Goal: Check status: Check status

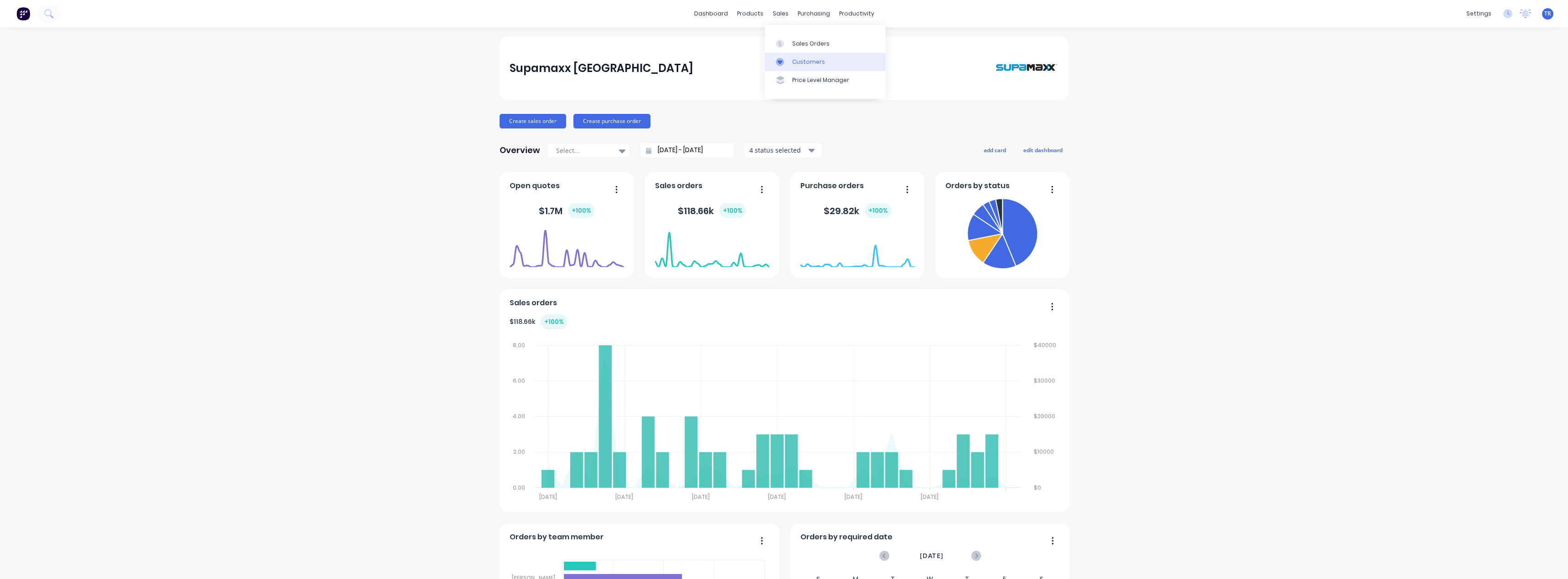
click at [798, 69] on link "Customers" at bounding box center [825, 62] width 121 height 18
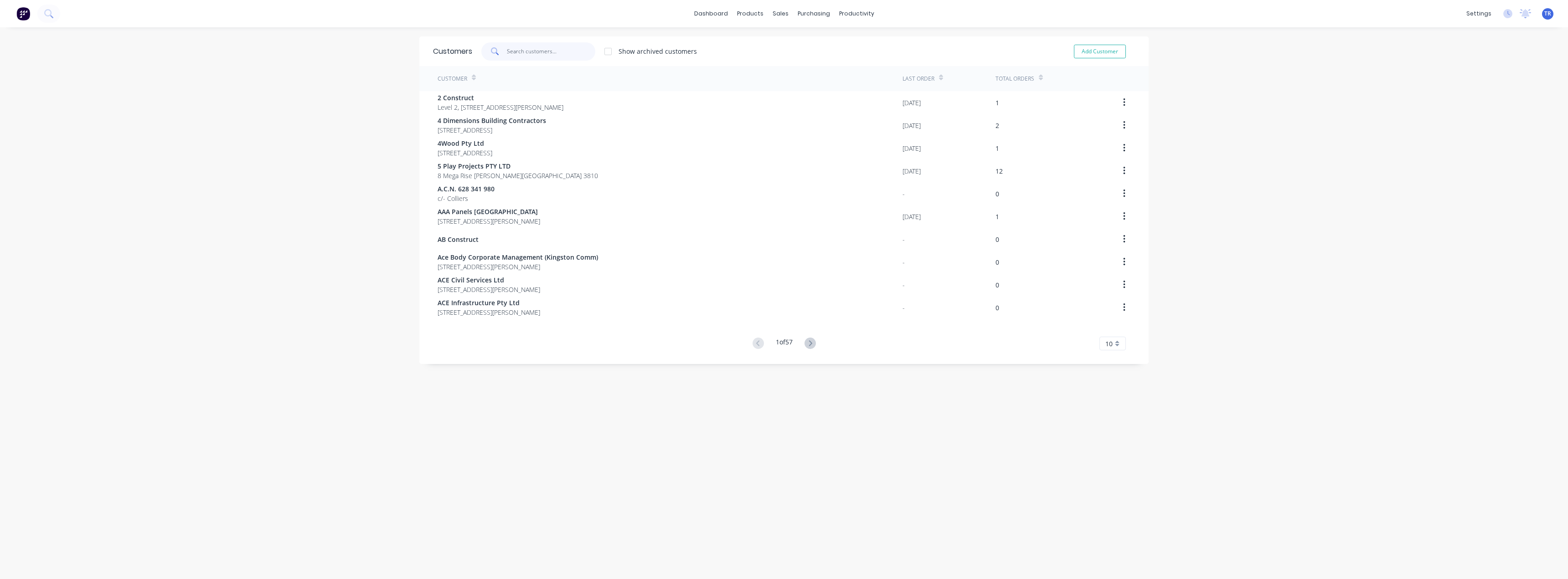
click at [520, 54] on input "text" at bounding box center [551, 51] width 89 height 18
click at [555, 55] on input "text" at bounding box center [551, 51] width 89 height 18
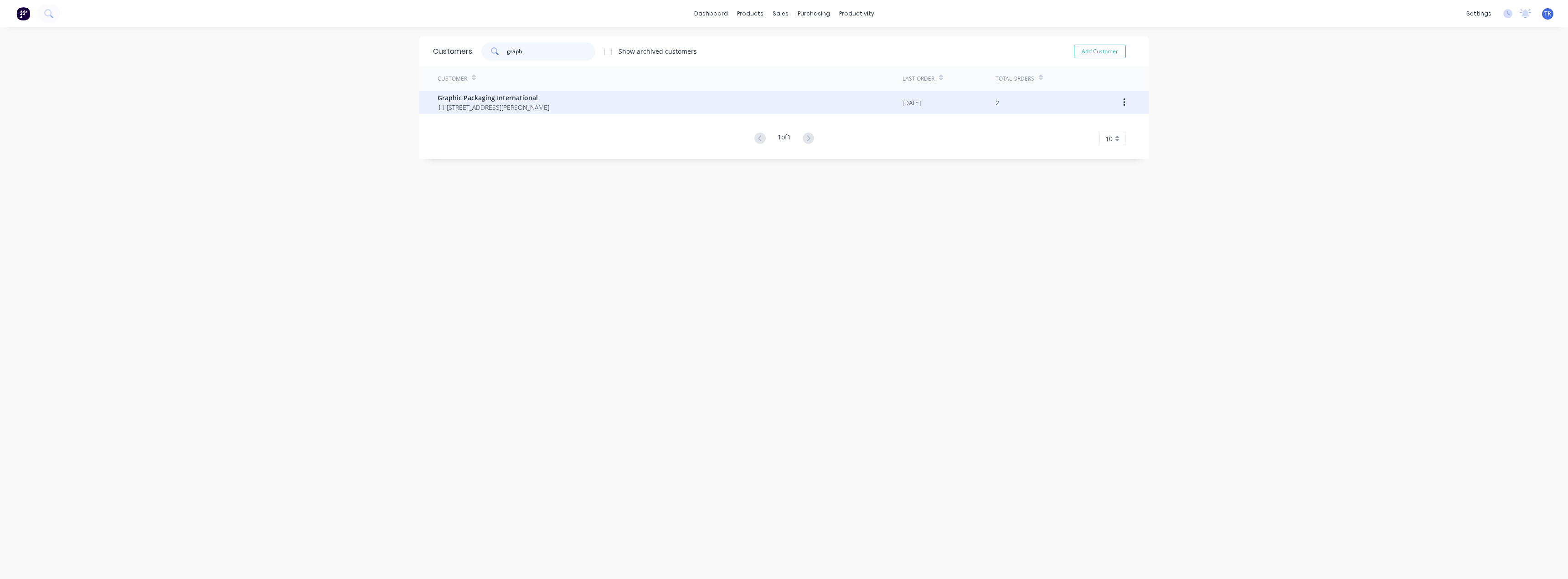
type input "graph"
click at [517, 96] on span "Graphic Packaging International" at bounding box center [493, 97] width 111 height 9
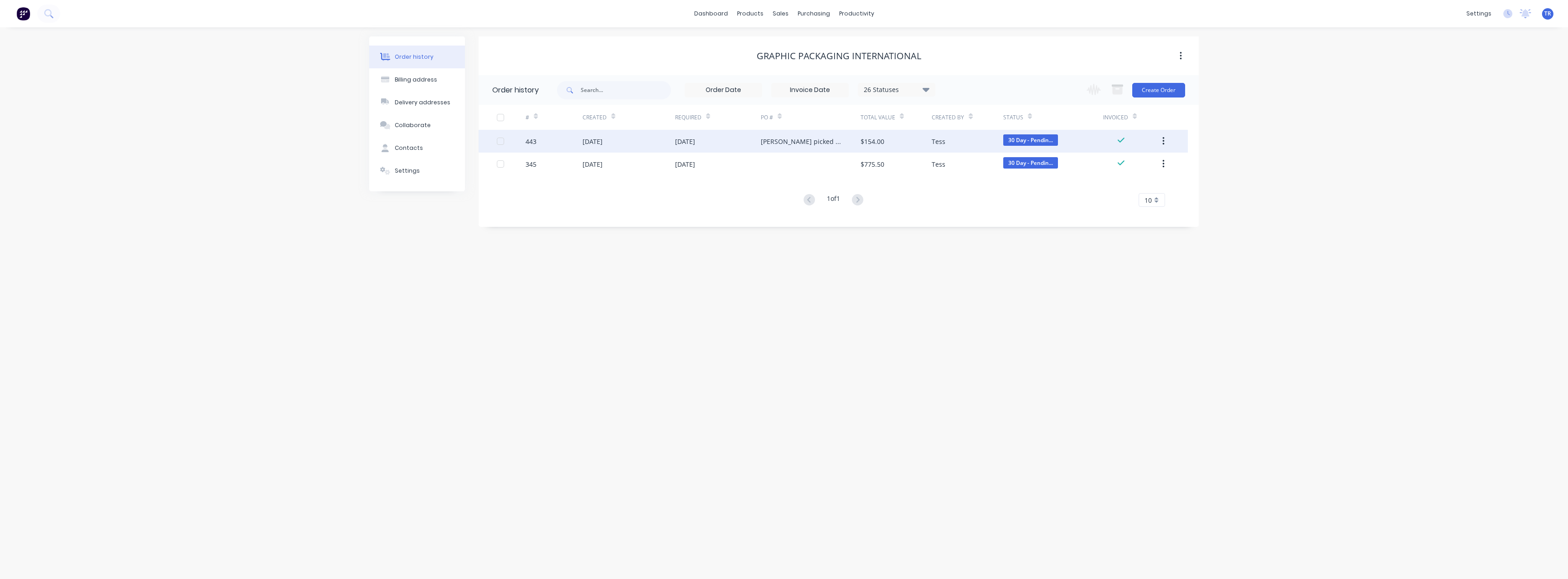
click at [688, 143] on div "[DATE]" at bounding box center [685, 141] width 20 height 9
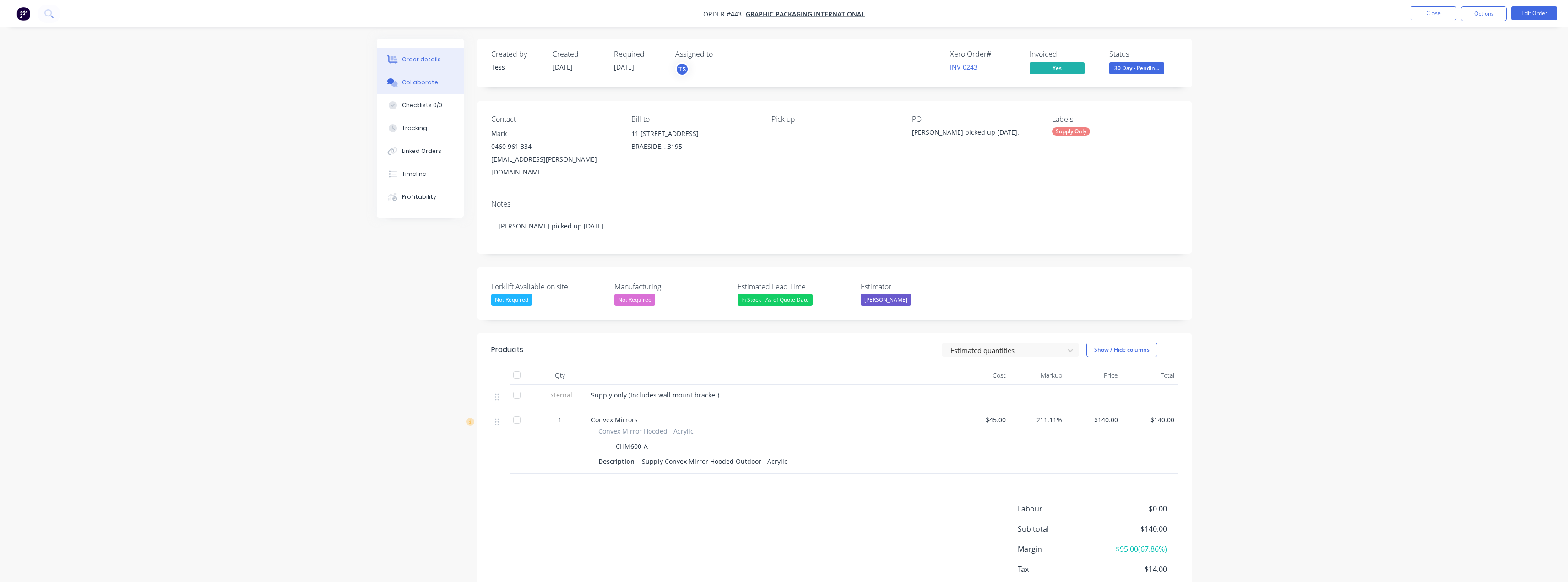
click at [398, 86] on icon at bounding box center [393, 82] width 10 height 8
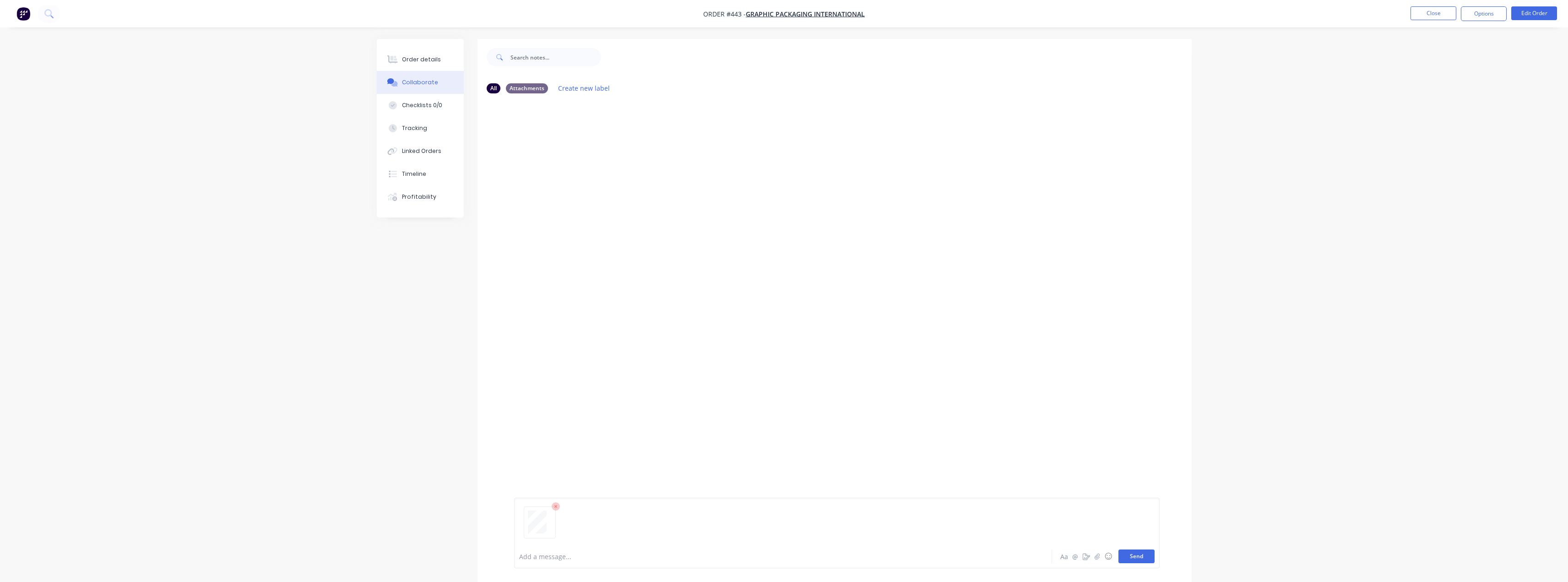
click at [1146, 554] on button "Send" at bounding box center [1137, 557] width 36 height 14
click at [519, 164] on div at bounding box center [547, 166] width 57 height 42
click at [436, 62] on div "Order details" at bounding box center [422, 59] width 39 height 8
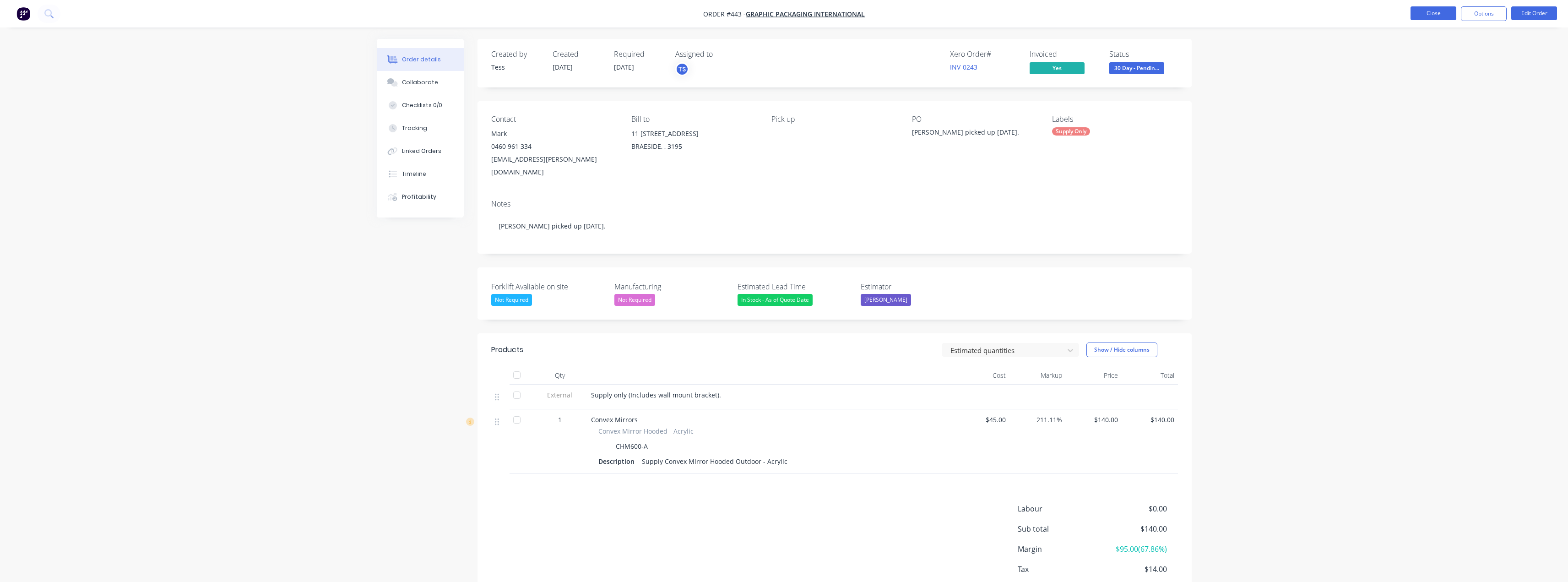
click at [1425, 16] on button "Close" at bounding box center [1433, 13] width 46 height 14
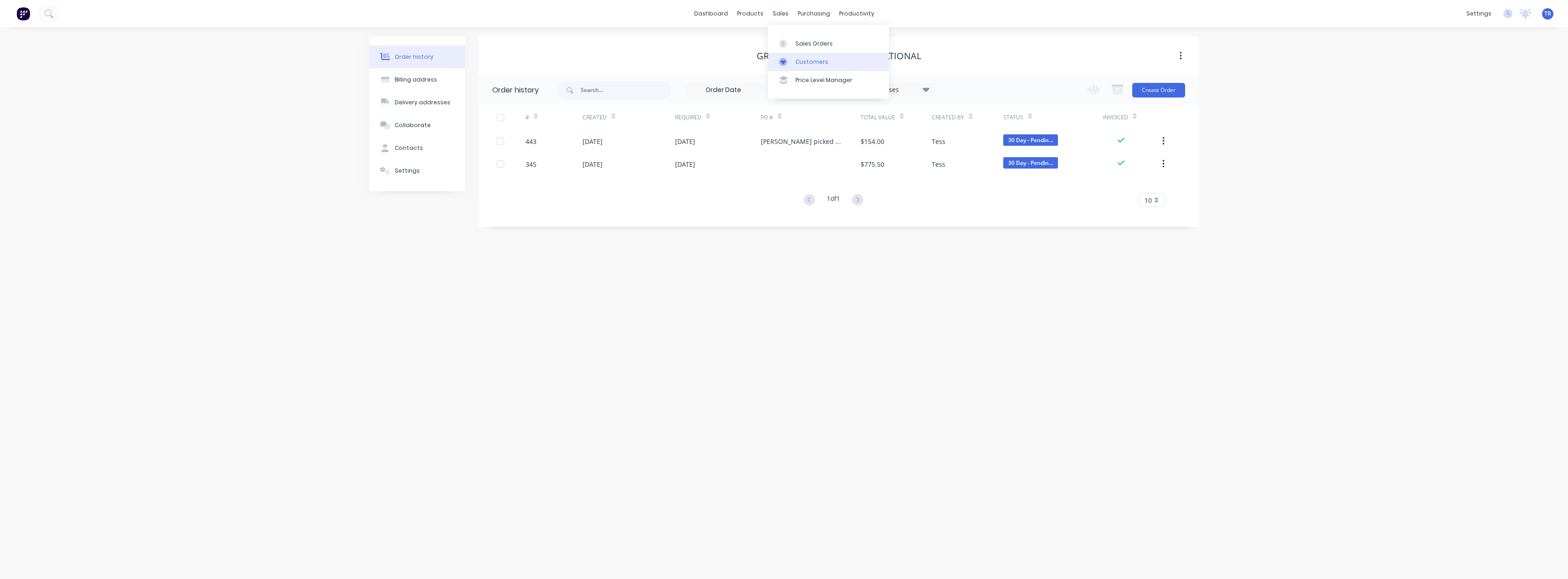
click at [796, 58] on div "Customers" at bounding box center [811, 62] width 33 height 8
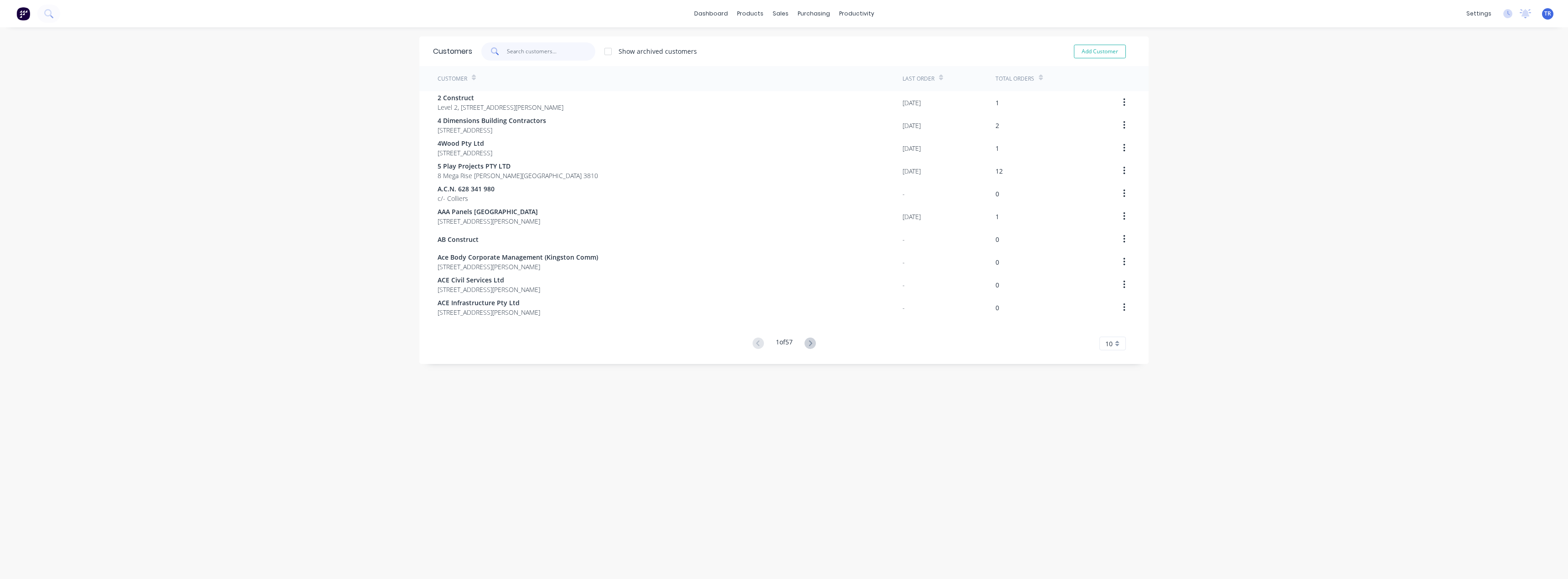
click at [525, 50] on input "text" at bounding box center [551, 51] width 89 height 18
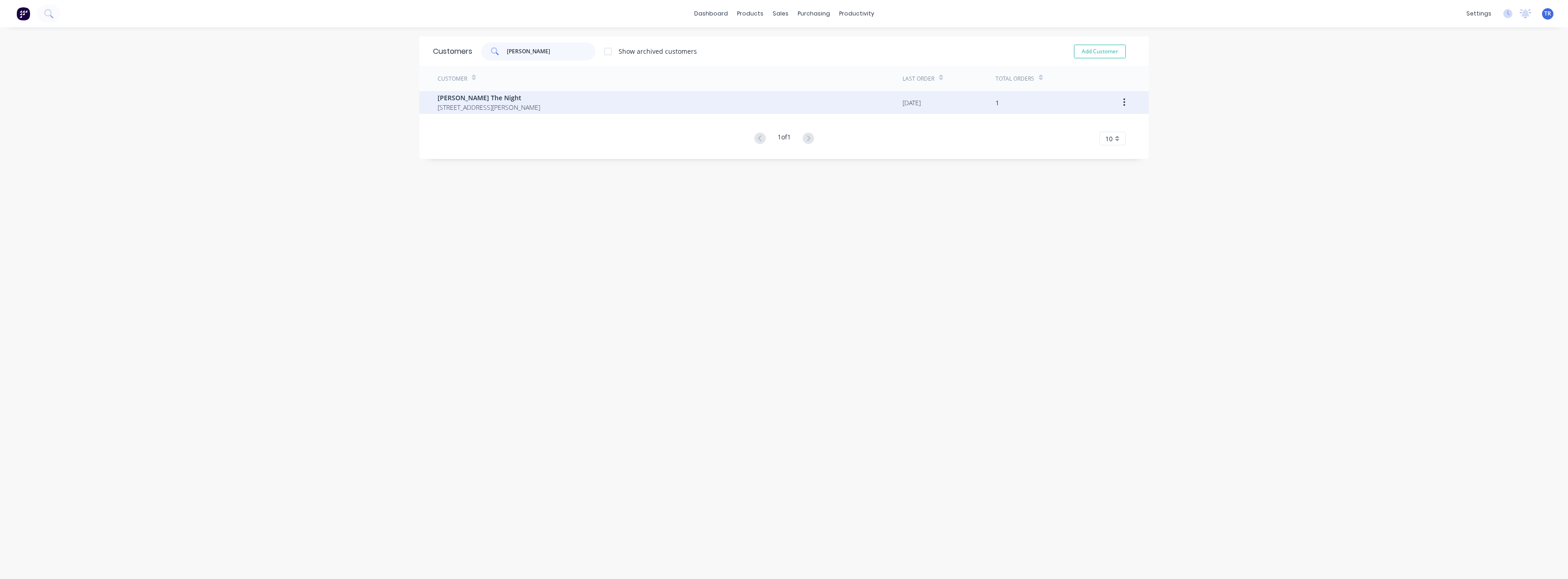
type input "[PERSON_NAME]"
click at [487, 108] on span "[STREET_ADDRESS][PERSON_NAME]" at bounding box center [489, 107] width 103 height 9
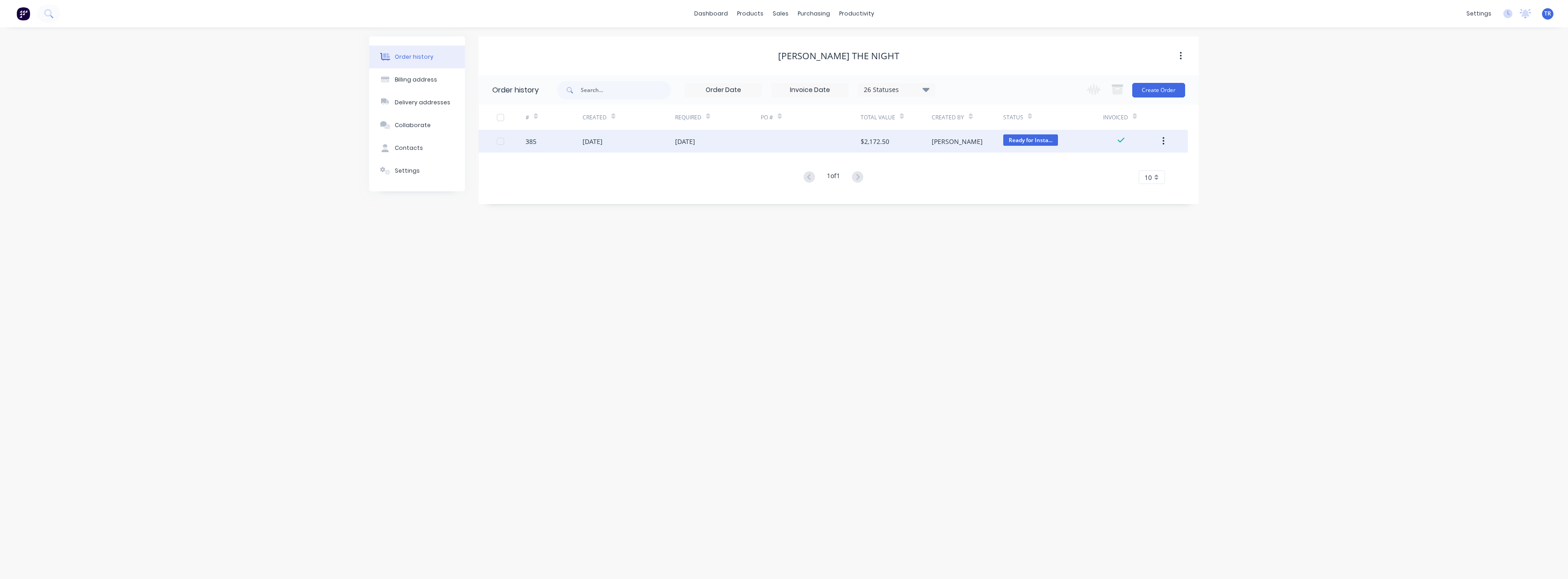
click at [600, 145] on div "[DATE]" at bounding box center [593, 141] width 20 height 9
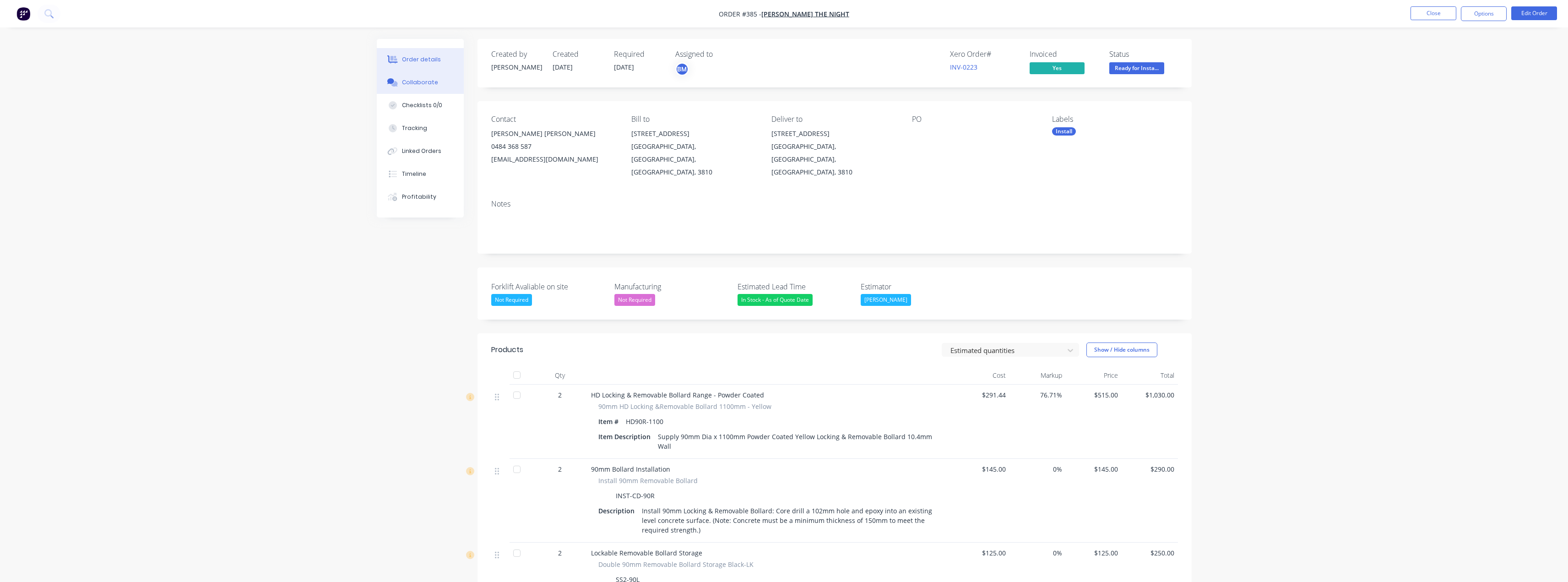
click at [410, 89] on button "Collaborate" at bounding box center [420, 82] width 87 height 23
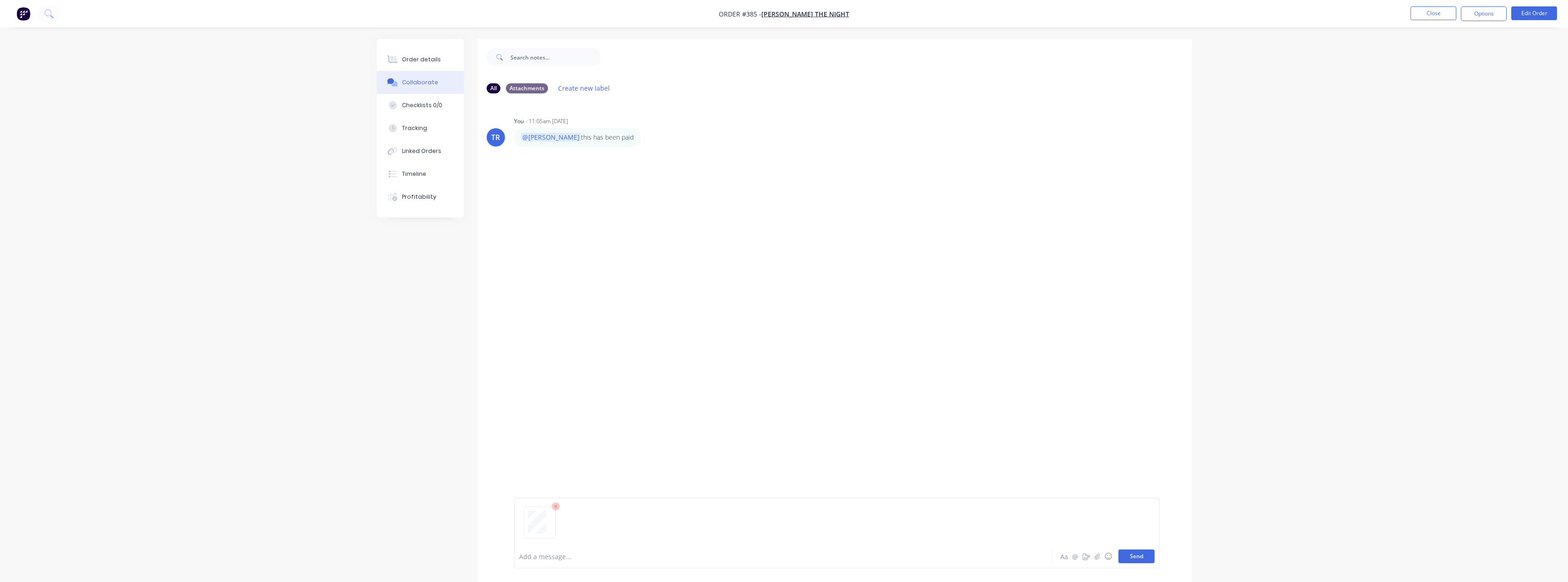
click at [1138, 562] on button "Send" at bounding box center [1137, 557] width 36 height 14
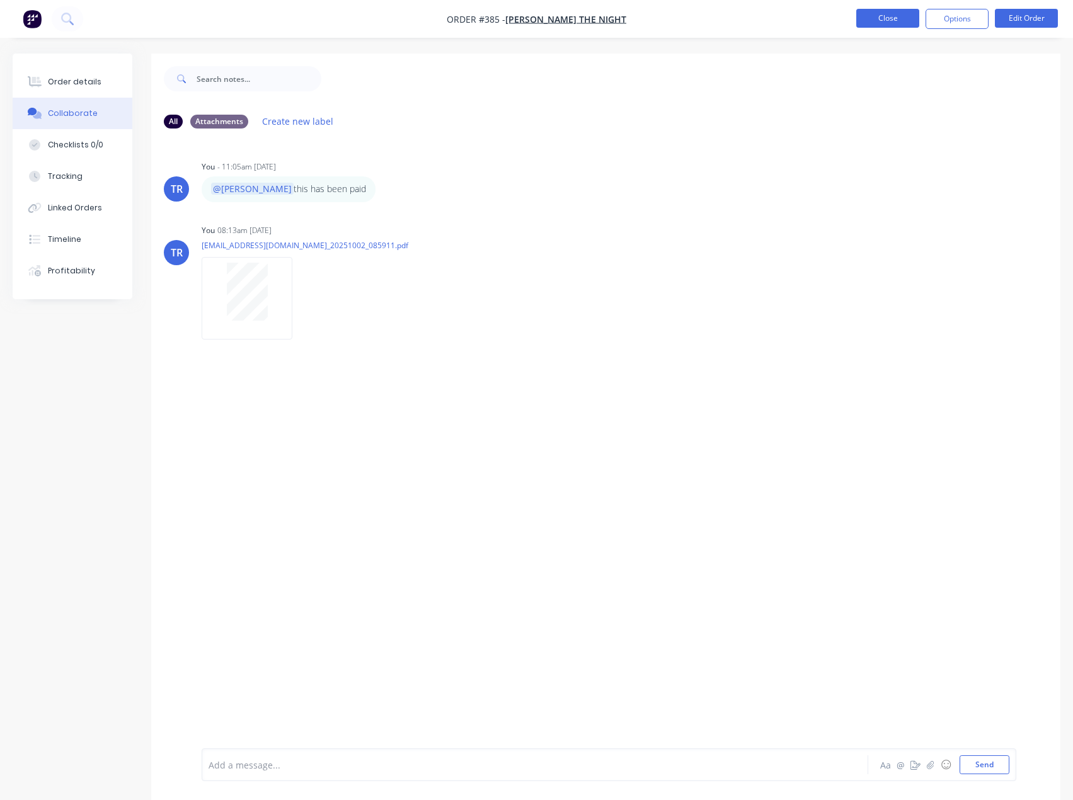
click at [862, 21] on button "Close" at bounding box center [887, 18] width 63 height 19
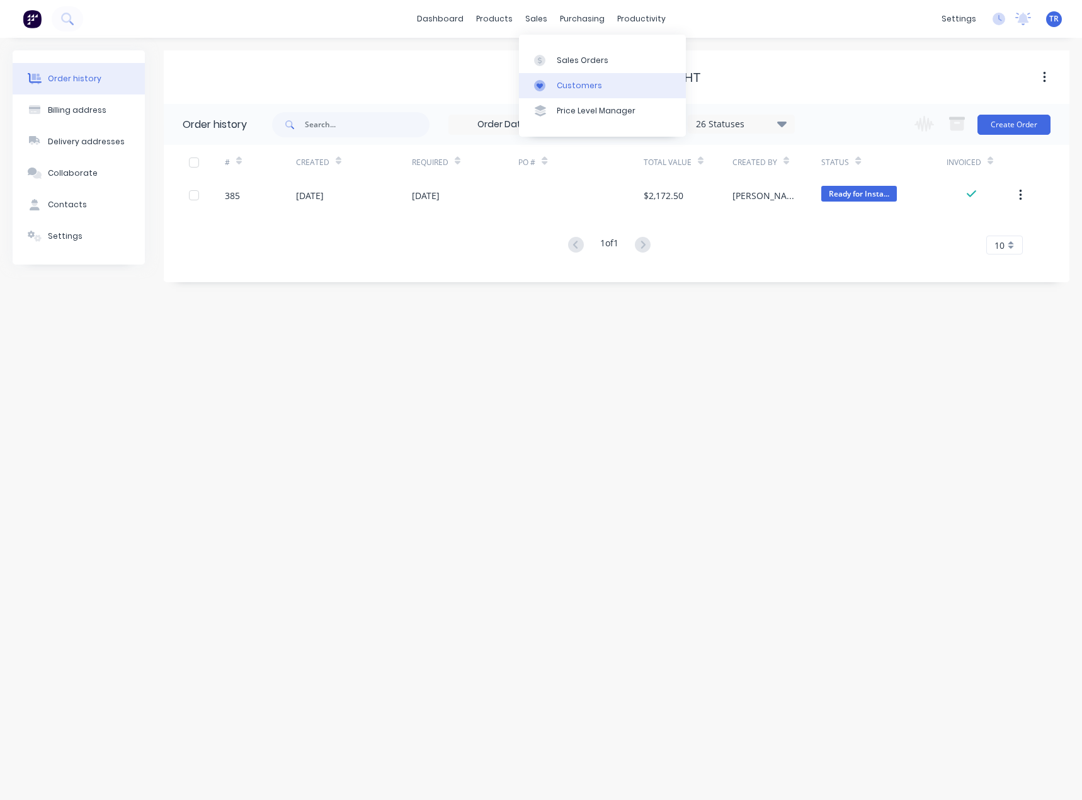
click at [564, 77] on link "Customers" at bounding box center [602, 85] width 167 height 25
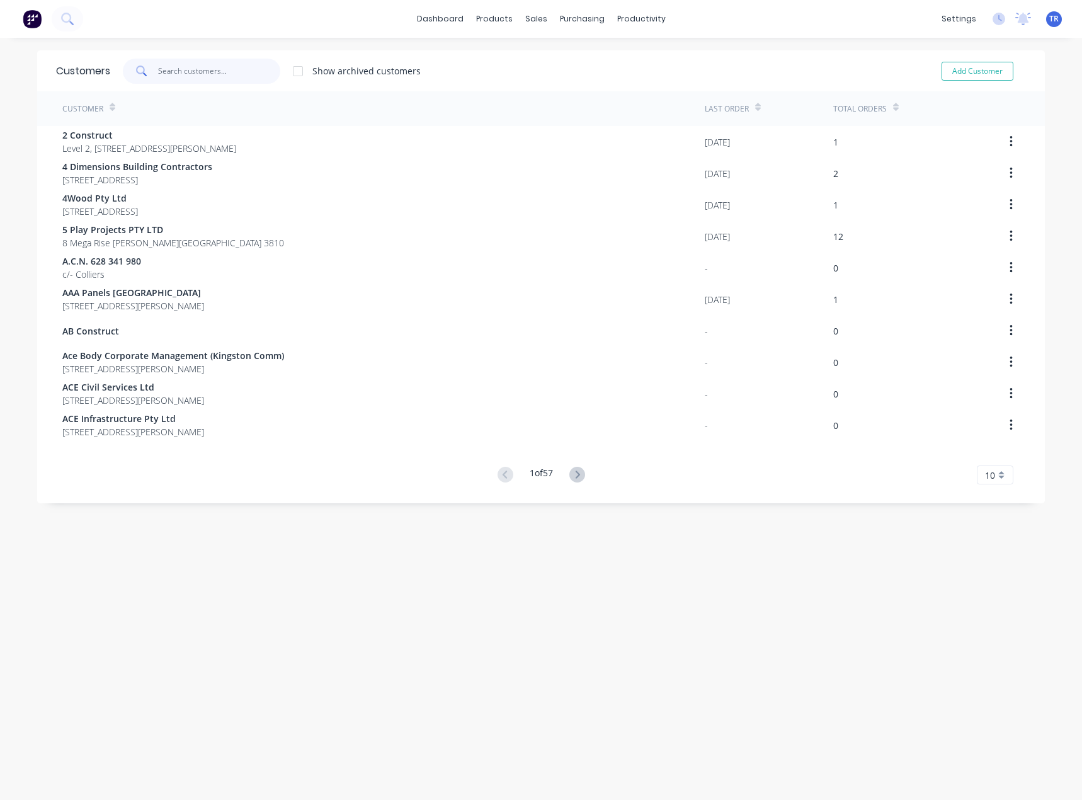
click at [162, 66] on input "text" at bounding box center [219, 71] width 123 height 25
paste input "Graphic Packaging International"
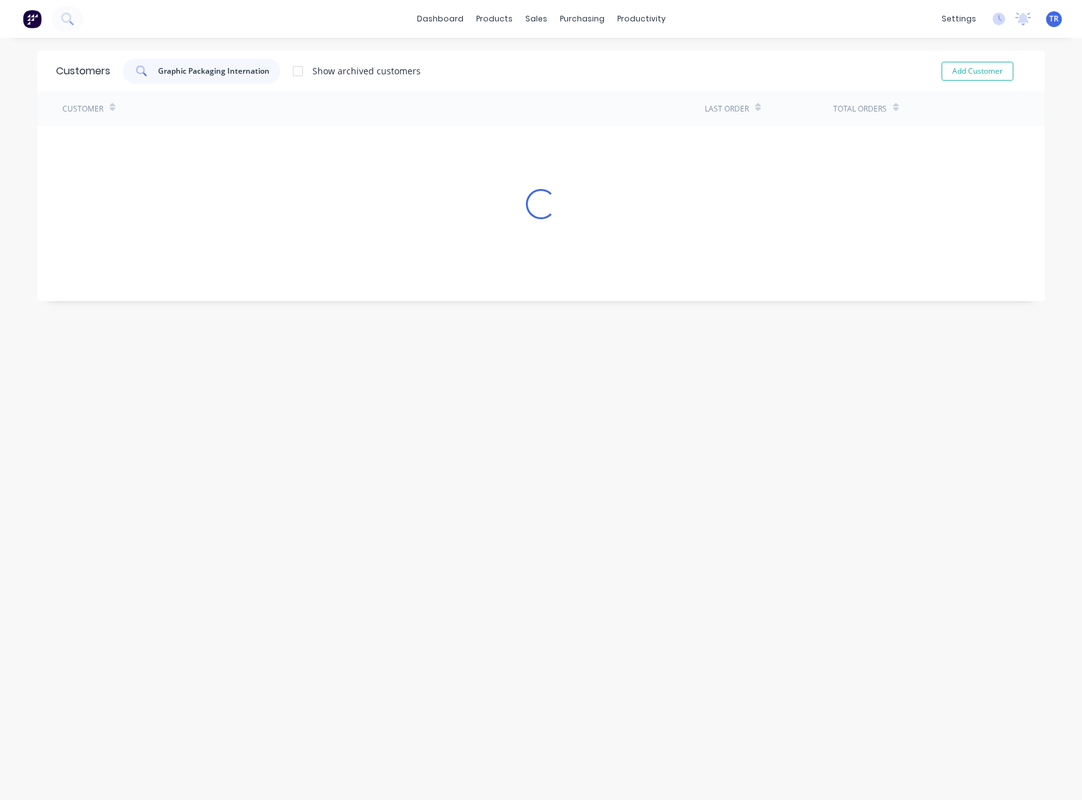
scroll to position [0, 5]
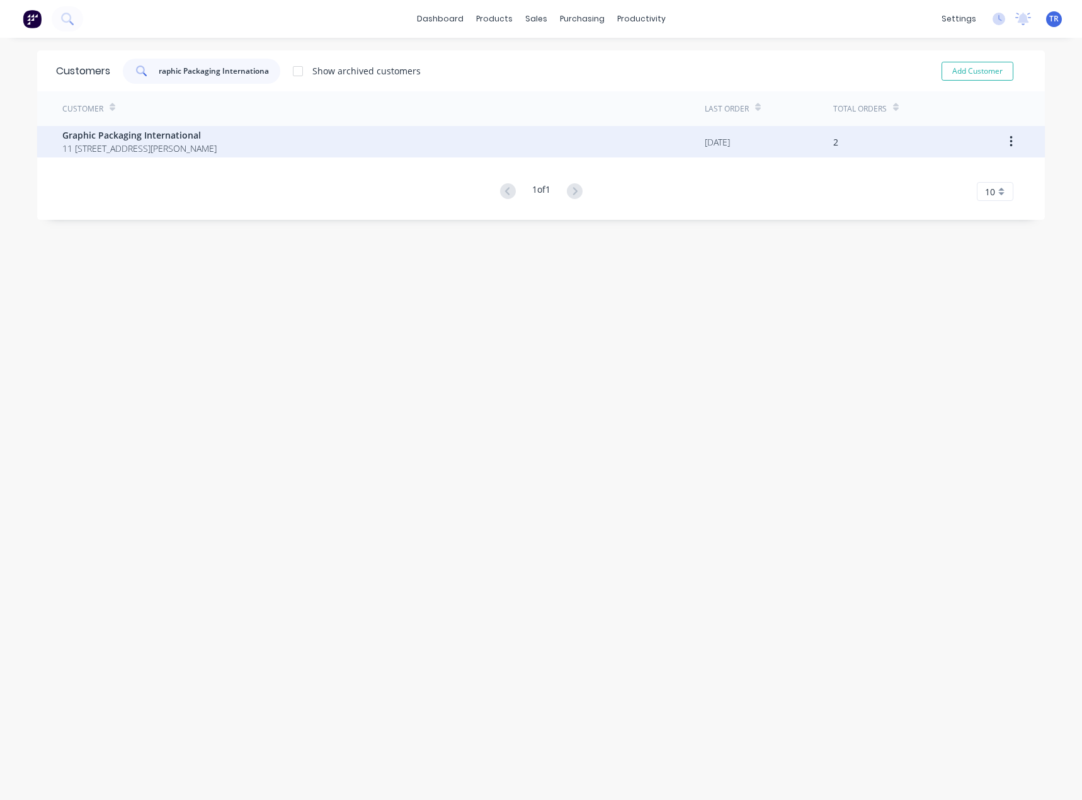
type input "Graphic Packaging International"
click at [152, 132] on span "Graphic Packaging International" at bounding box center [139, 134] width 154 height 13
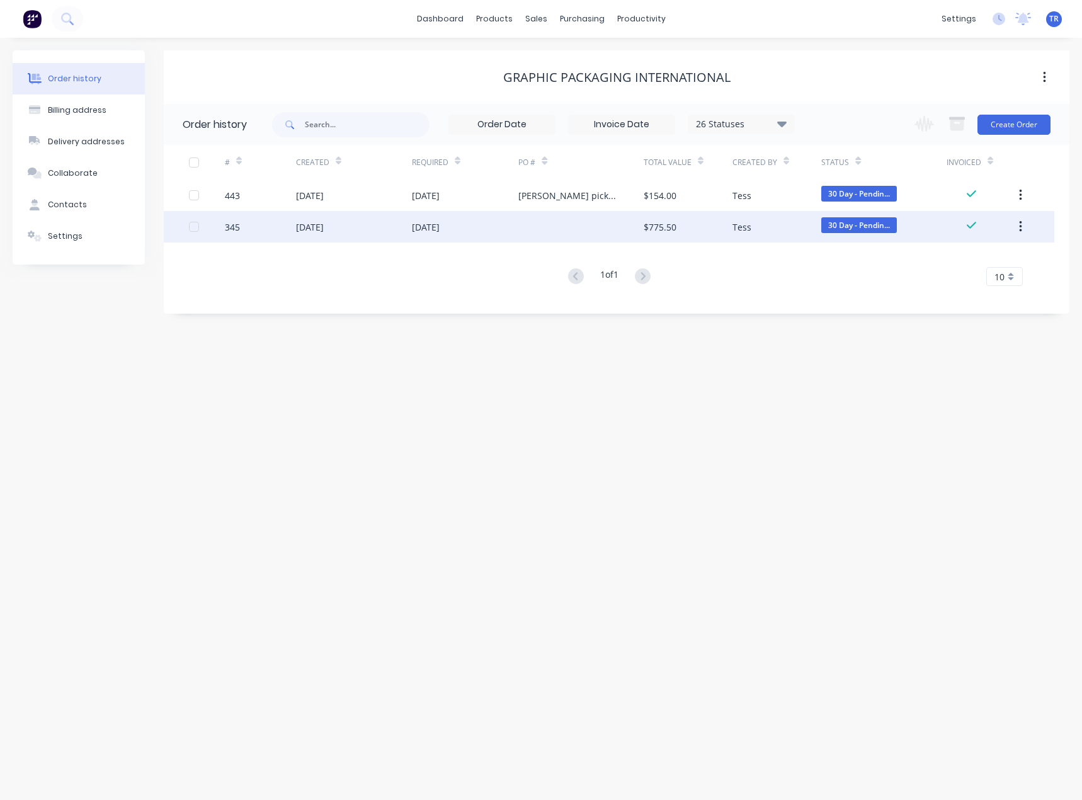
click at [440, 233] on div "[DATE]" at bounding box center [426, 226] width 28 height 13
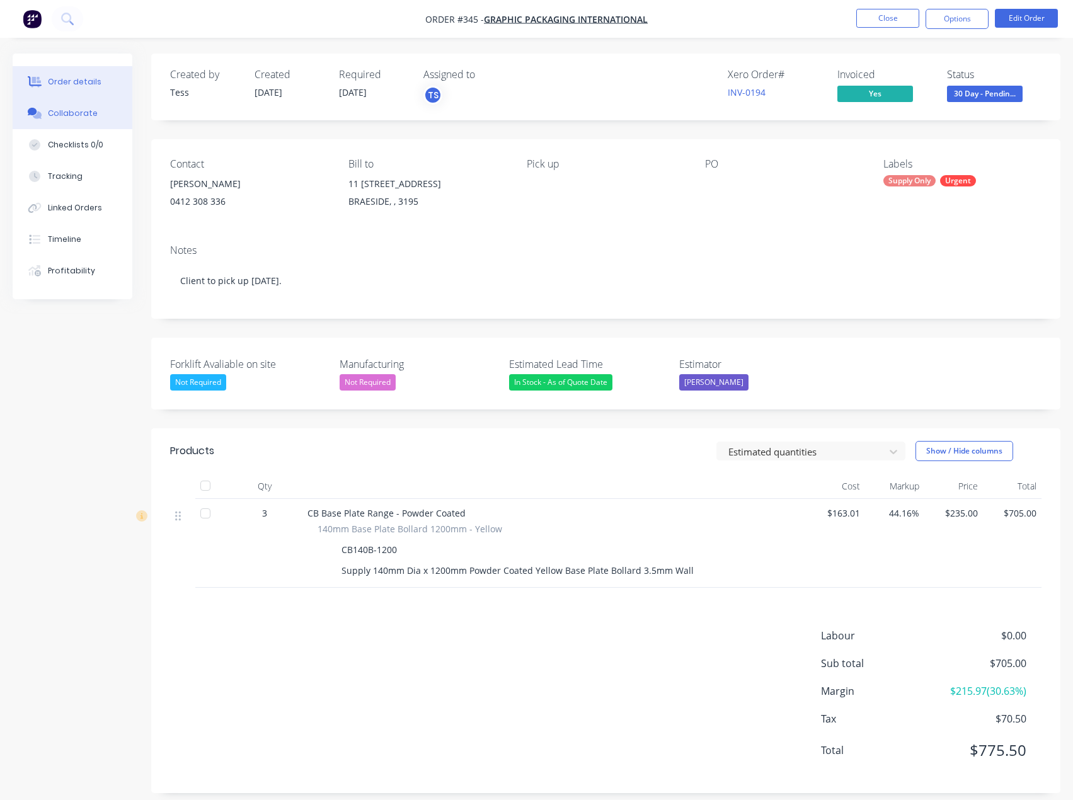
click at [84, 120] on button "Collaborate" at bounding box center [73, 113] width 120 height 31
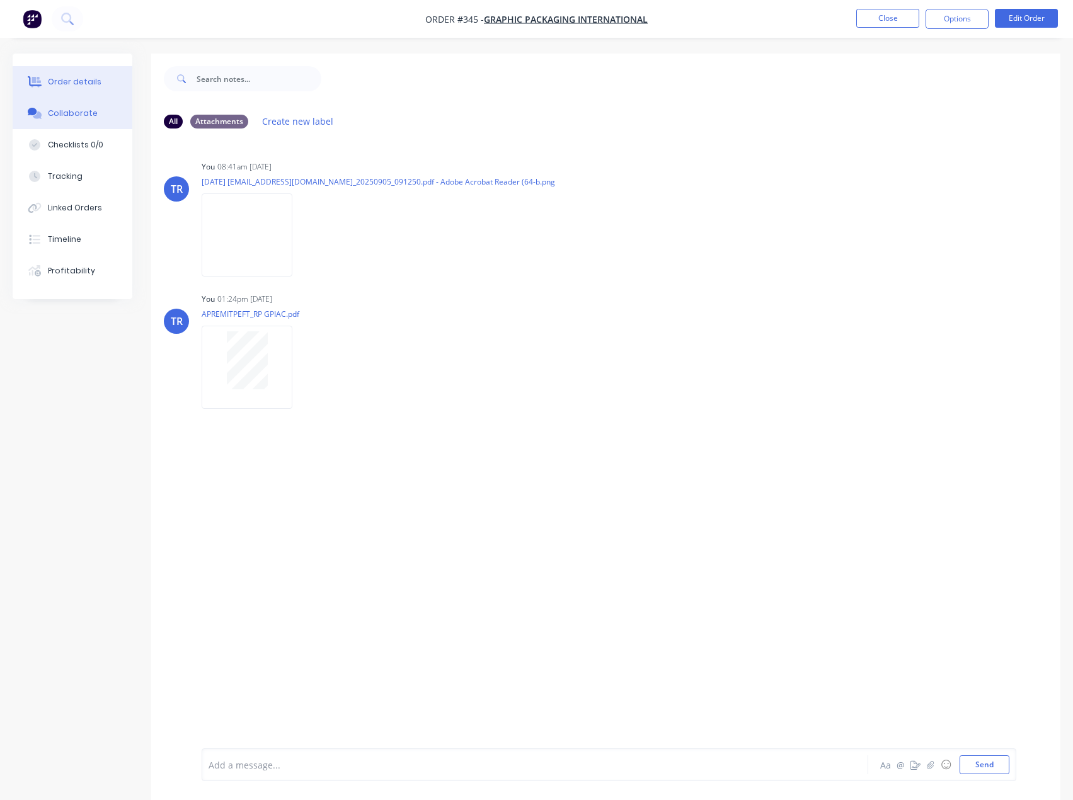
click at [81, 83] on div "Order details" at bounding box center [75, 81] width 54 height 11
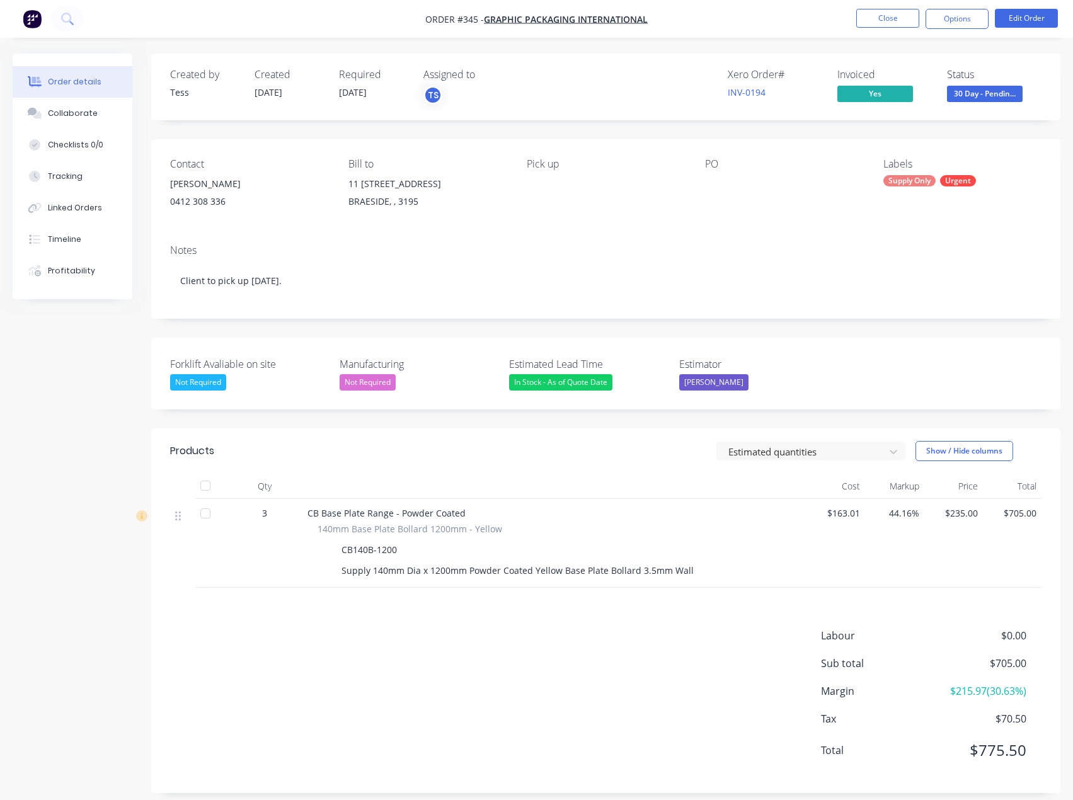
click at [974, 94] on span "30 Day - Pendin..." at bounding box center [985, 94] width 76 height 16
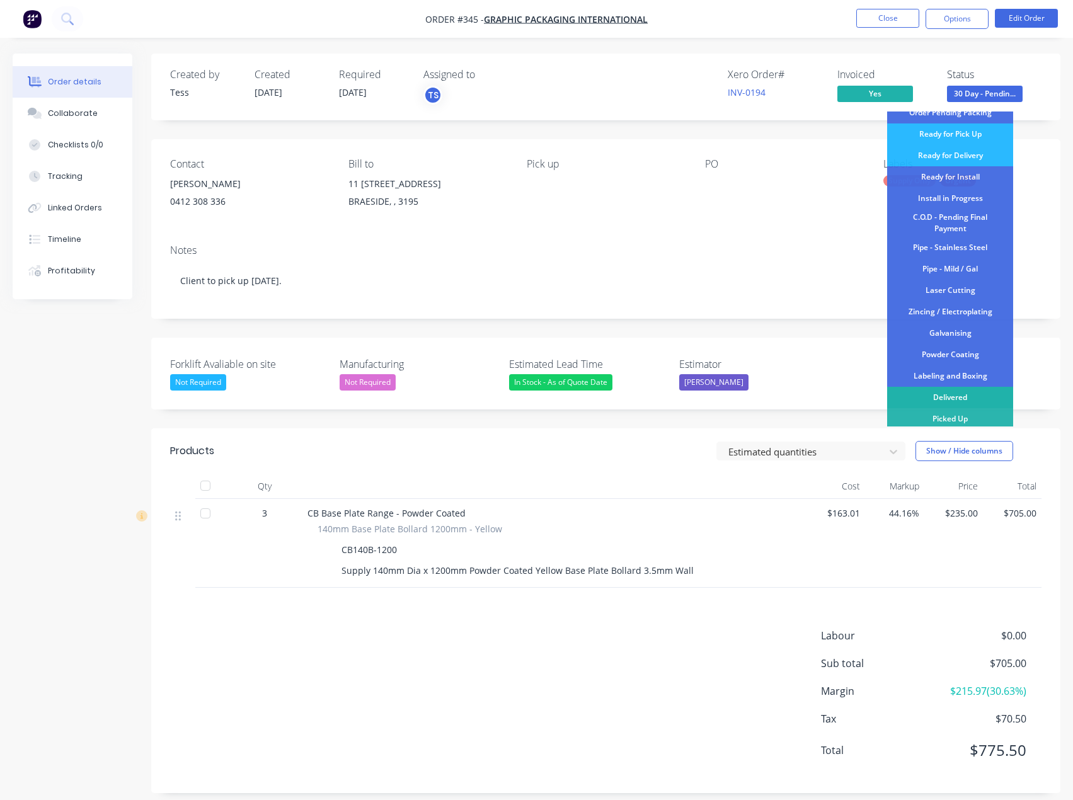
scroll to position [126, 0]
click at [967, 396] on div "Delivered" at bounding box center [950, 394] width 126 height 21
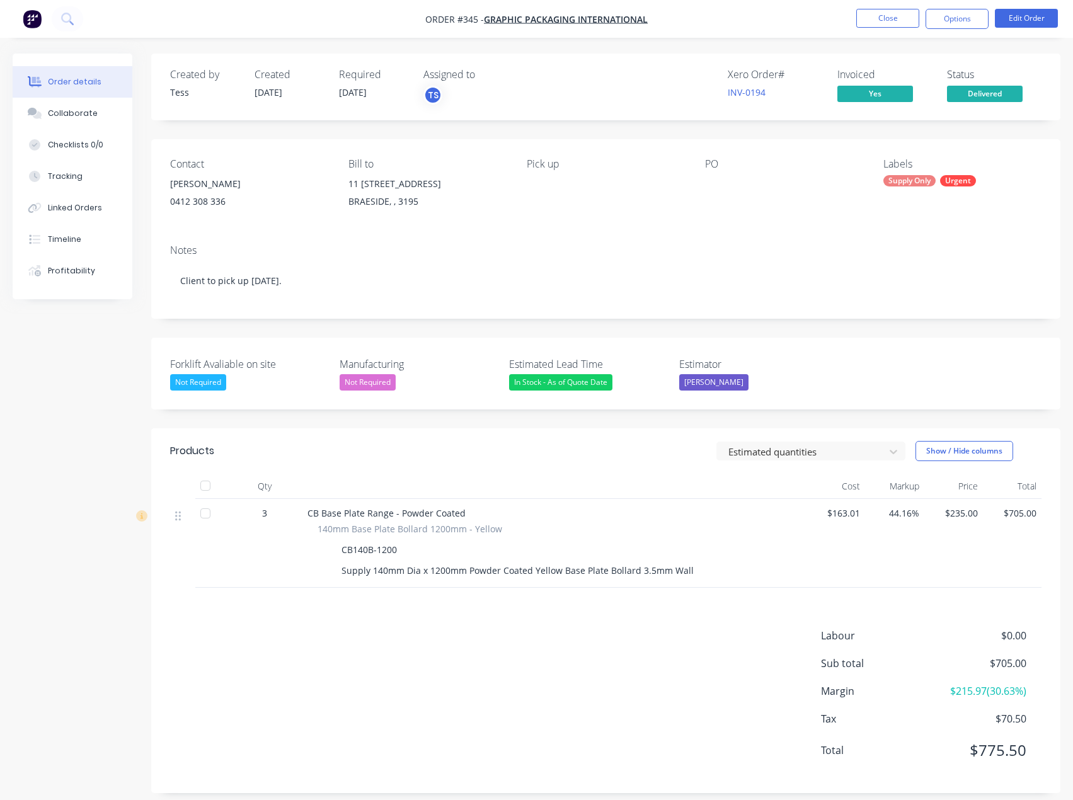
click at [974, 103] on button "Delivered" at bounding box center [985, 95] width 76 height 19
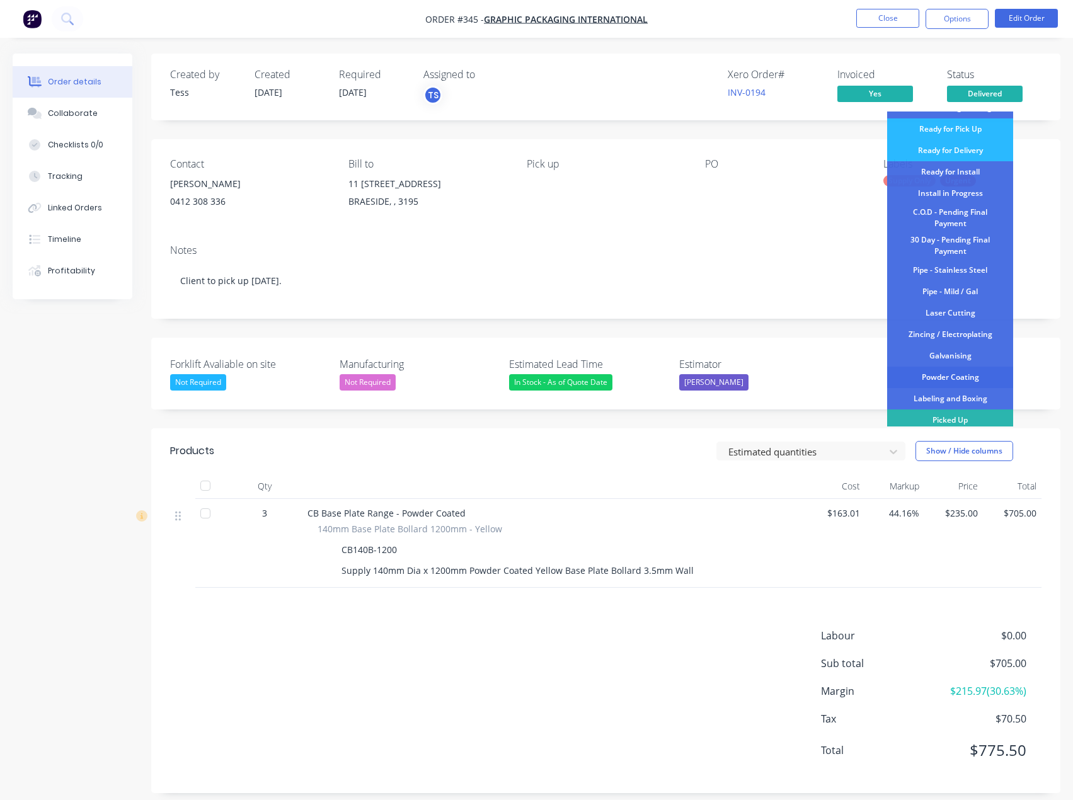
scroll to position [132, 0]
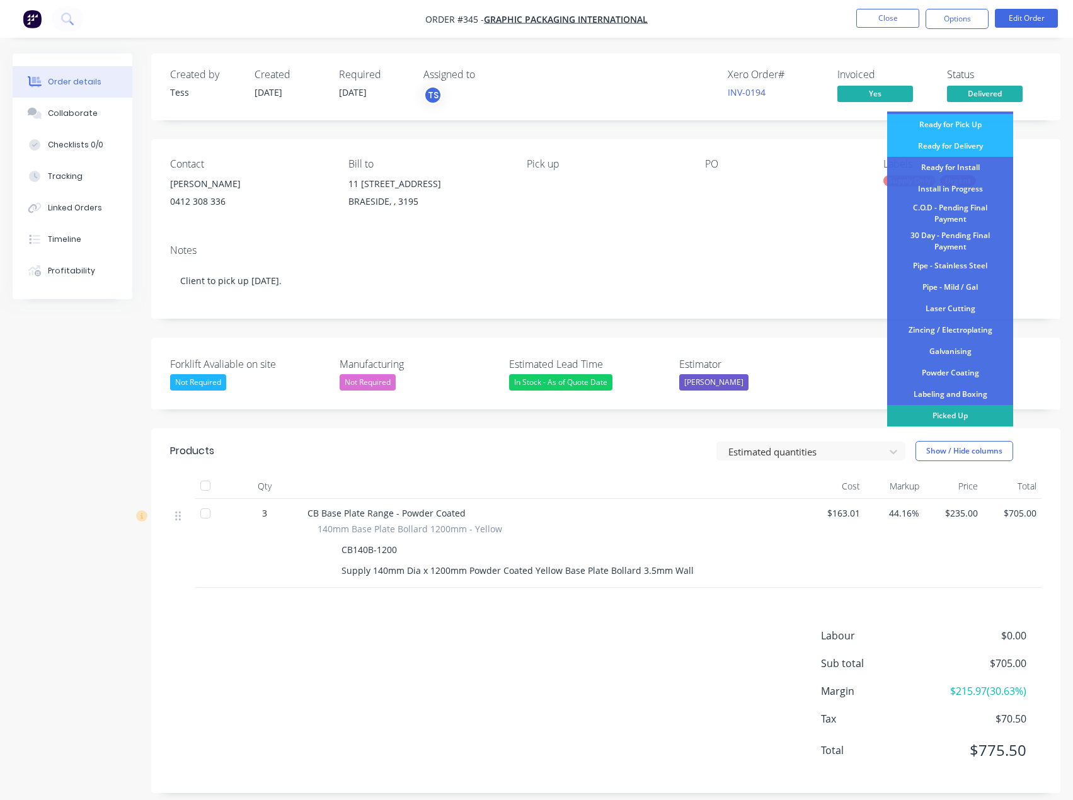
click at [945, 414] on div "Picked Up" at bounding box center [950, 415] width 126 height 21
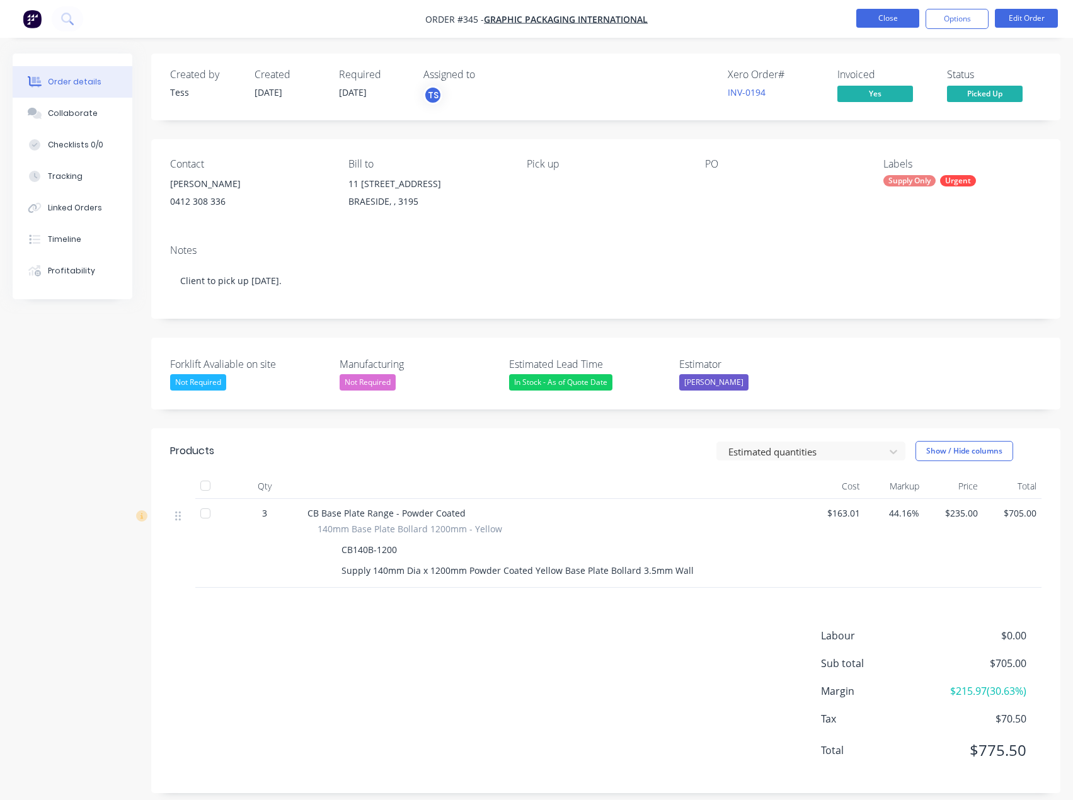
click at [860, 27] on button "Close" at bounding box center [887, 18] width 63 height 19
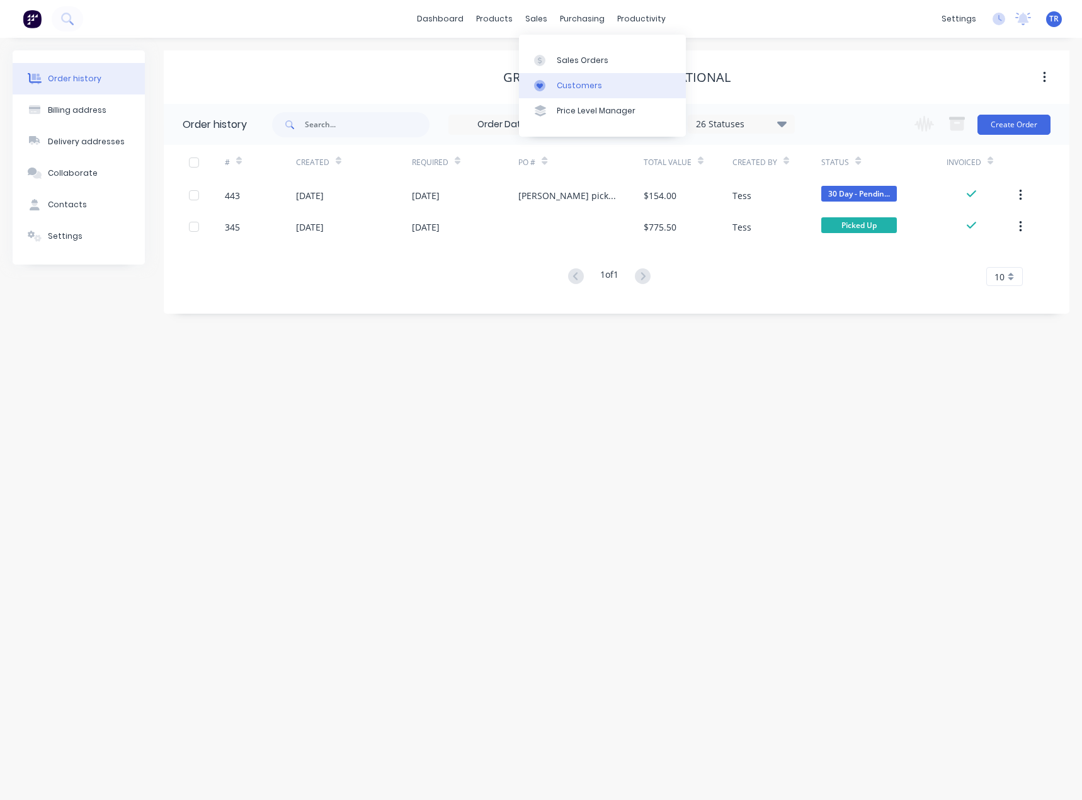
click at [567, 86] on div "Customers" at bounding box center [579, 85] width 45 height 11
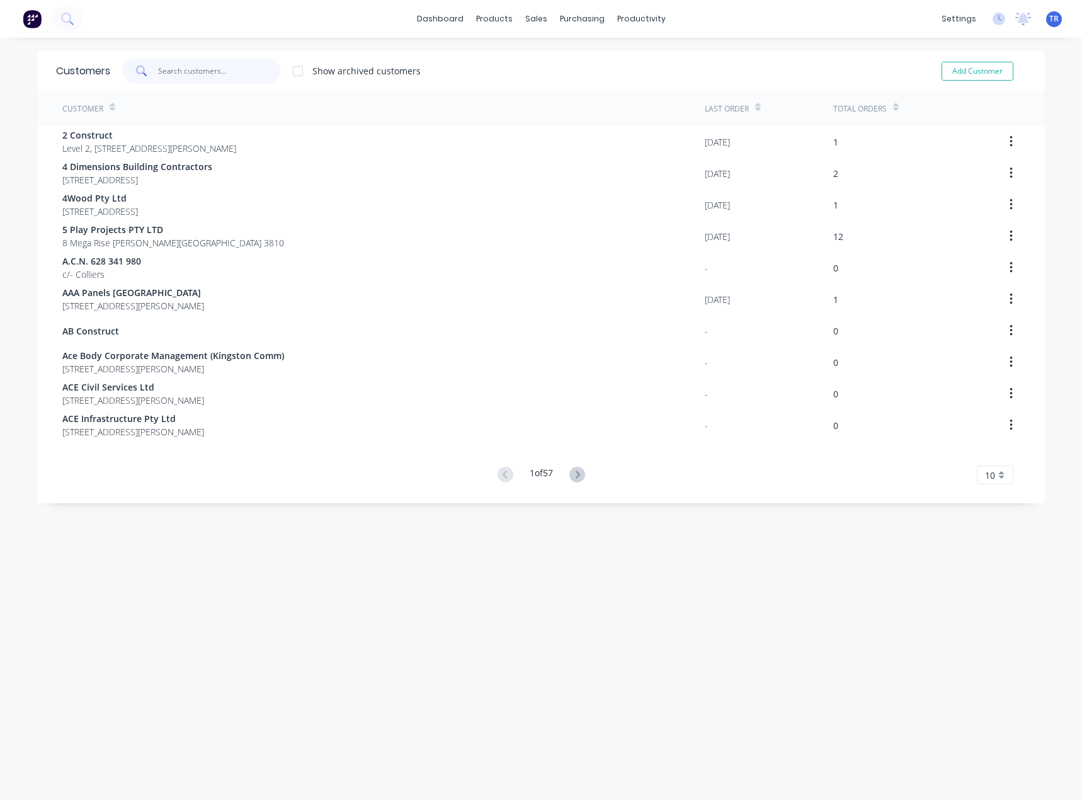
click at [264, 59] on input "text" at bounding box center [219, 71] width 123 height 25
paste input "Ryman Healthcare [GEOGRAPHIC_DATA]"
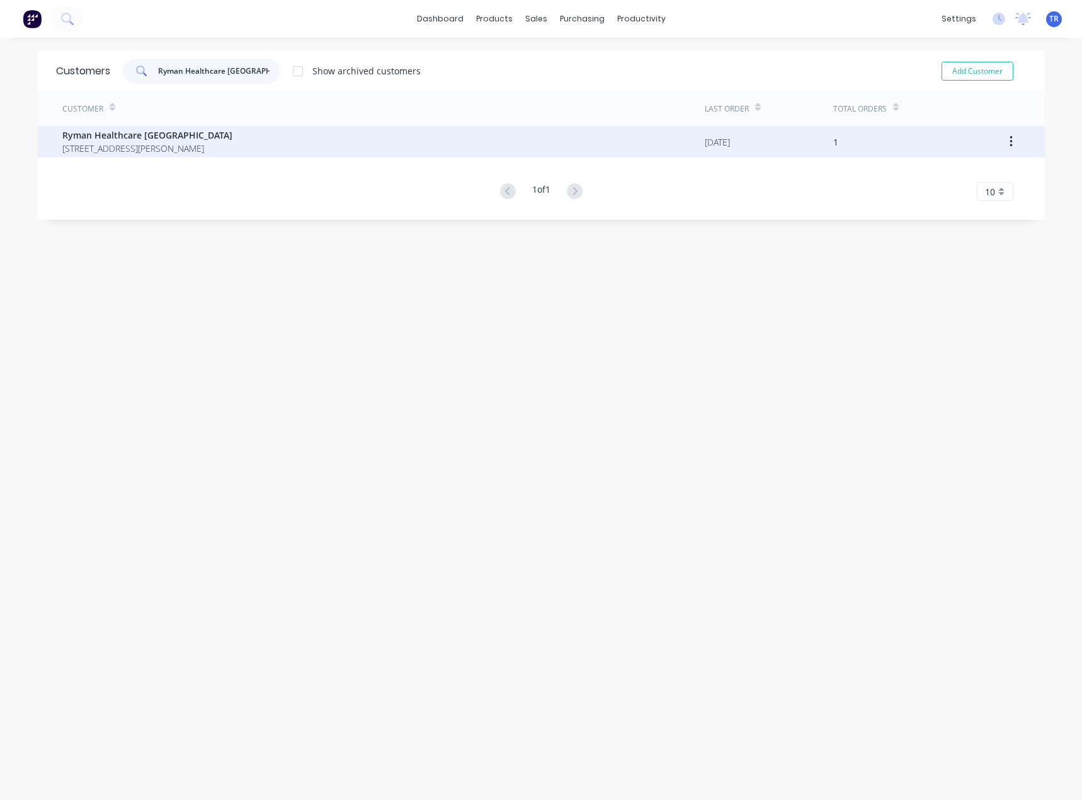
type input "Ryman Healthcare [GEOGRAPHIC_DATA]"
click at [232, 130] on span "Ryman Healthcare [GEOGRAPHIC_DATA]" at bounding box center [147, 134] width 170 height 13
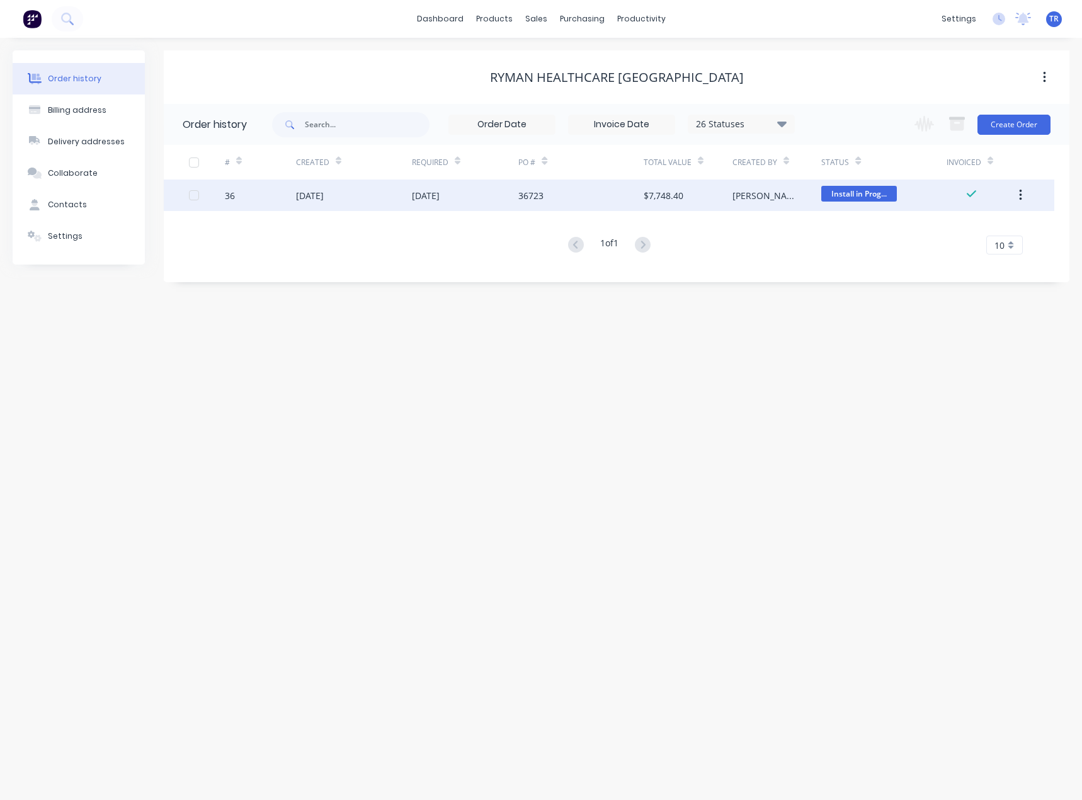
click at [508, 204] on div "[DATE]" at bounding box center [465, 194] width 107 height 31
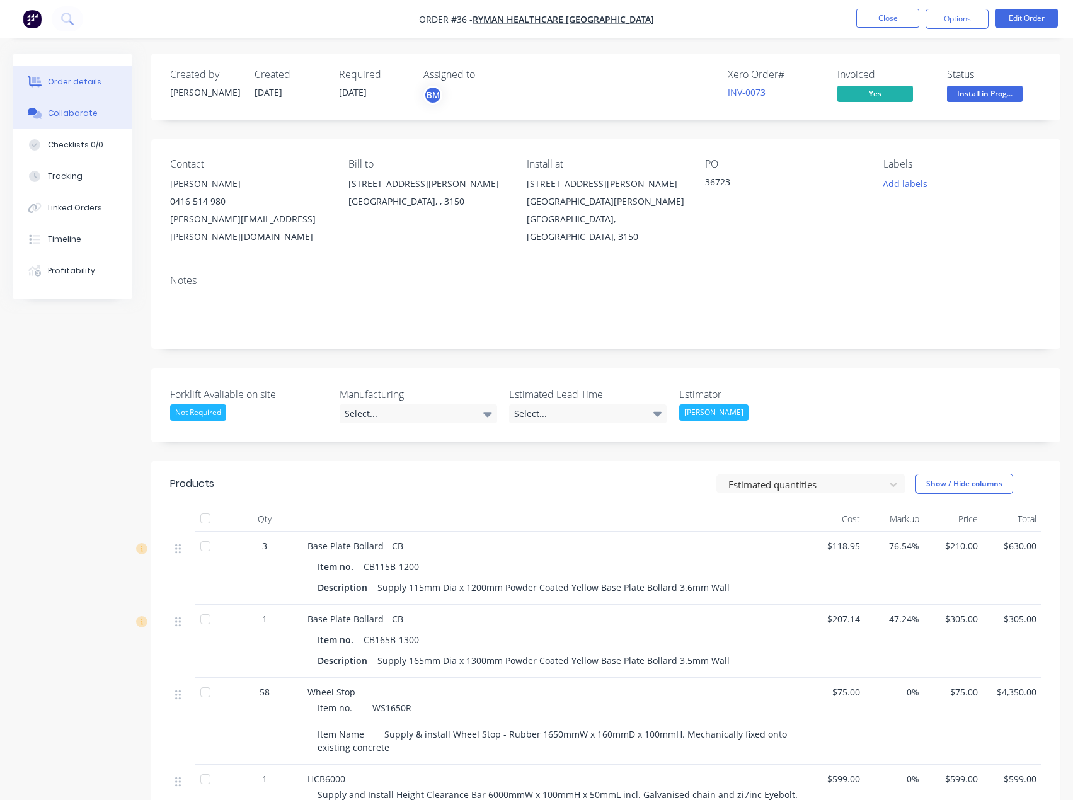
click at [96, 115] on button "Collaborate" at bounding box center [73, 113] width 120 height 31
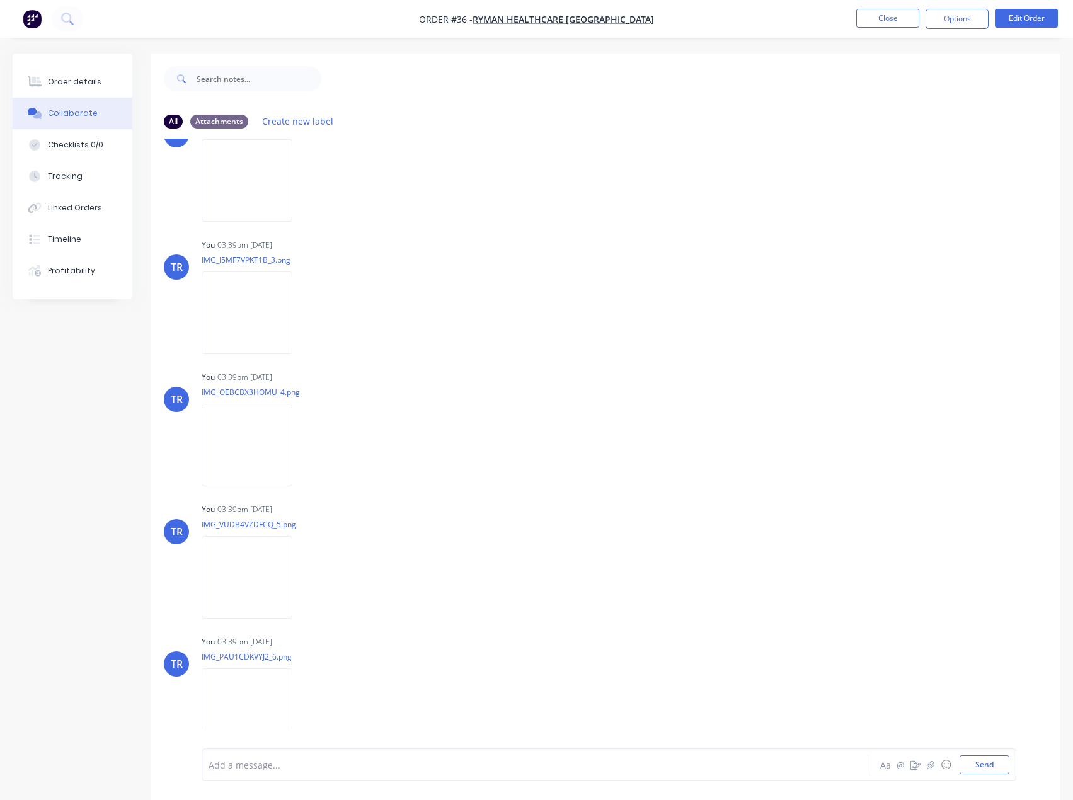
scroll to position [557, 0]
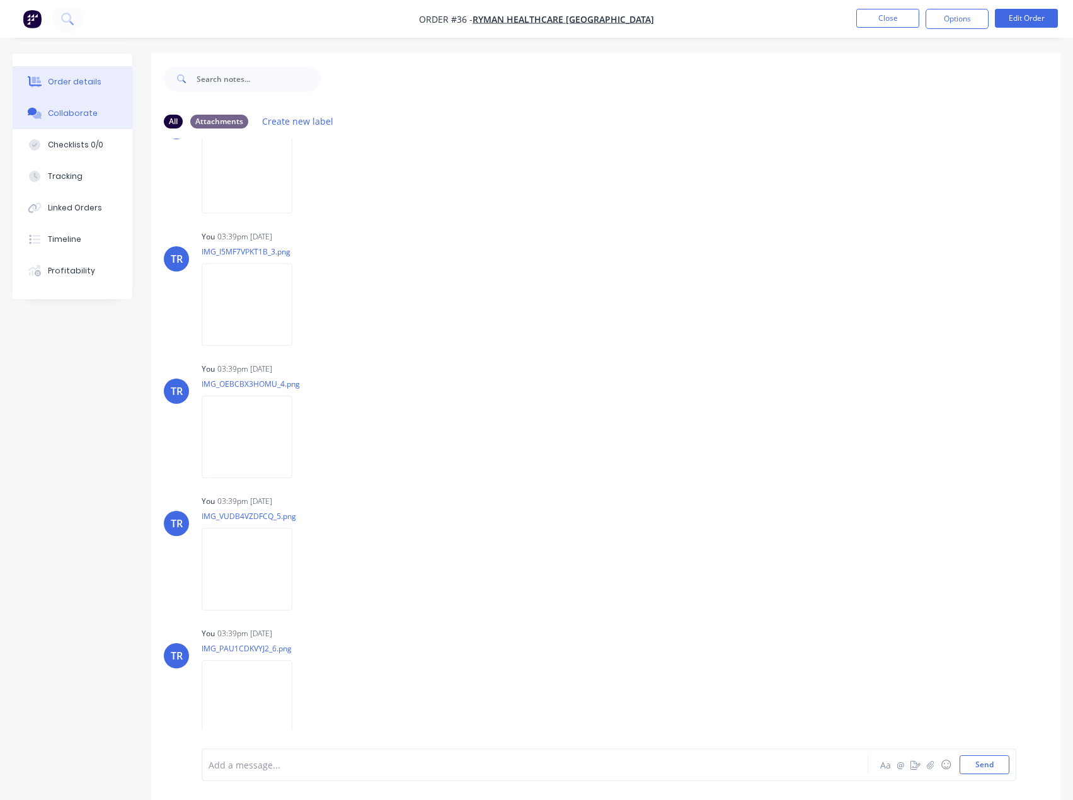
click at [103, 81] on button "Order details" at bounding box center [73, 81] width 120 height 31
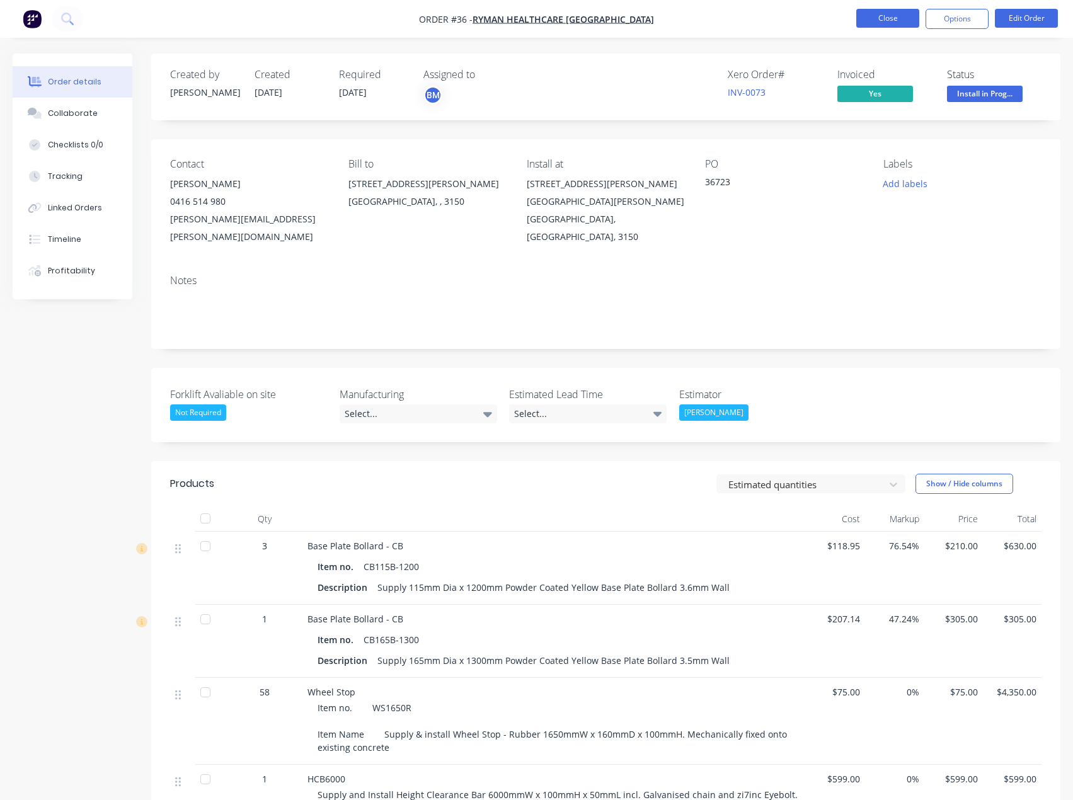
click at [883, 20] on button "Close" at bounding box center [887, 18] width 63 height 19
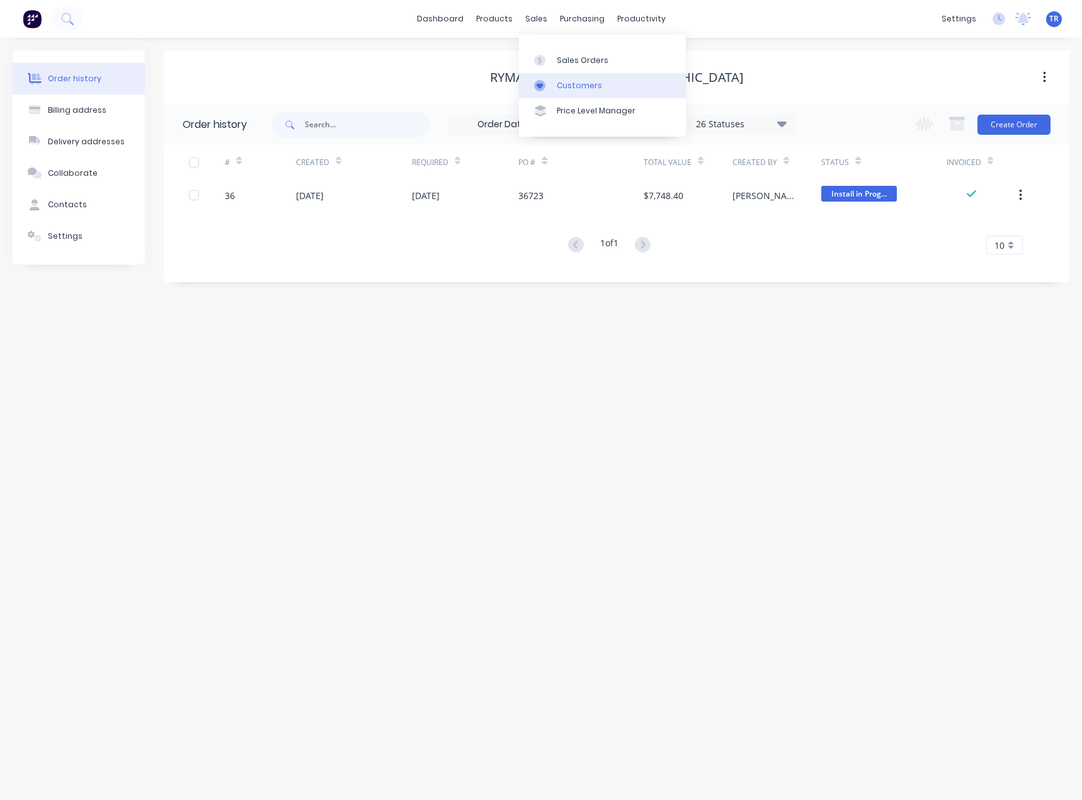
click at [579, 96] on link "Customers" at bounding box center [602, 85] width 167 height 25
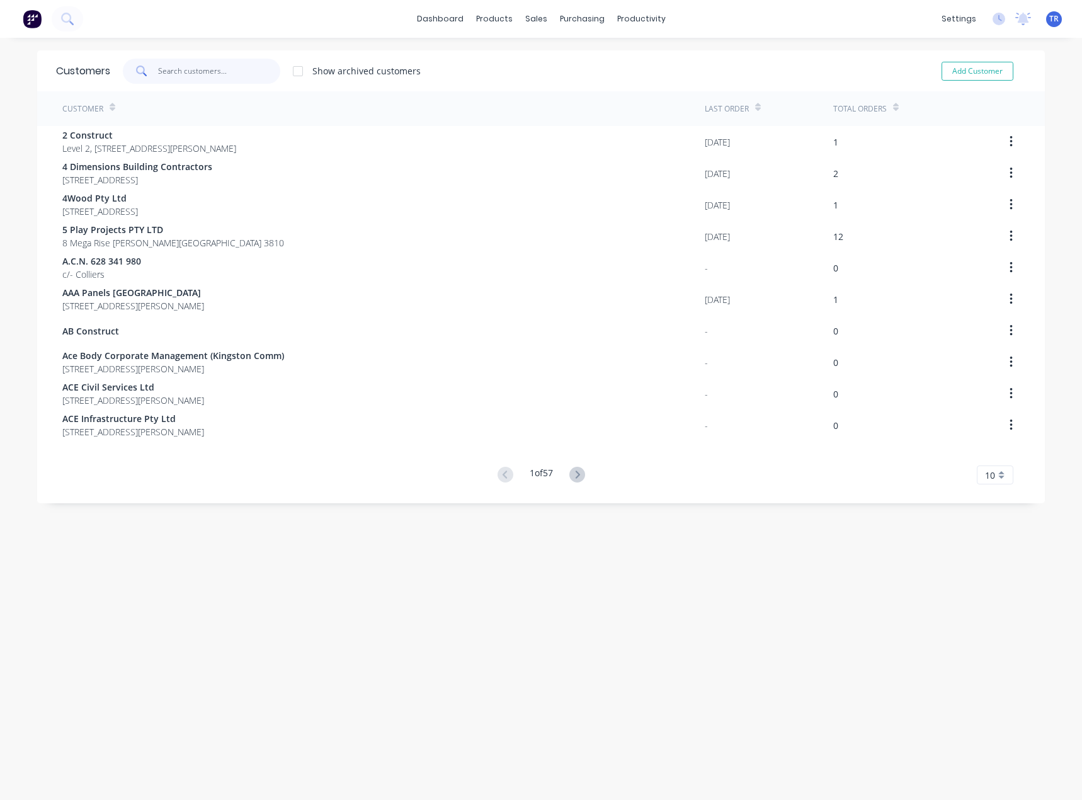
drag, startPoint x: 173, startPoint y: 61, endPoint x: 187, endPoint y: 72, distance: 17.9
click at [174, 62] on input "text" at bounding box center [219, 71] width 123 height 25
paste input "Fleetmark"
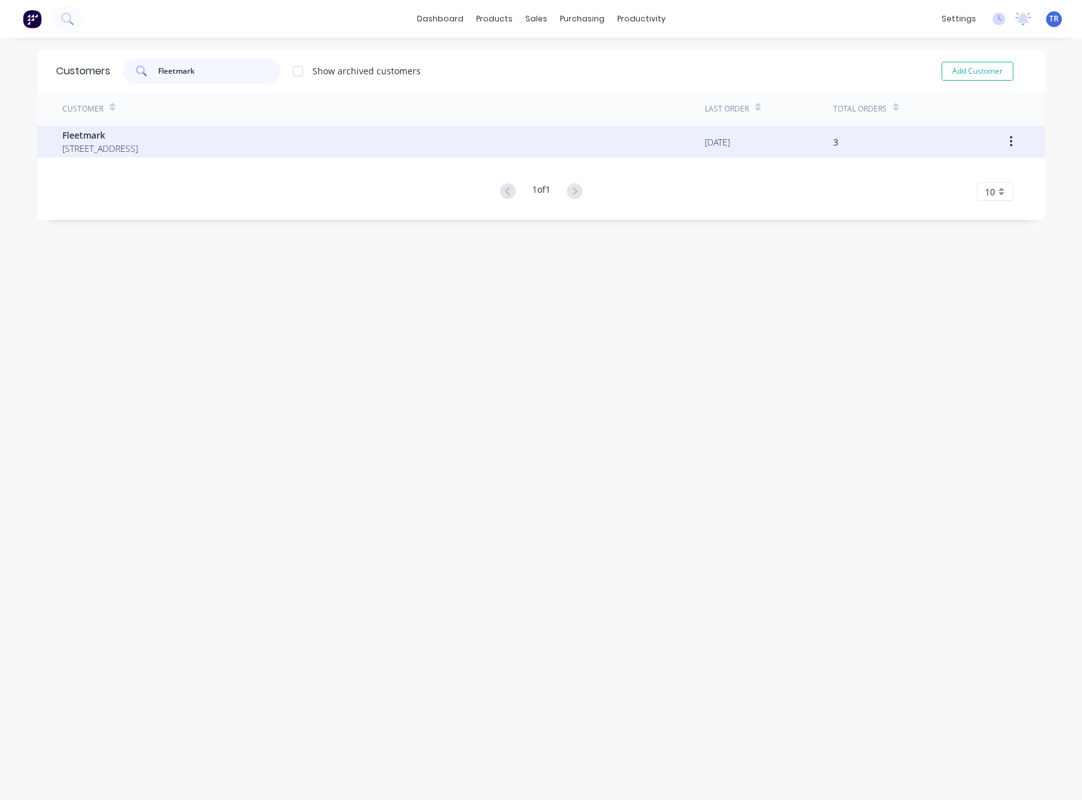
type input "Fleetmark"
click at [138, 150] on span "[STREET_ADDRESS]" at bounding box center [100, 148] width 76 height 13
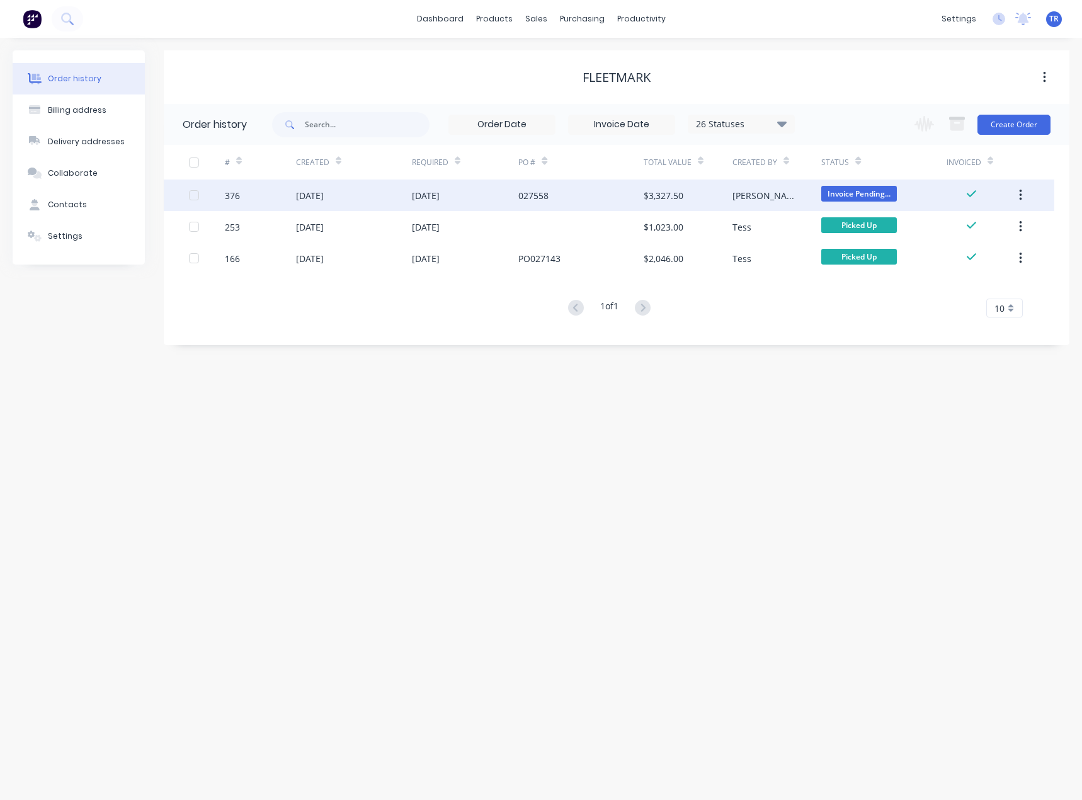
click at [316, 195] on div "[DATE]" at bounding box center [310, 195] width 28 height 13
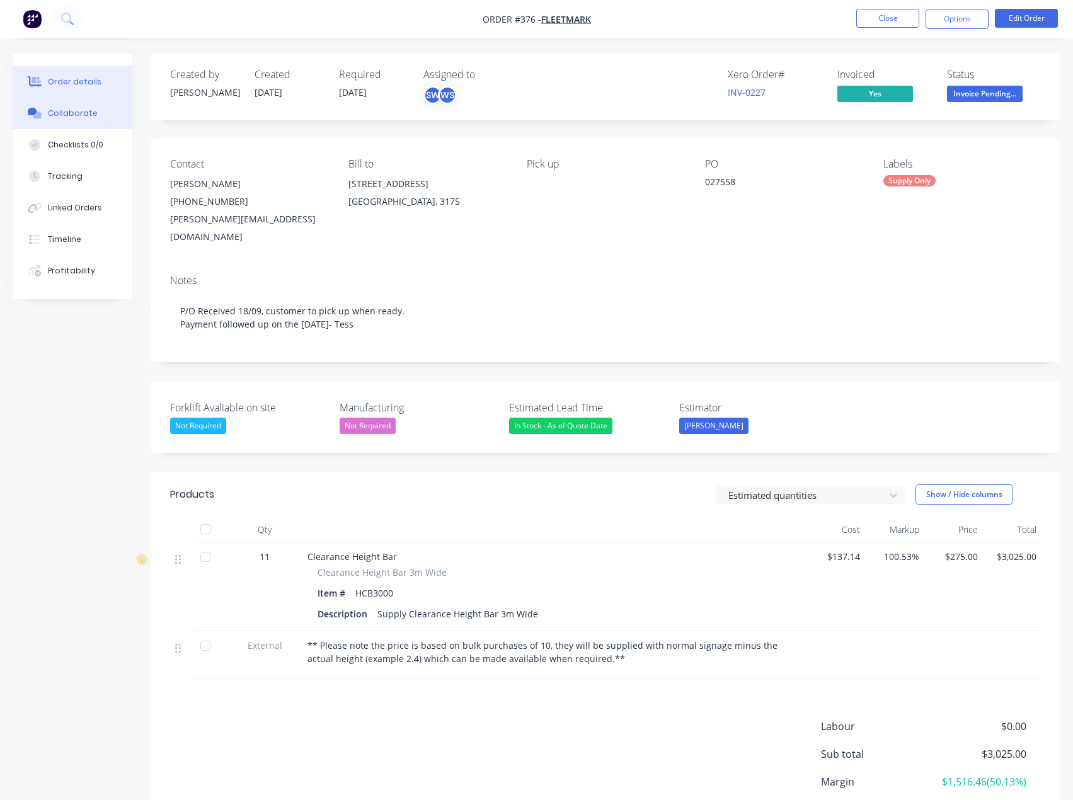
click at [68, 115] on div "Collaborate" at bounding box center [73, 113] width 50 height 11
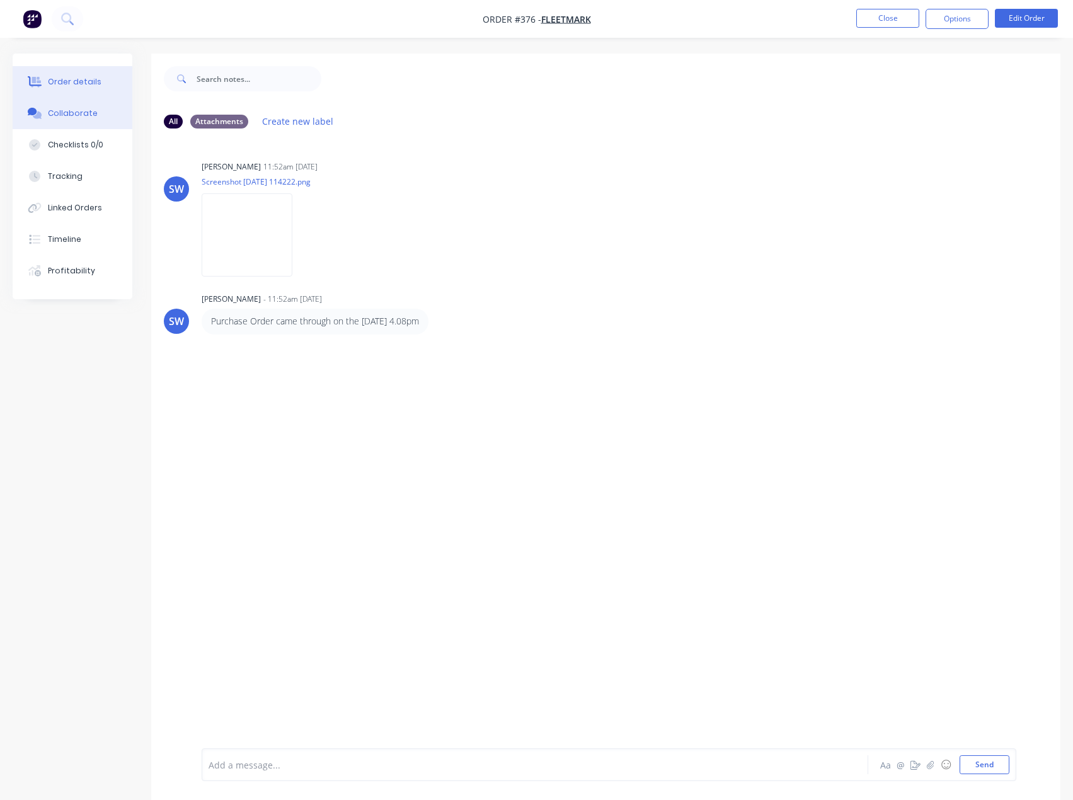
click at [94, 86] on div "Order details" at bounding box center [75, 81] width 54 height 11
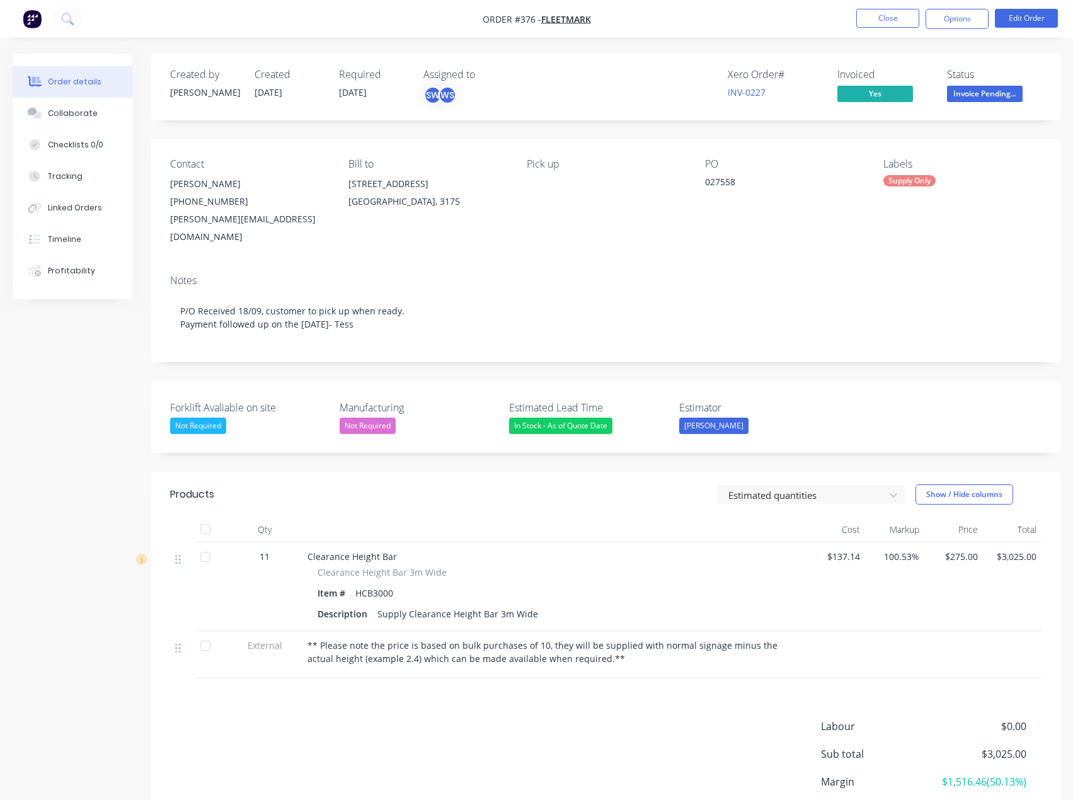
click at [976, 98] on span "Invoice Pending..." at bounding box center [985, 94] width 76 height 16
click at [742, 275] on div "Notes" at bounding box center [605, 281] width 871 height 12
click at [76, 119] on button "Collaborate" at bounding box center [73, 113] width 120 height 31
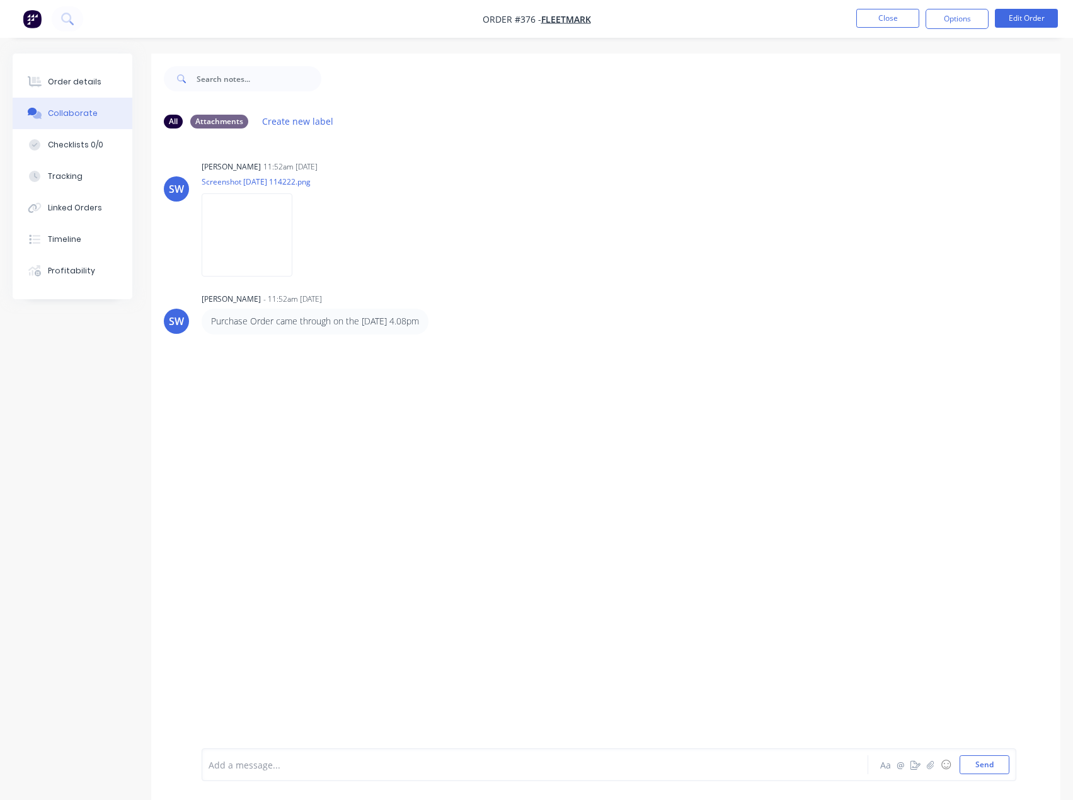
click at [315, 779] on div "Add a message... Aa @ ☺ Send" at bounding box center [609, 764] width 814 height 33
drag, startPoint x: 316, startPoint y: 781, endPoint x: 319, endPoint y: 772, distance: 9.6
click at [317, 776] on div "Add a message... Aa @ ☺ Send" at bounding box center [605, 764] width 909 height 71
click at [321, 769] on div at bounding box center [509, 764] width 600 height 13
click at [57, 87] on div "Order details" at bounding box center [75, 81] width 54 height 11
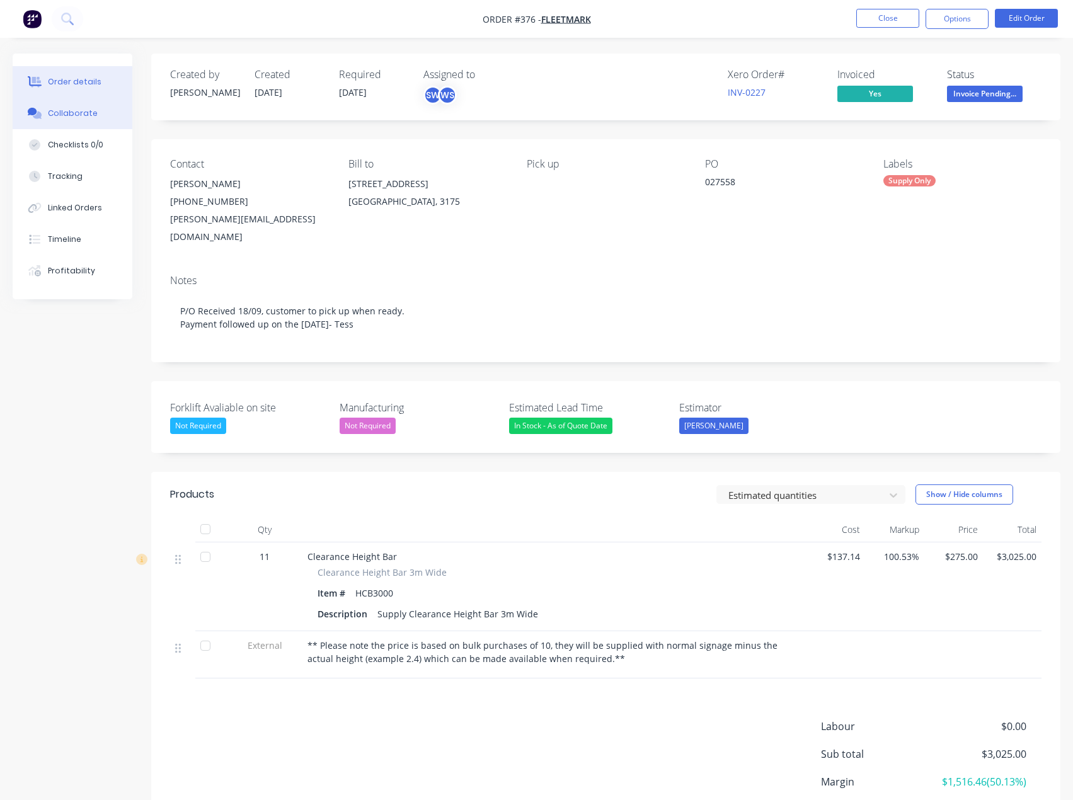
click at [83, 115] on div "Collaborate" at bounding box center [73, 113] width 50 height 11
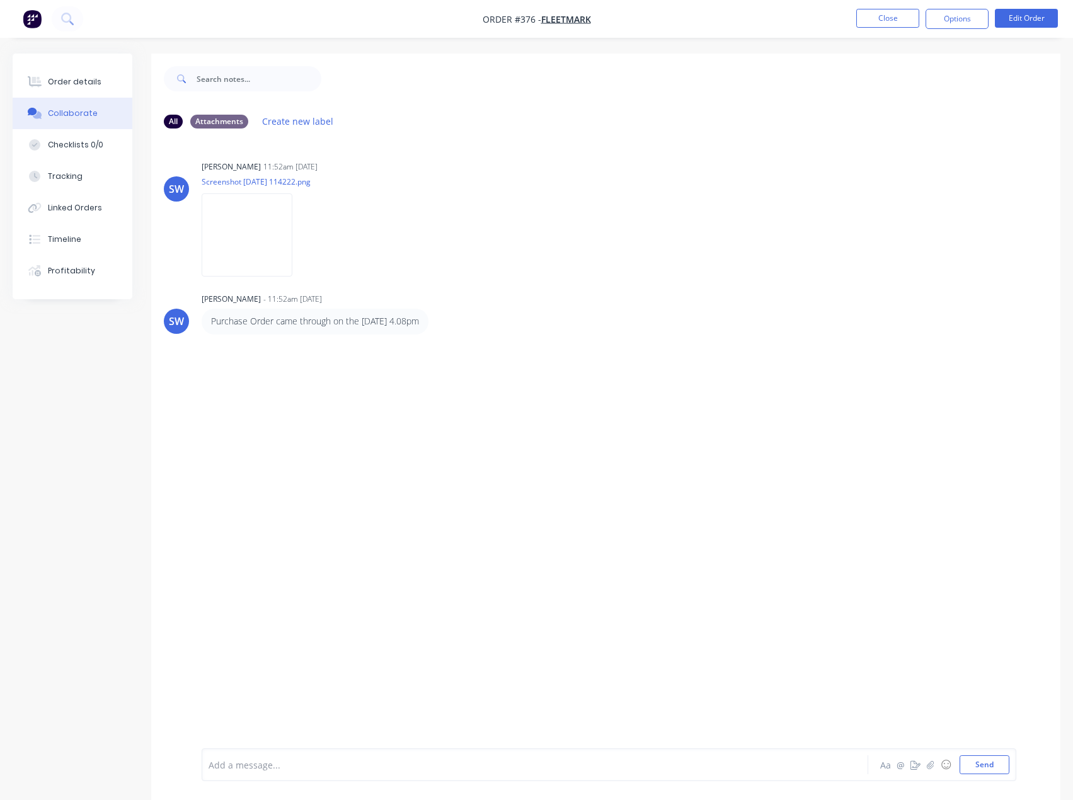
click at [351, 758] on div at bounding box center [509, 764] width 600 height 13
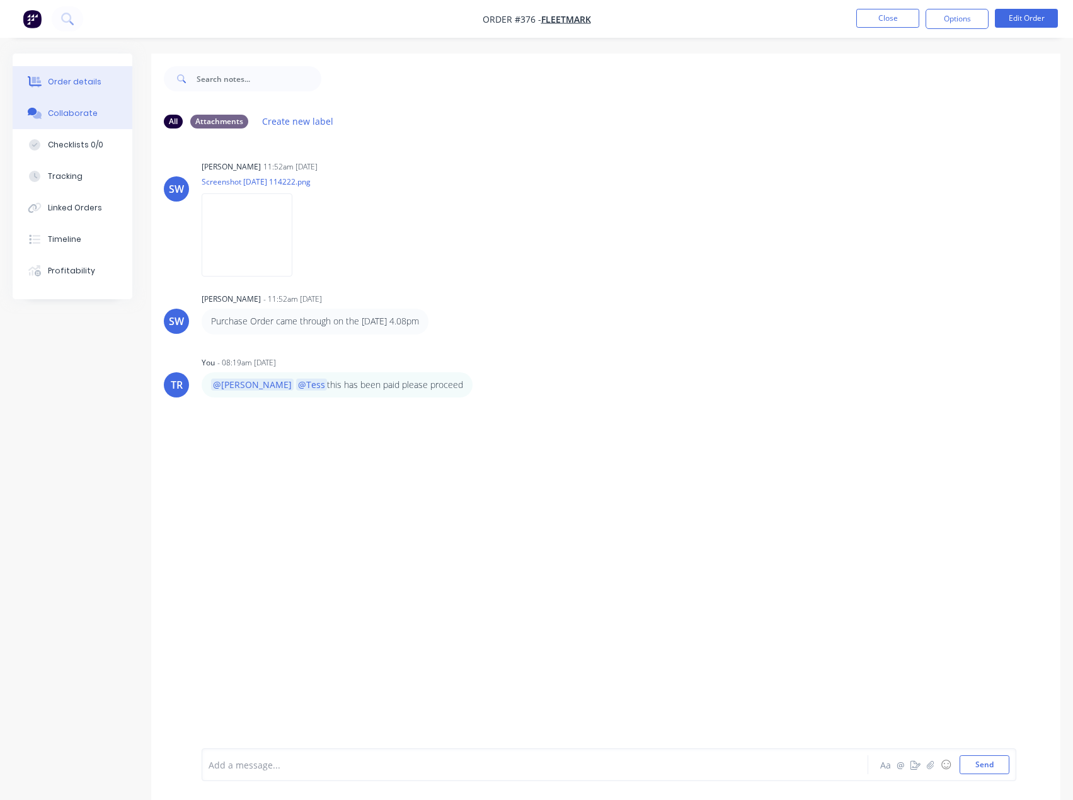
click at [44, 87] on button "Order details" at bounding box center [73, 81] width 120 height 31
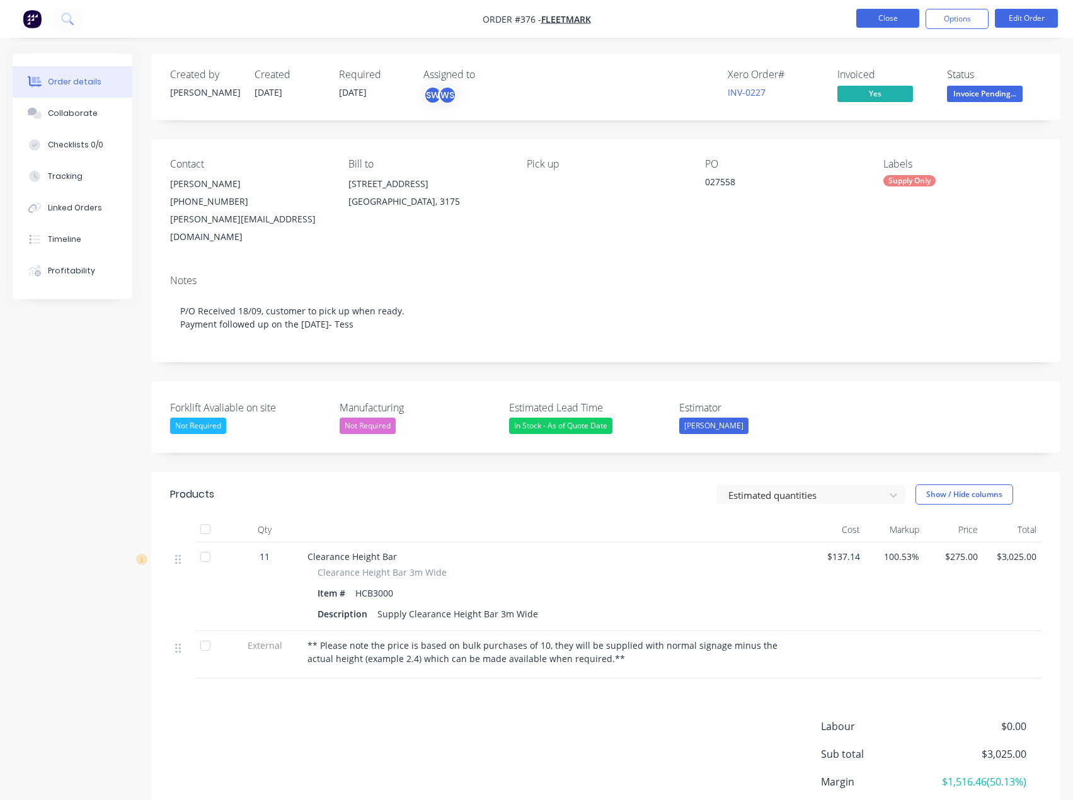
click at [886, 16] on button "Close" at bounding box center [887, 18] width 63 height 19
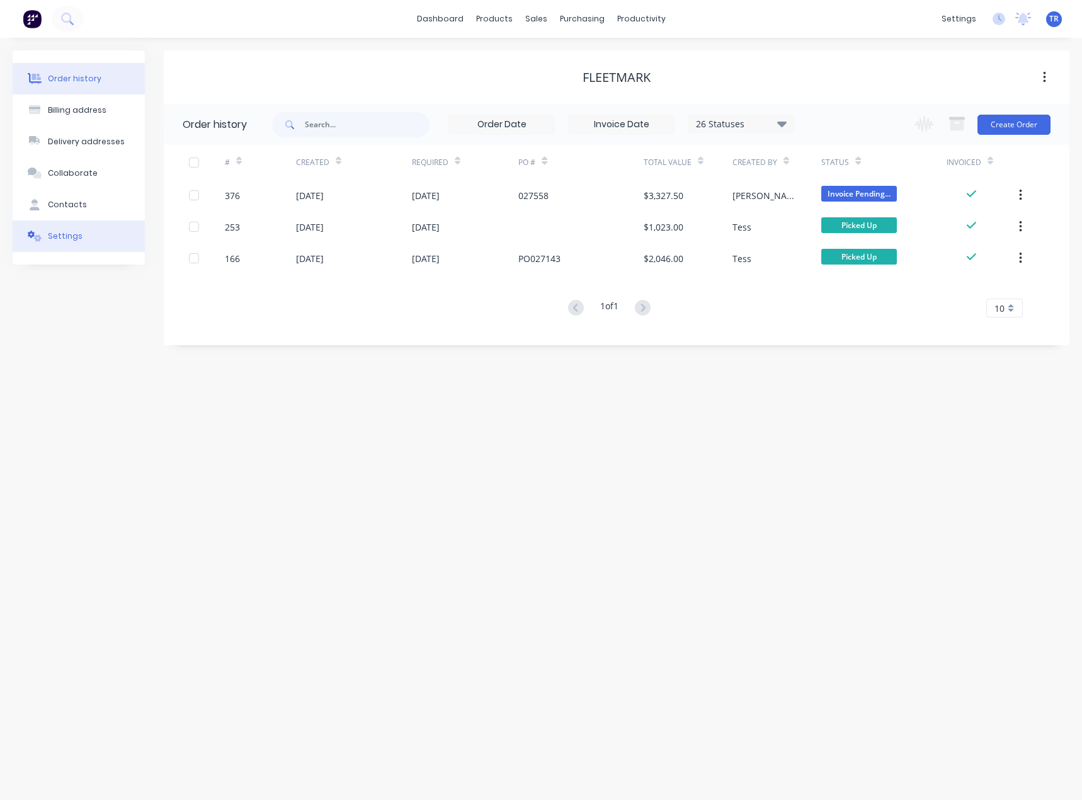
click at [87, 229] on button "Settings" at bounding box center [79, 235] width 132 height 31
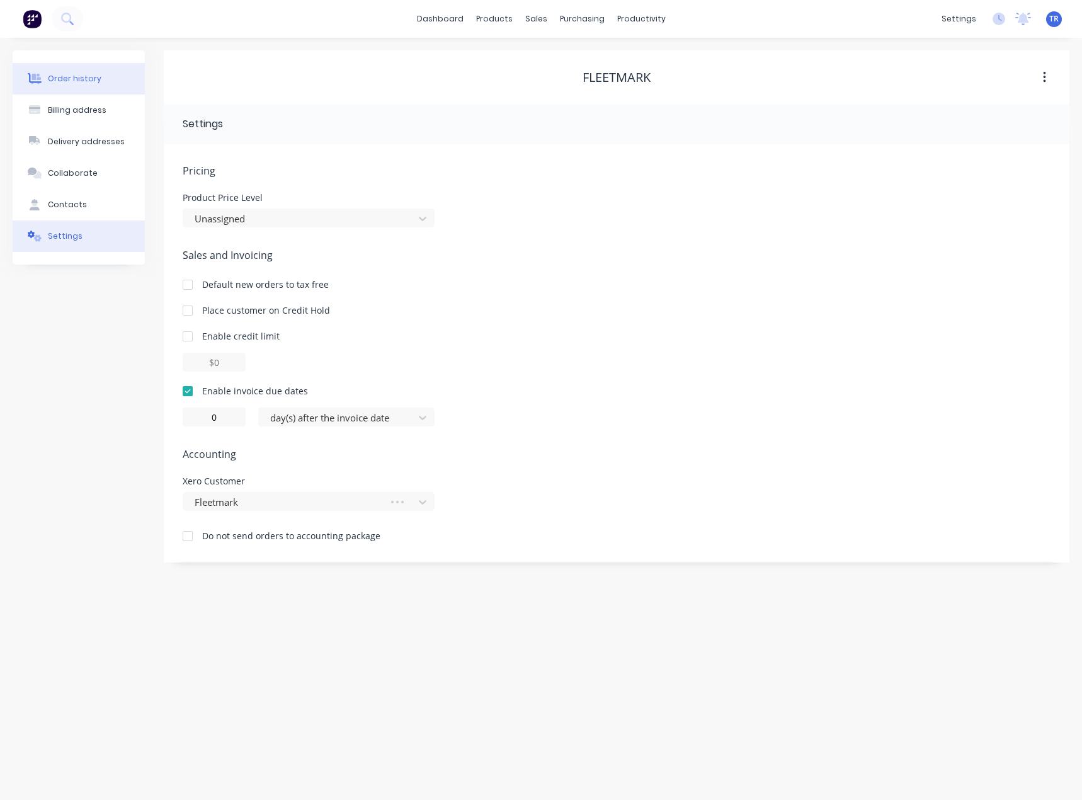
click at [85, 84] on div "Order history" at bounding box center [75, 78] width 54 height 11
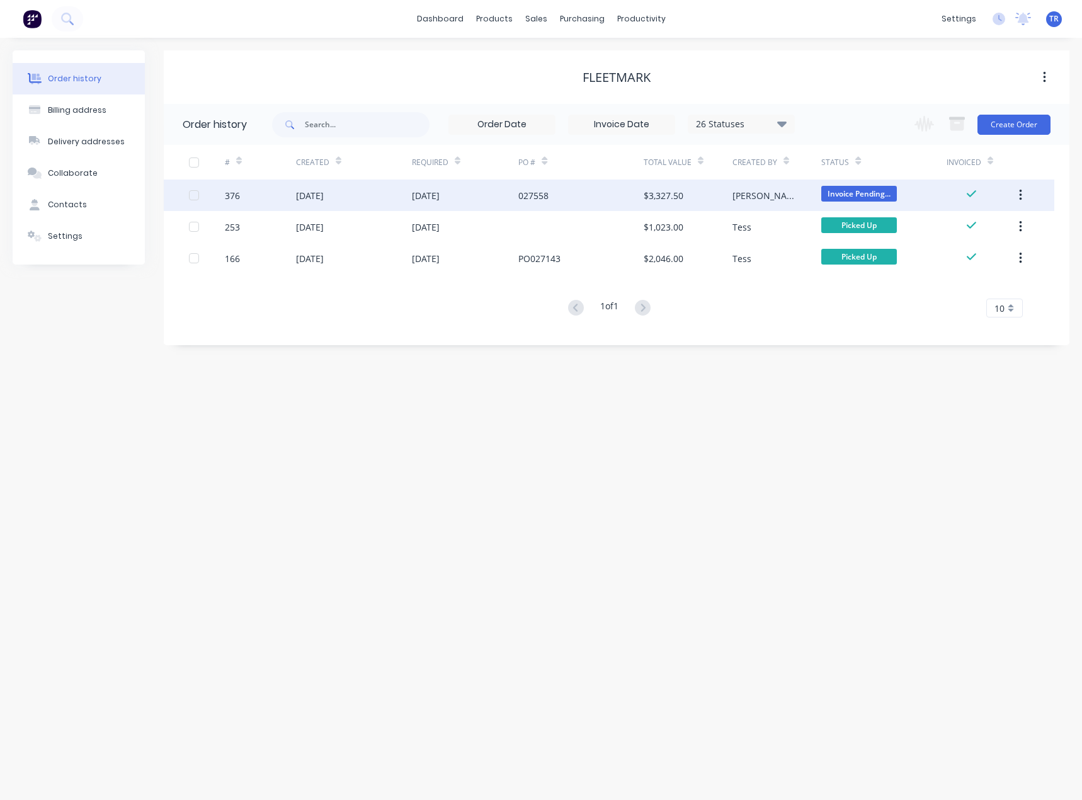
click at [410, 201] on div "[DATE]" at bounding box center [354, 194] width 116 height 31
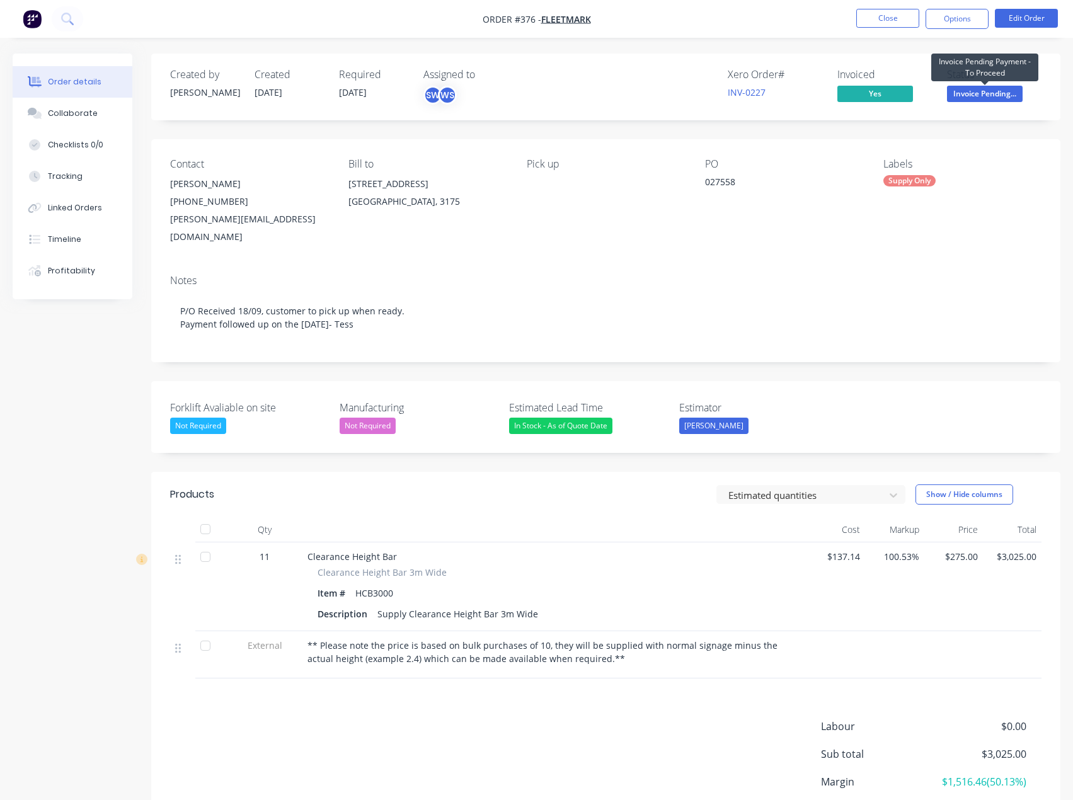
click at [996, 91] on span "Invoice Pending..." at bounding box center [985, 94] width 76 height 16
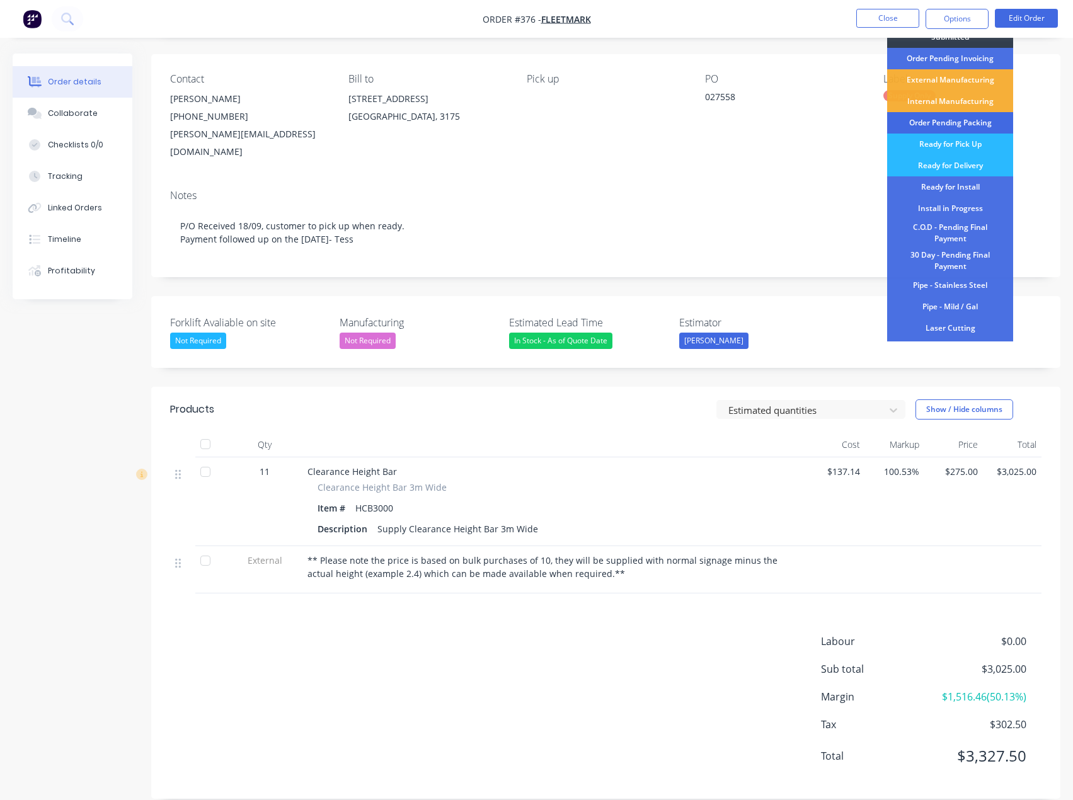
click at [943, 115] on div "Order Pending Packing" at bounding box center [950, 122] width 126 height 21
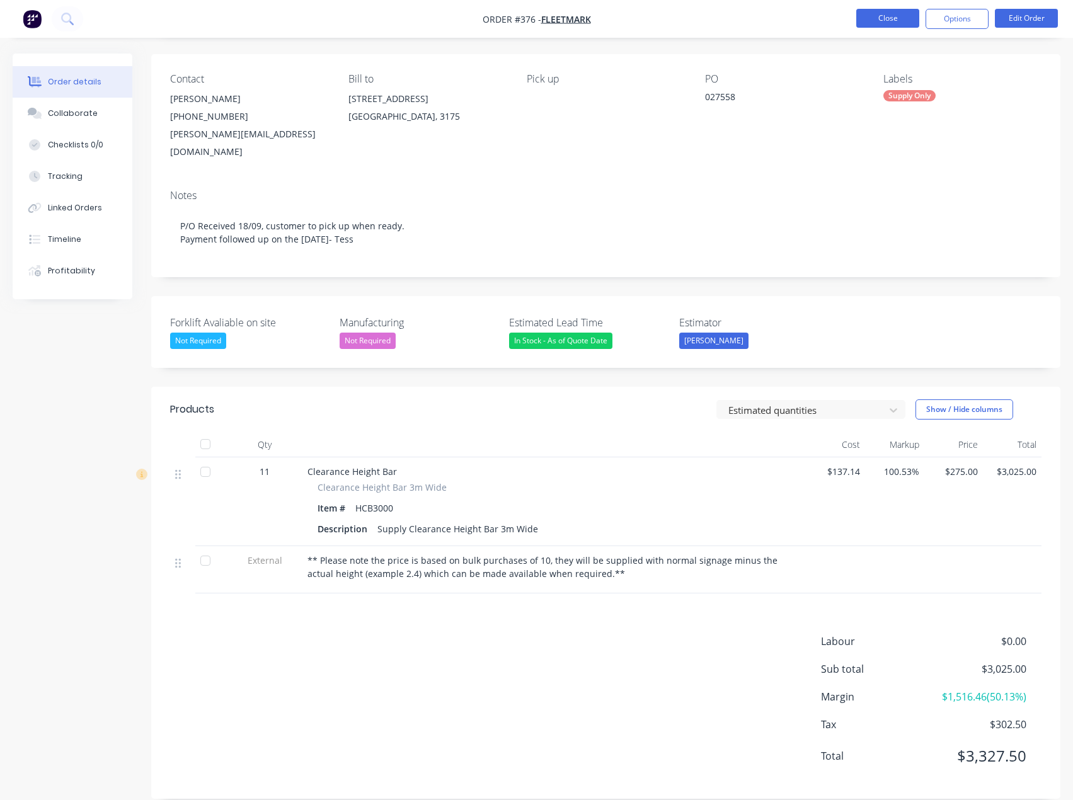
click at [877, 25] on button "Close" at bounding box center [887, 18] width 63 height 19
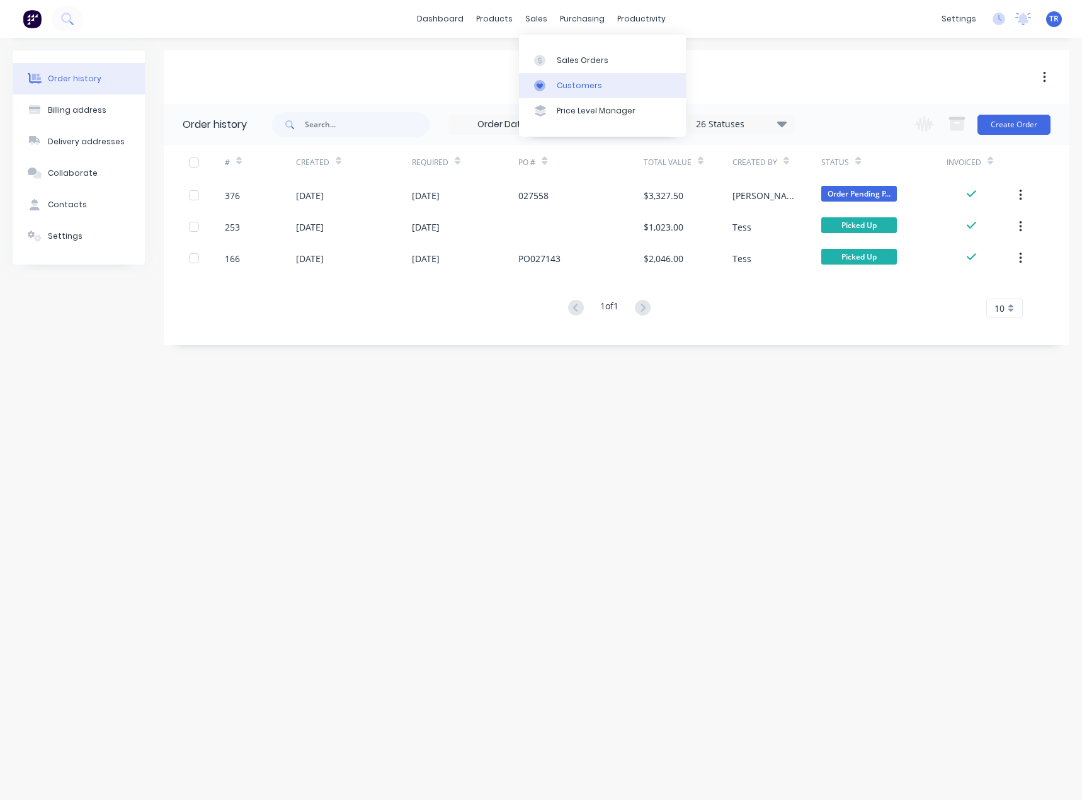
click at [557, 82] on div "Customers" at bounding box center [579, 85] width 45 height 11
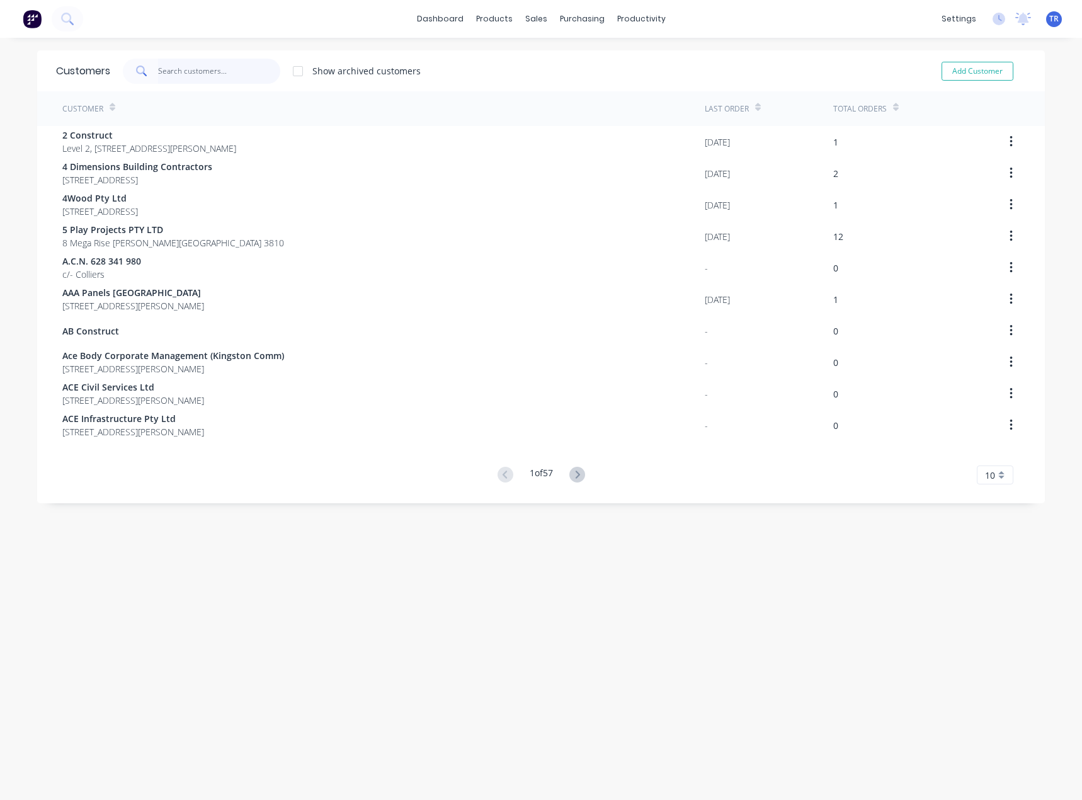
click at [243, 73] on input "text" at bounding box center [219, 71] width 123 height 25
paste input "MGS Constructions"
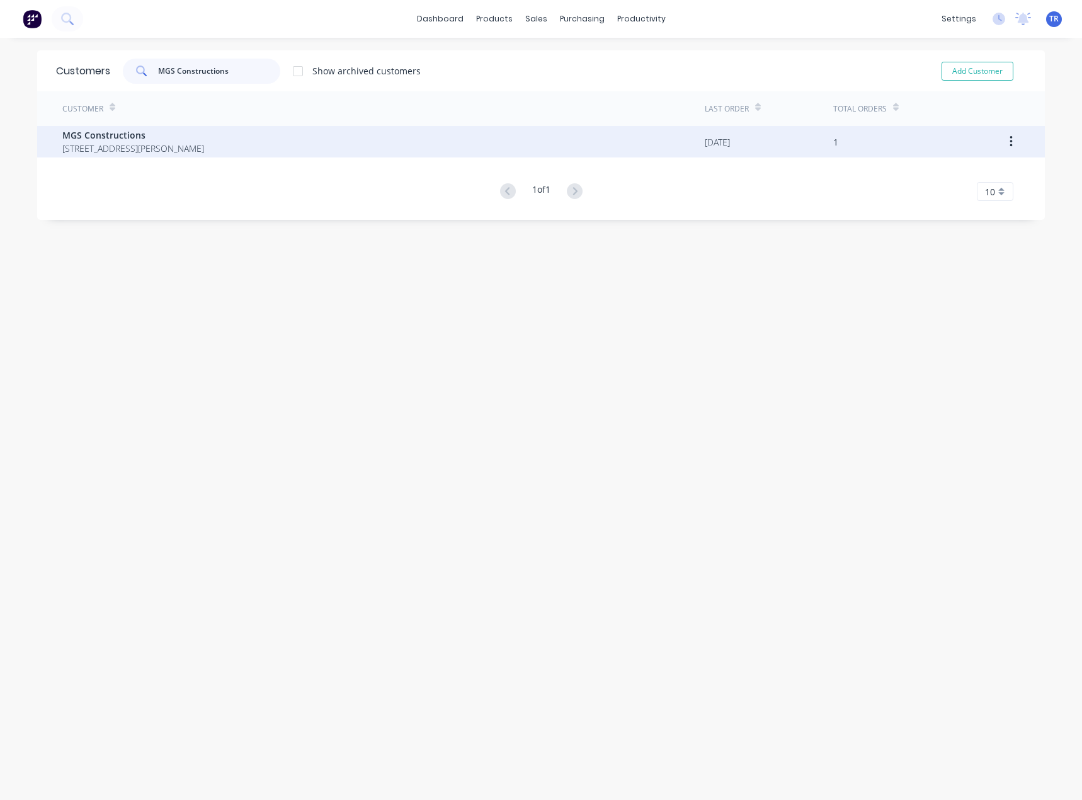
type input "MGS Constructions"
click at [204, 137] on span "MGS Constructions" at bounding box center [133, 134] width 142 height 13
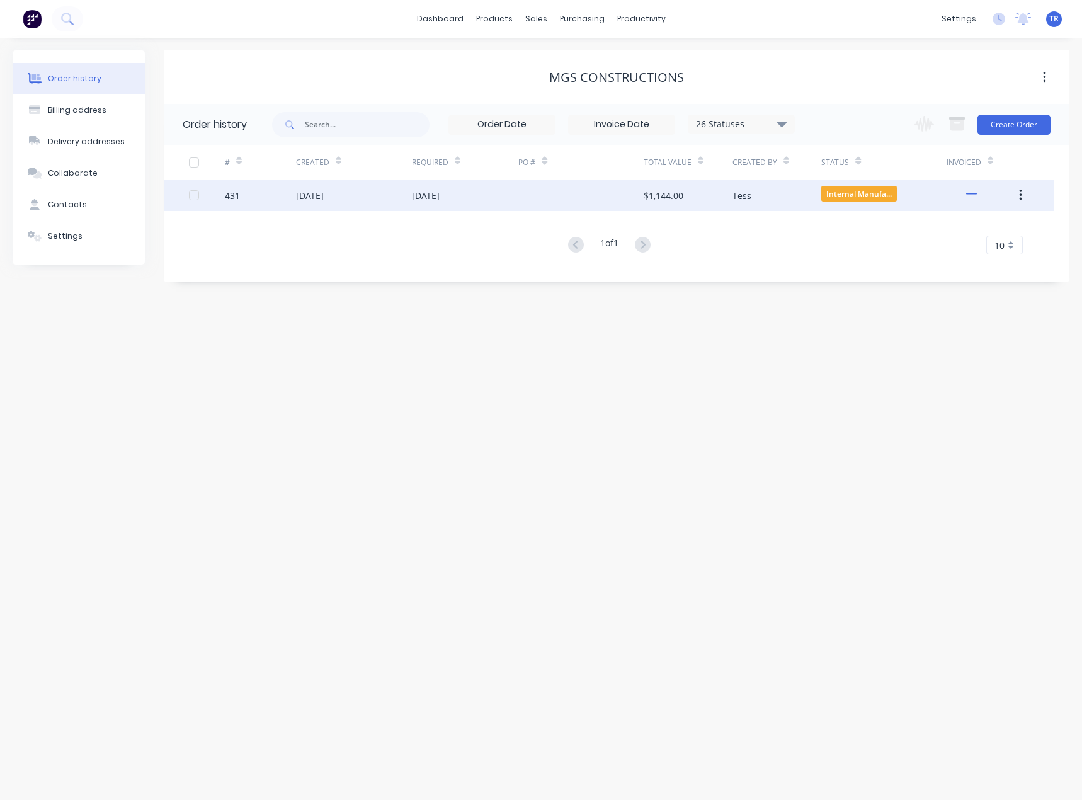
click at [399, 194] on div "[DATE]" at bounding box center [354, 194] width 116 height 31
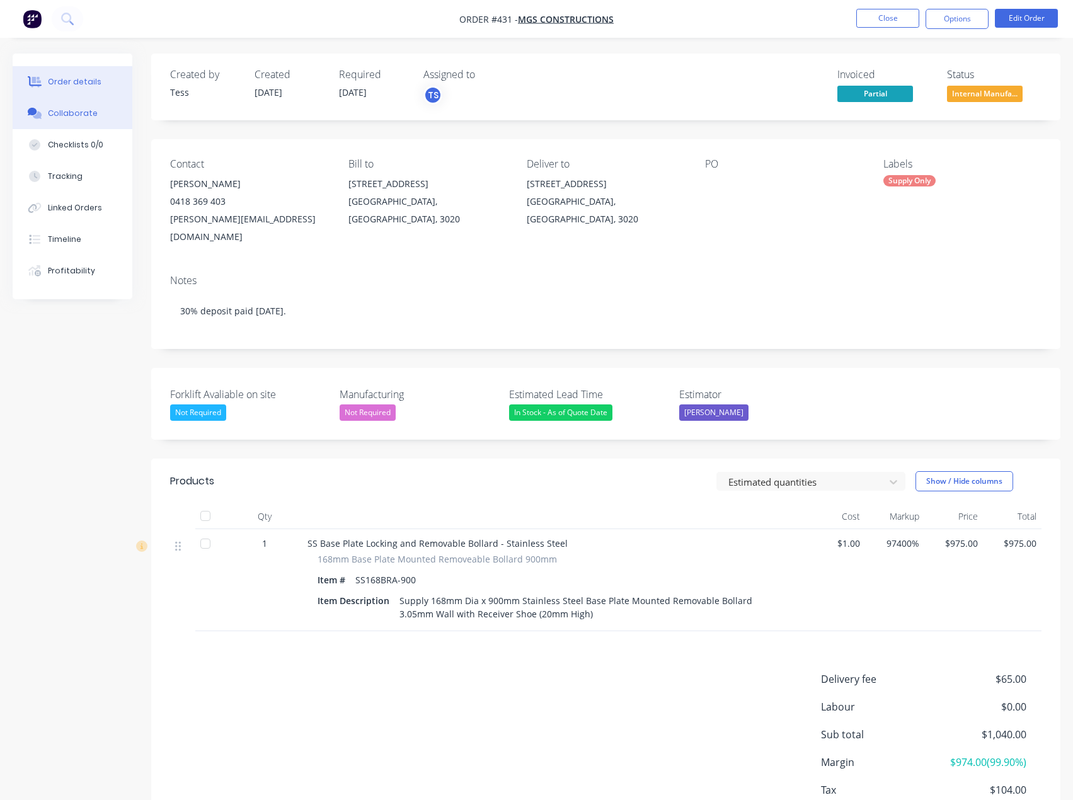
click at [57, 116] on div "Collaborate" at bounding box center [73, 113] width 50 height 11
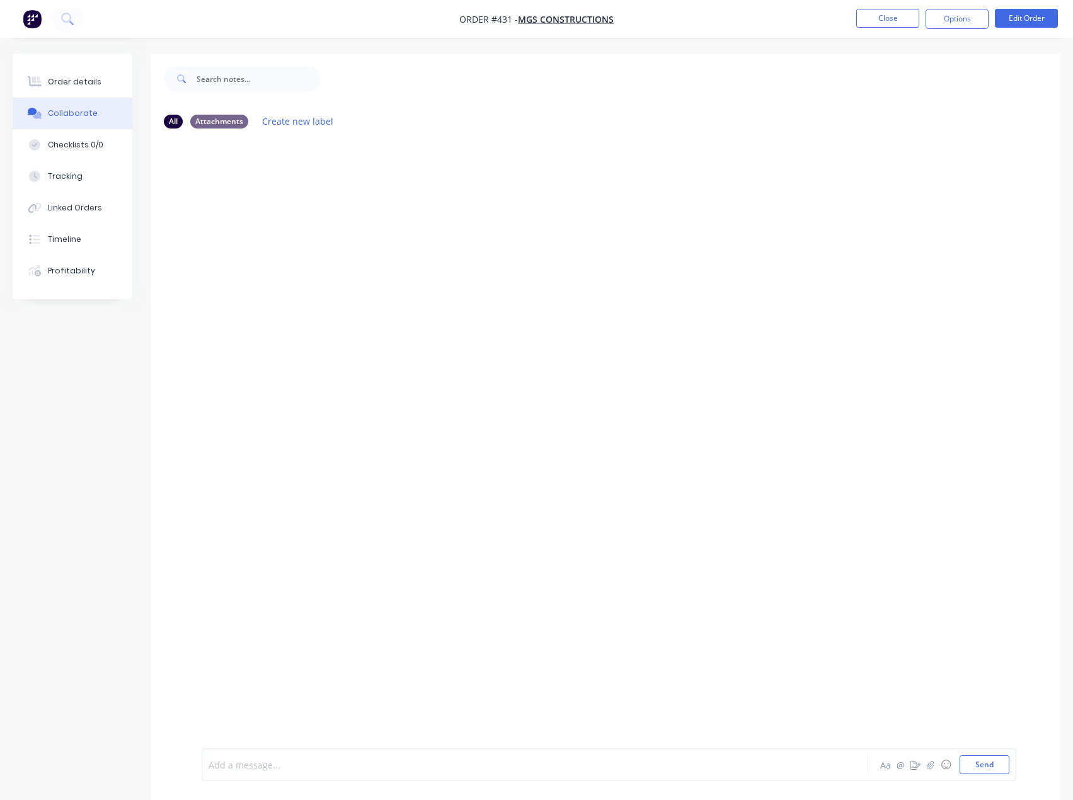
click at [278, 765] on div at bounding box center [509, 764] width 600 height 13
click at [85, 65] on div "Order details Collaborate Checklists 0/0 Tracking Linked Orders Timeline Profit…" at bounding box center [73, 177] width 120 height 246
click at [80, 76] on button "Order details" at bounding box center [73, 81] width 120 height 31
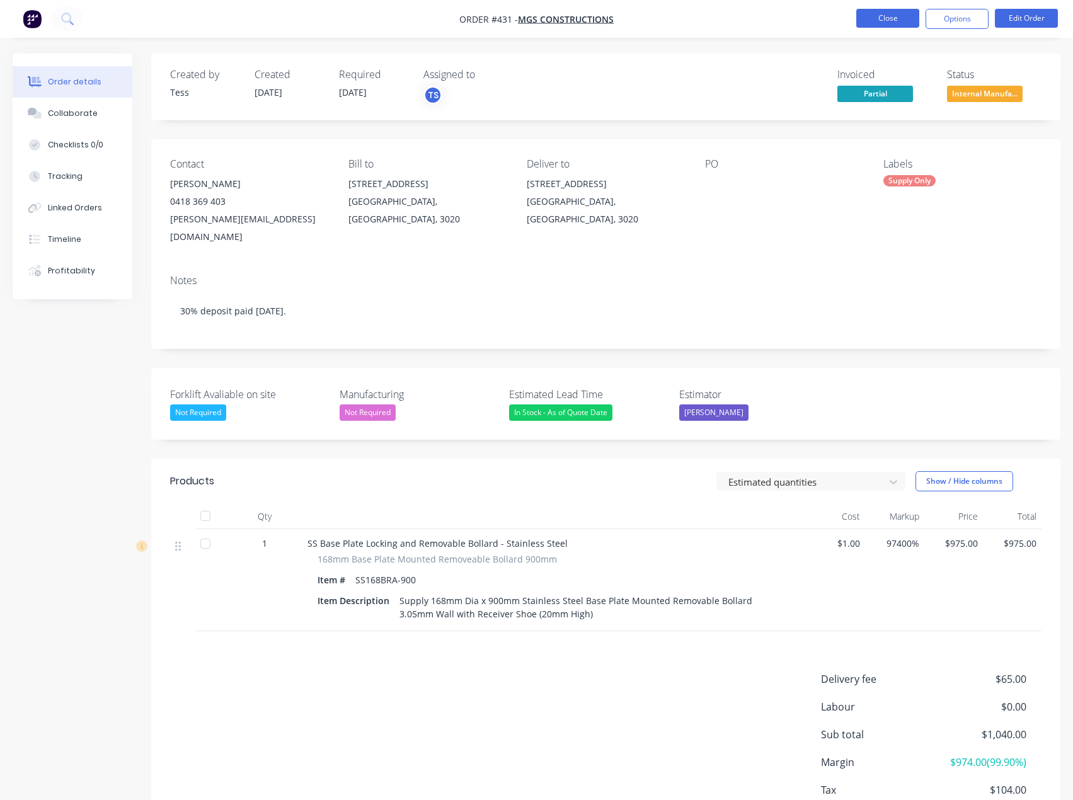
click at [901, 20] on button "Close" at bounding box center [887, 18] width 63 height 19
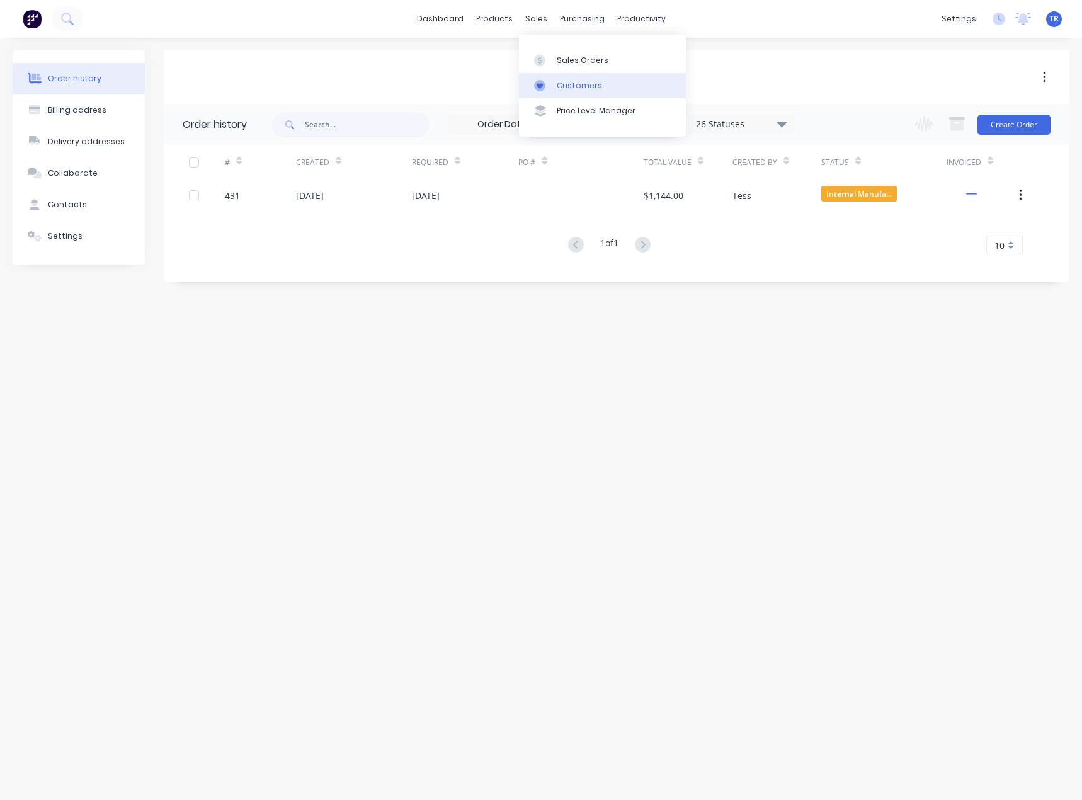
click at [566, 89] on div "Customers" at bounding box center [579, 85] width 45 height 11
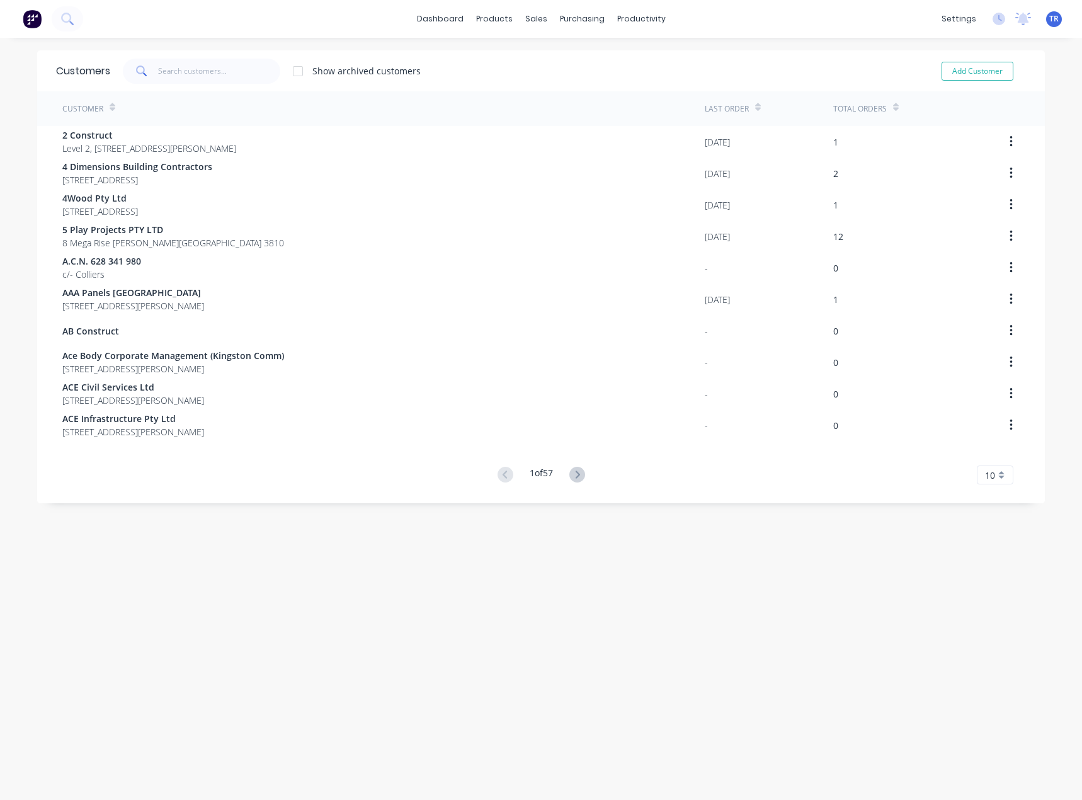
drag, startPoint x: 127, startPoint y: 66, endPoint x: 157, endPoint y: 69, distance: 31.0
click at [127, 66] on span at bounding box center [140, 71] width 35 height 25
click at [181, 72] on input "text" at bounding box center [219, 71] width 123 height 25
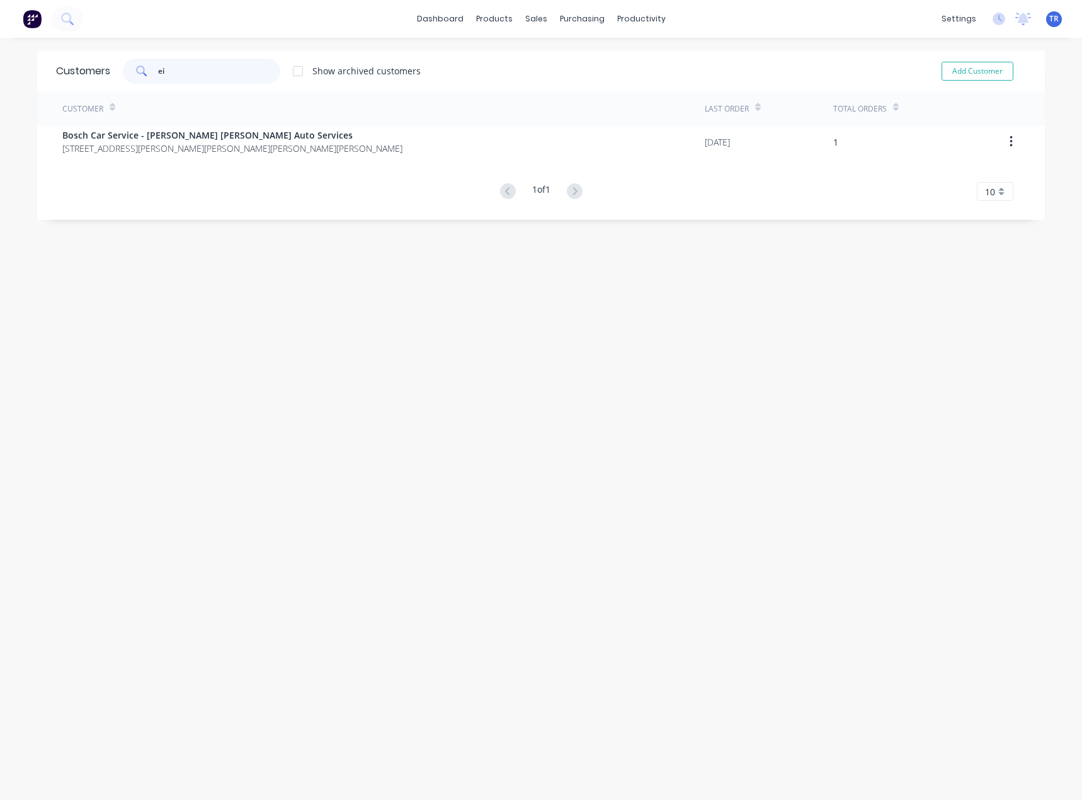
type input "e"
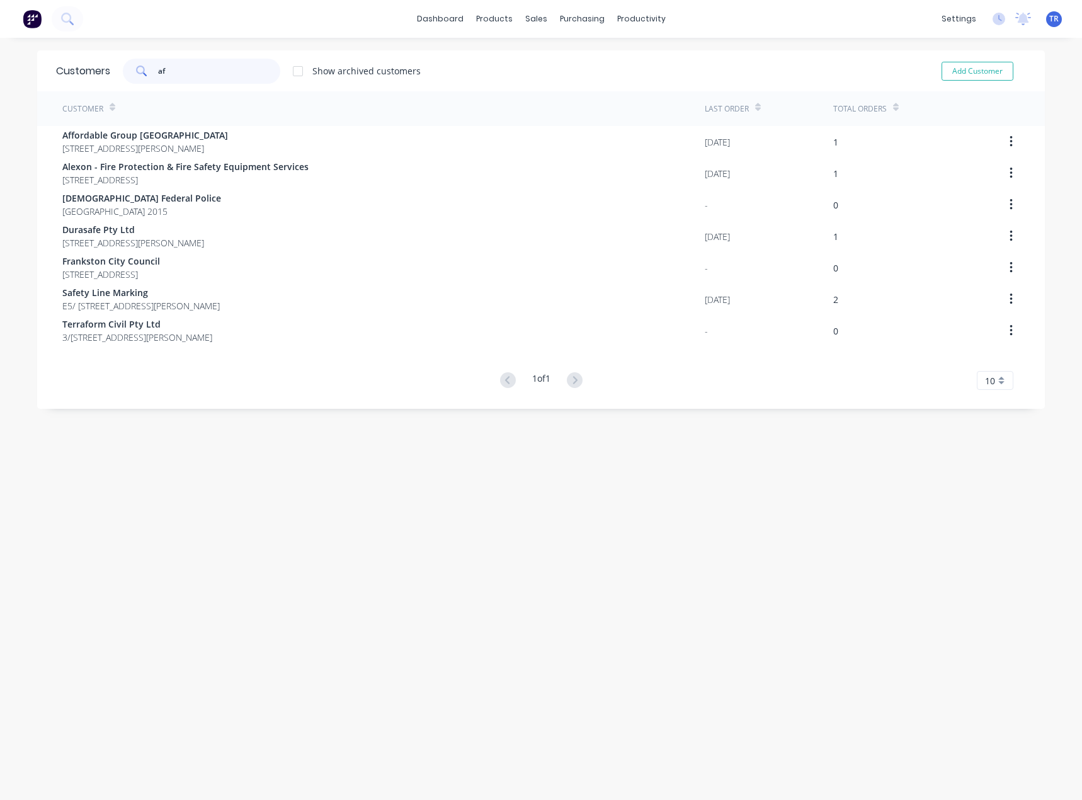
type input "a"
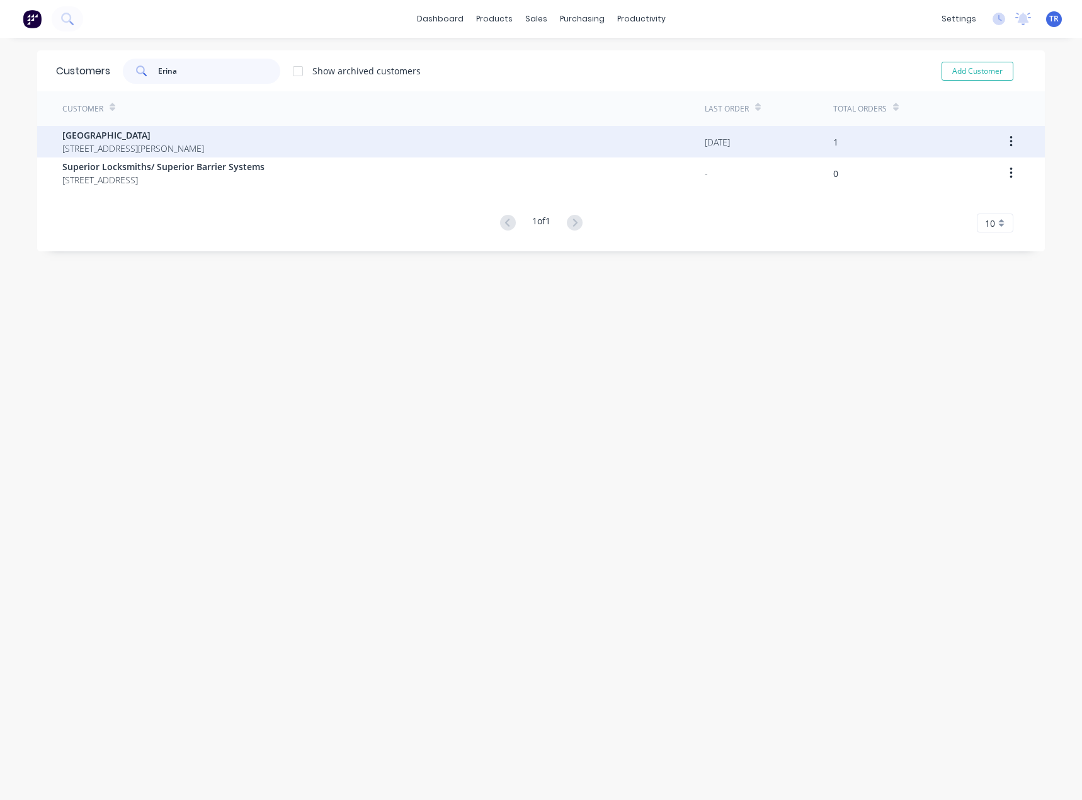
type input "Erina"
click at [144, 147] on span "[STREET_ADDRESS][PERSON_NAME]" at bounding box center [133, 148] width 142 height 13
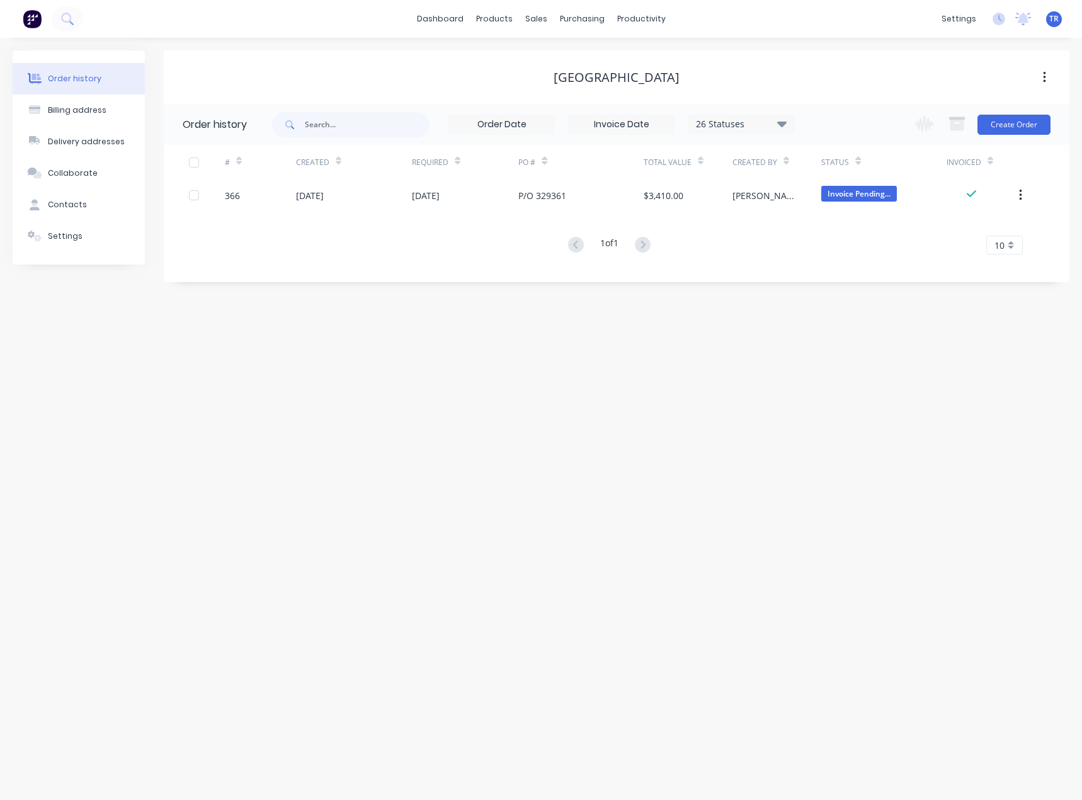
click at [584, 217] on div "# Created Required PO # Total Value Created By Status Invoiced 366 [DATE] [DATE…" at bounding box center [609, 200] width 891 height 110
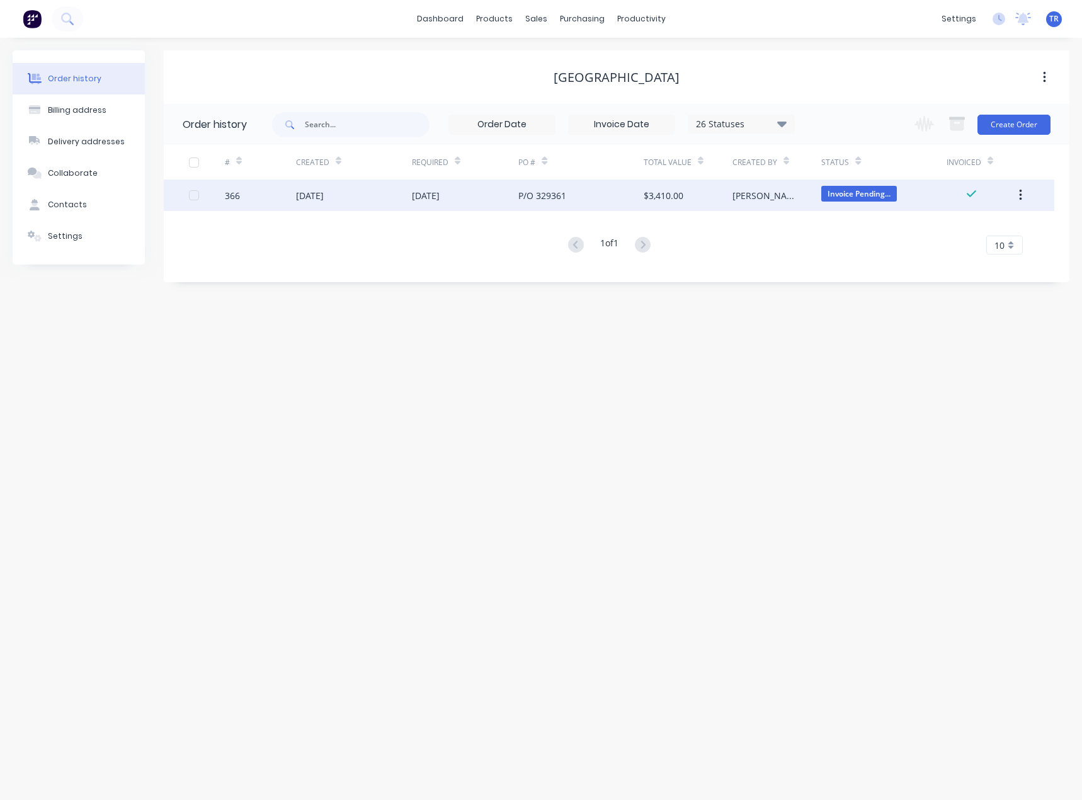
click at [574, 206] on div "P/O 329361" at bounding box center [580, 194] width 125 height 31
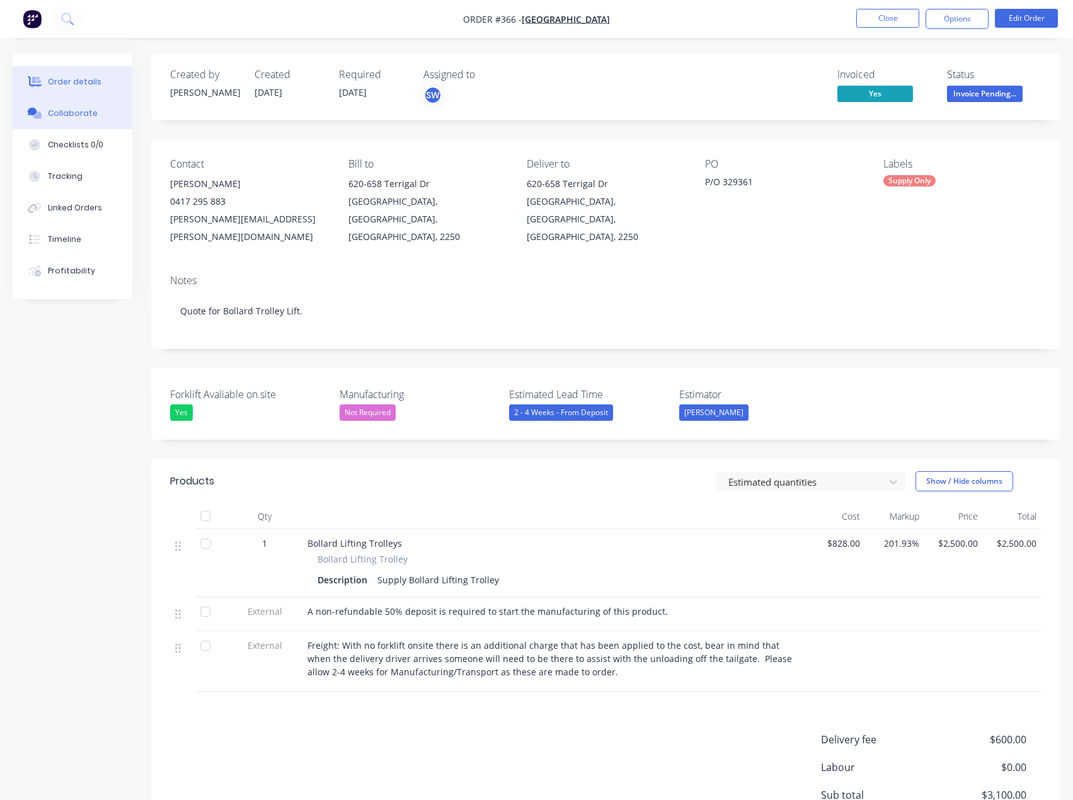
drag, startPoint x: 84, startPoint y: 106, endPoint x: 108, endPoint y: 116, distance: 25.7
click at [84, 106] on button "Collaborate" at bounding box center [73, 113] width 120 height 31
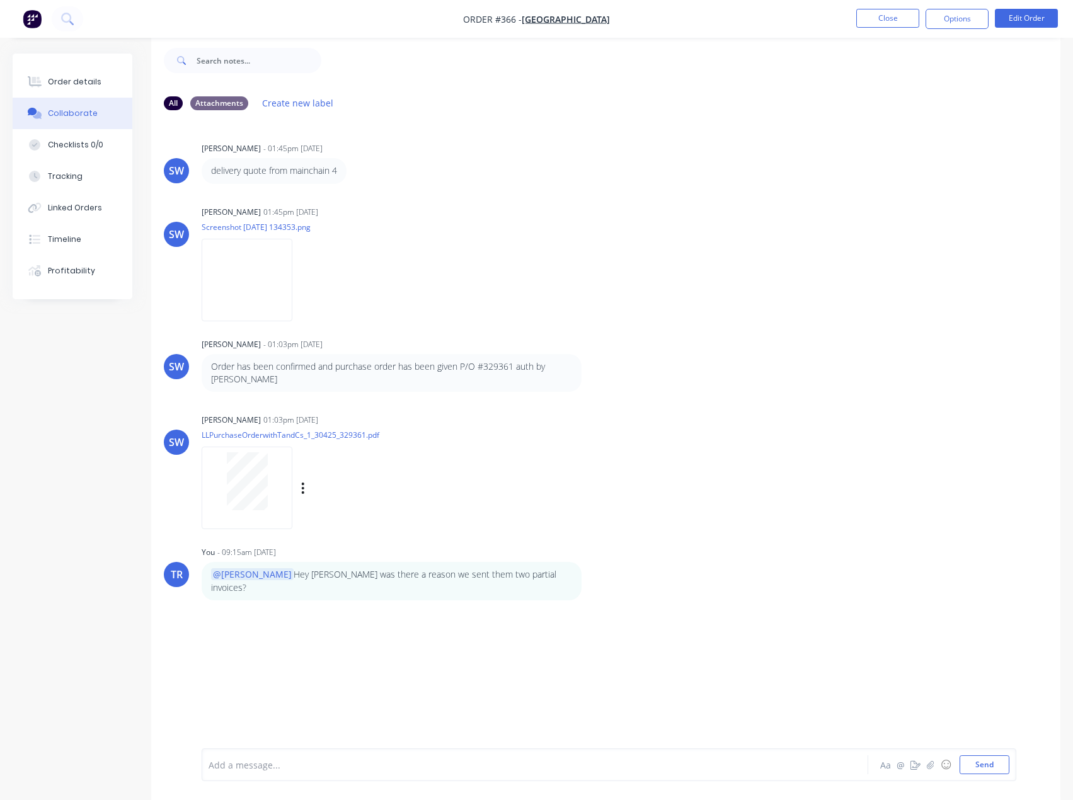
scroll to position [19, 0]
click at [110, 86] on button "Order details" at bounding box center [73, 81] width 120 height 31
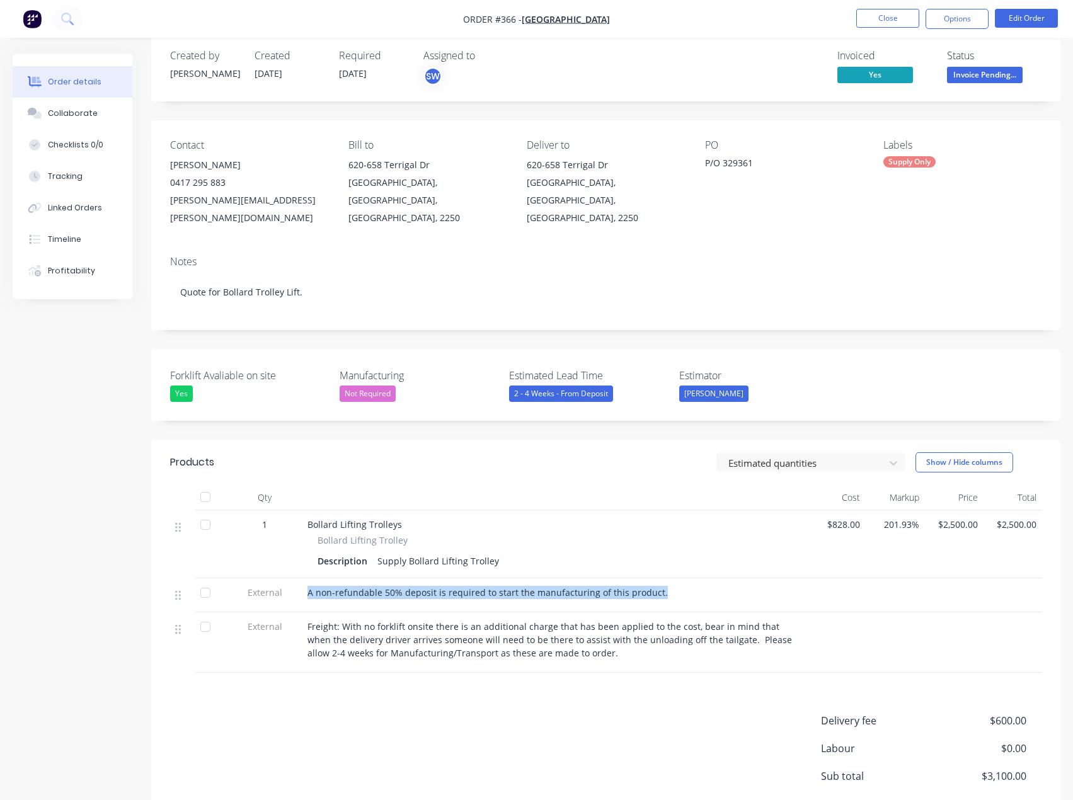
drag, startPoint x: 305, startPoint y: 576, endPoint x: 702, endPoint y: 570, distance: 396.8
click at [702, 578] on div "A non-refundable 50% deposit is required to start the manufacturing of this pro…" at bounding box center [554, 595] width 504 height 34
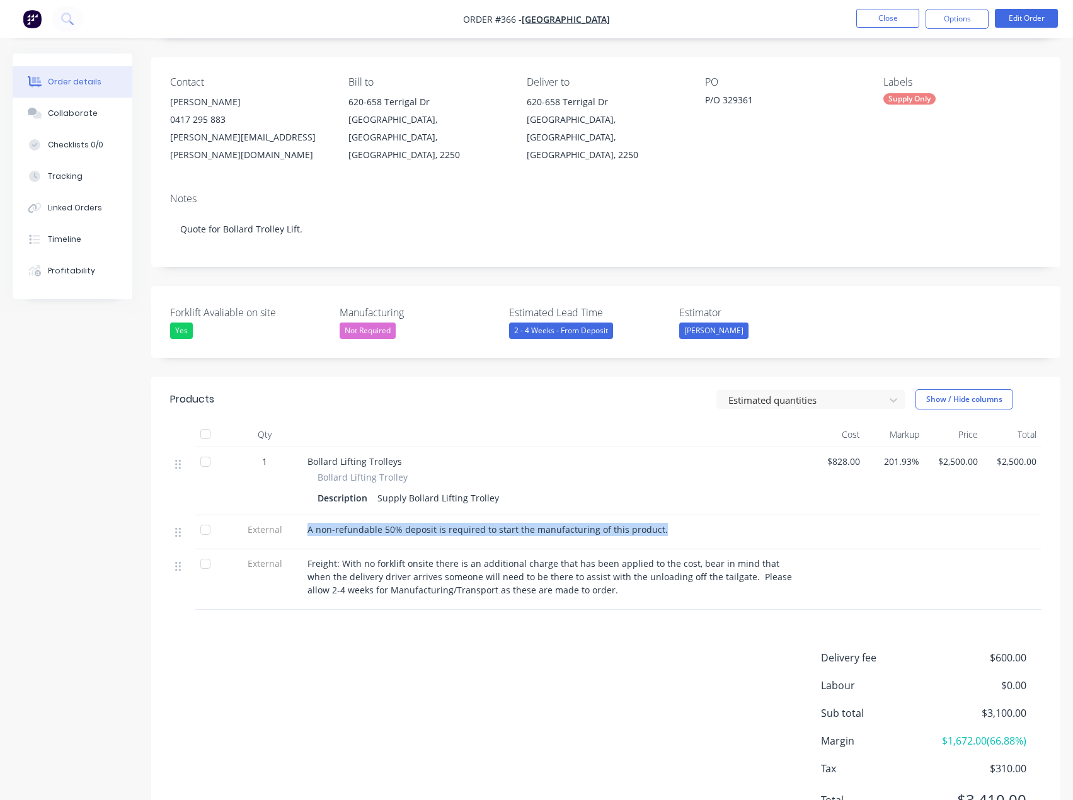
scroll to position [126, 0]
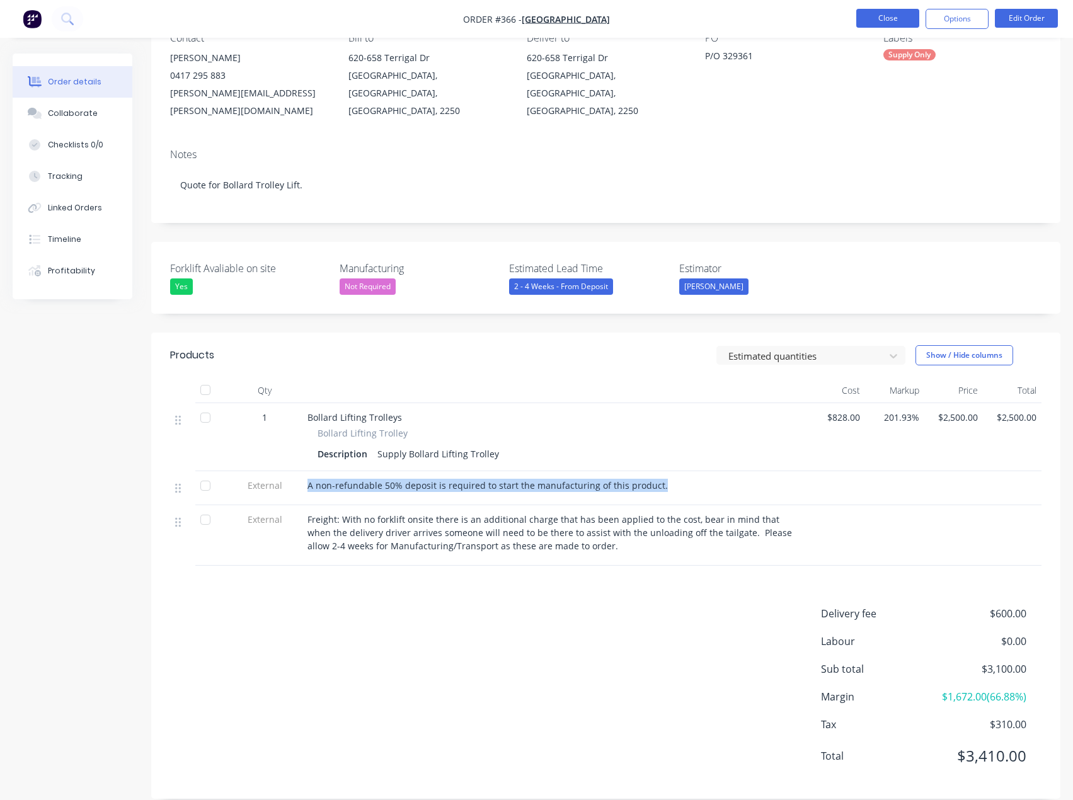
click at [877, 20] on button "Close" at bounding box center [887, 18] width 63 height 19
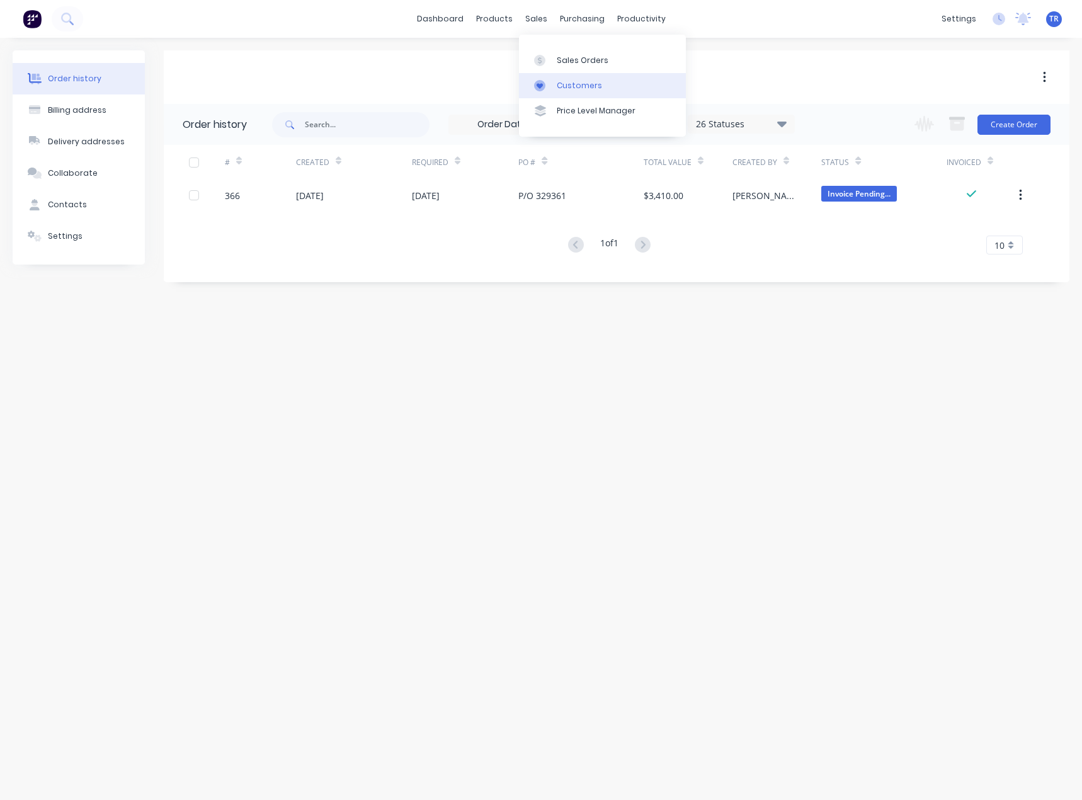
click at [589, 95] on link "Customers" at bounding box center [602, 85] width 167 height 25
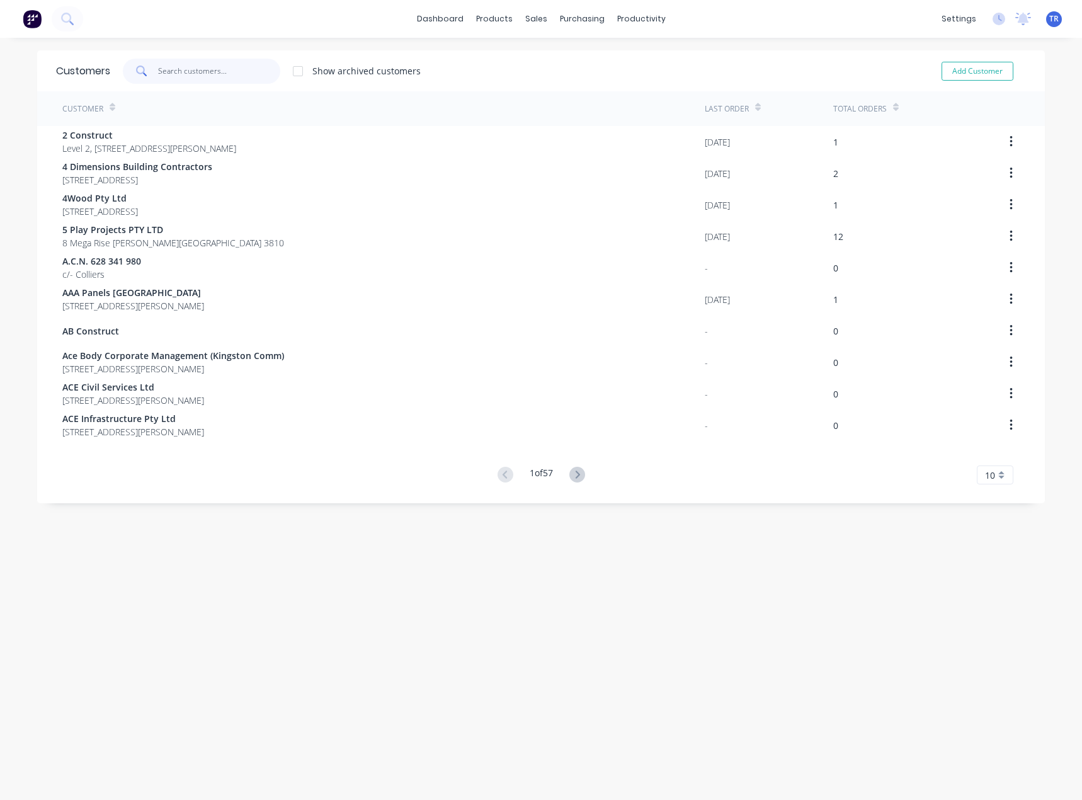
click at [256, 66] on input "text" at bounding box center [219, 71] width 123 height 25
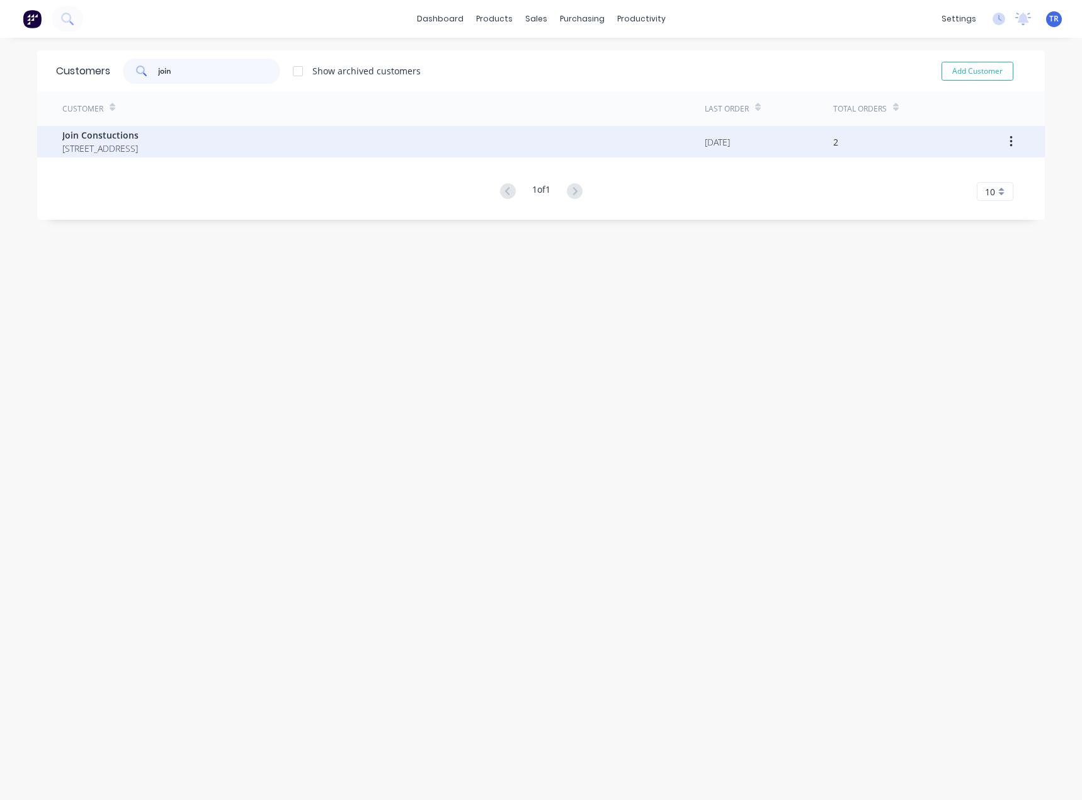
type input "join"
click at [283, 132] on div "Join Constuctions [STREET_ADDRESS]" at bounding box center [383, 141] width 642 height 31
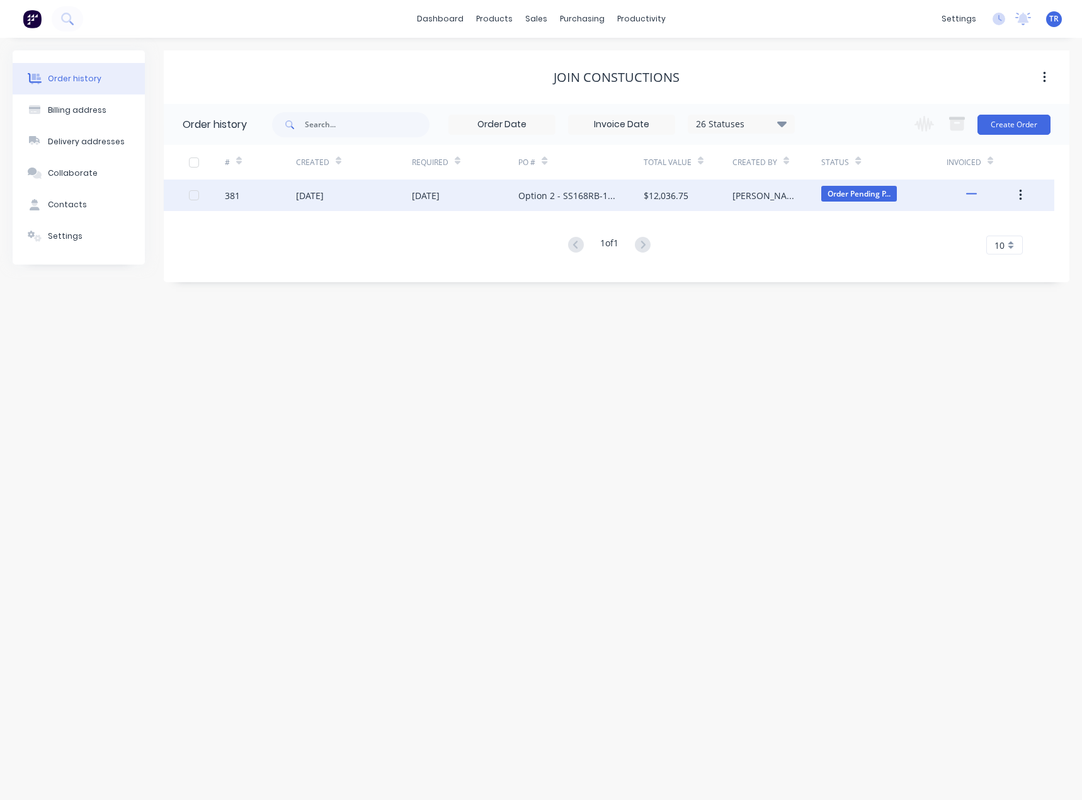
click at [478, 200] on div "[DATE]" at bounding box center [465, 194] width 107 height 31
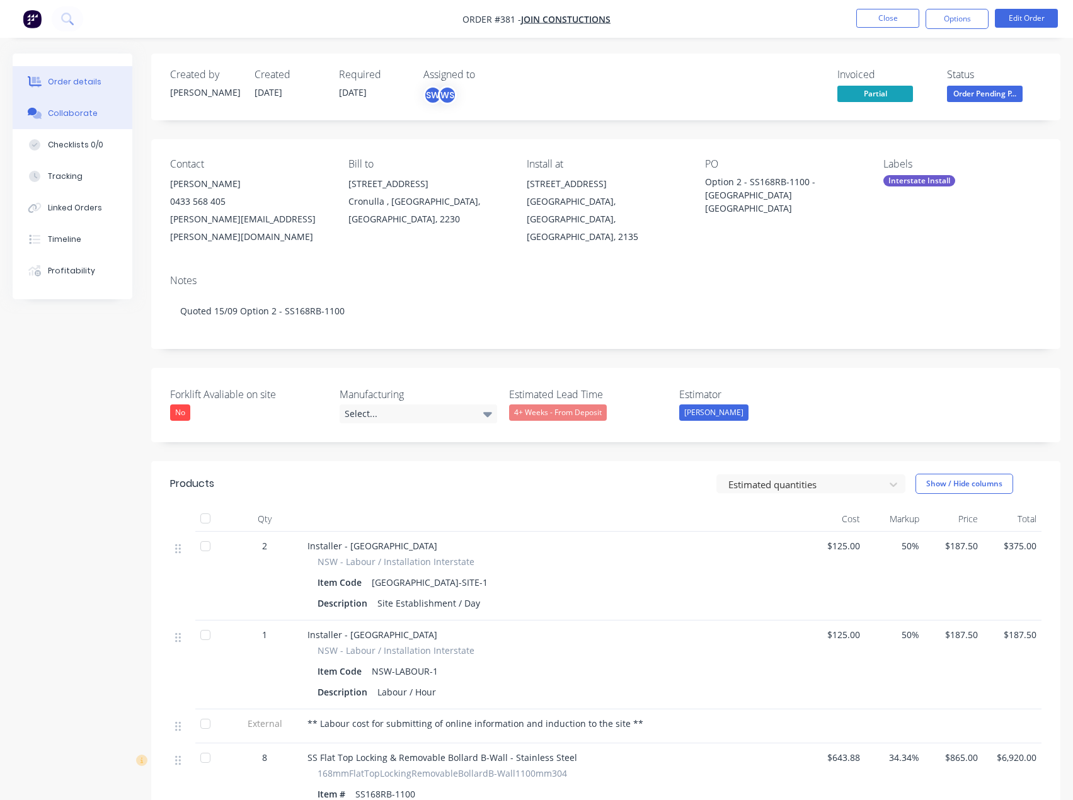
click at [96, 111] on button "Collaborate" at bounding box center [73, 113] width 120 height 31
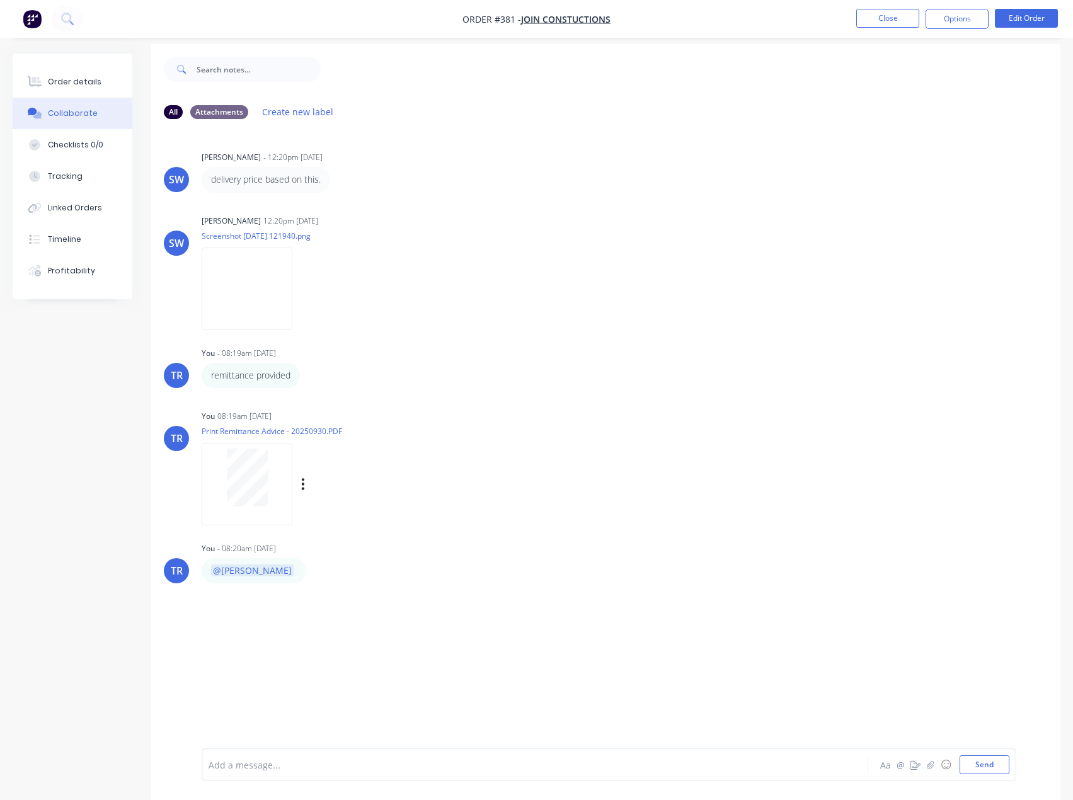
scroll to position [19, 0]
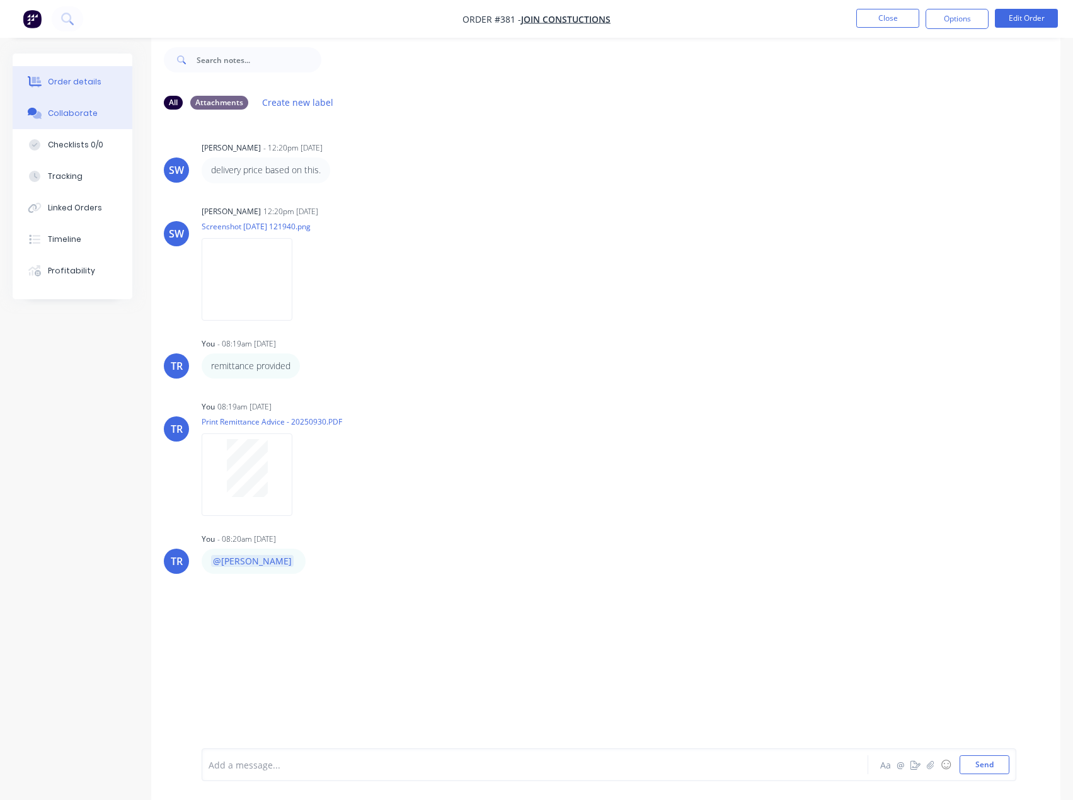
click at [114, 82] on button "Order details" at bounding box center [73, 81] width 120 height 31
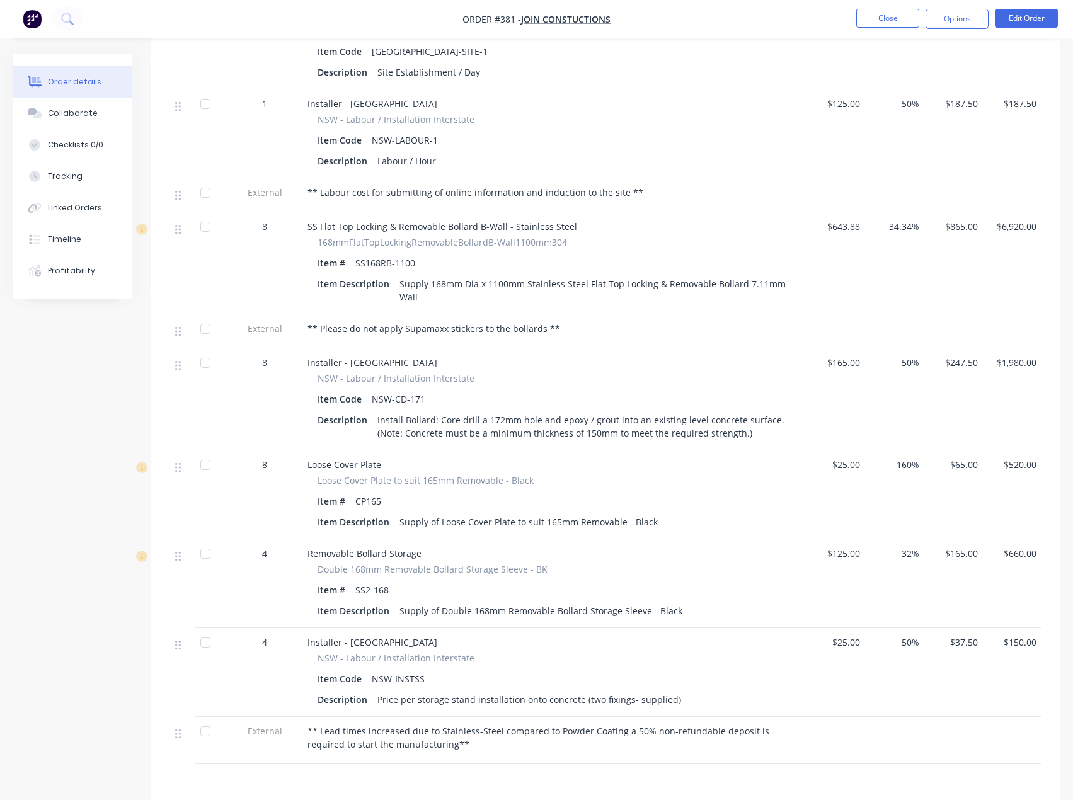
scroll to position [729, 0]
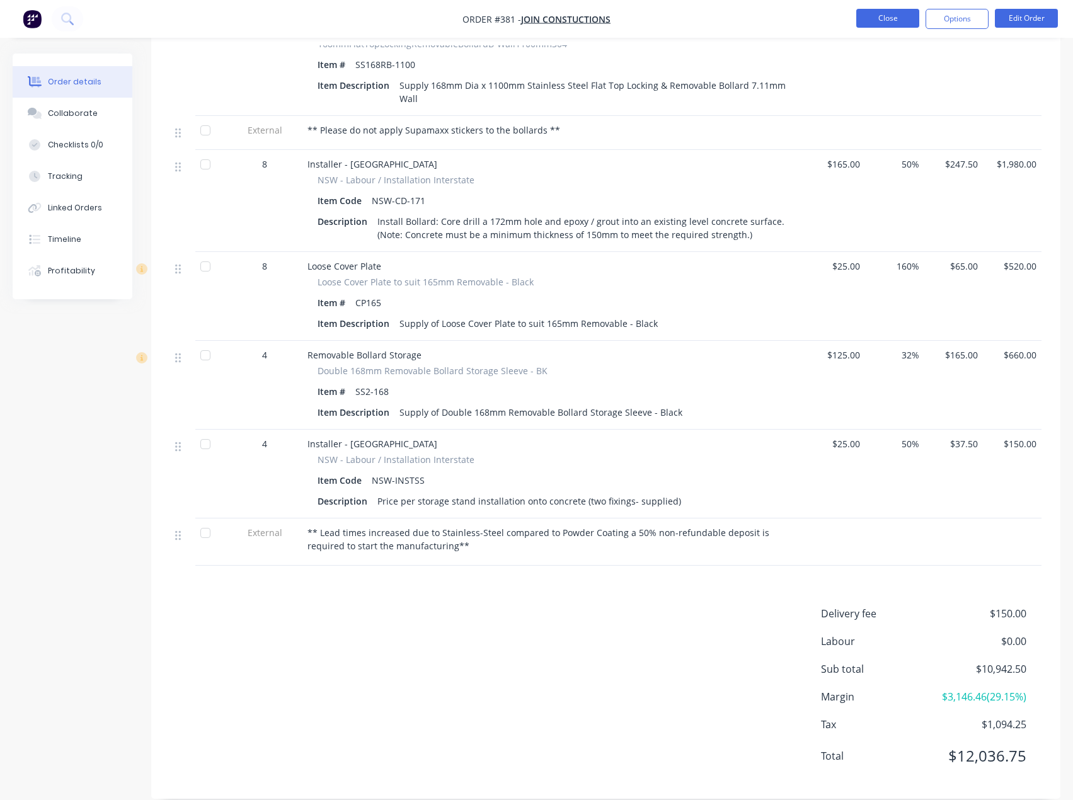
click at [873, 25] on button "Close" at bounding box center [887, 18] width 63 height 19
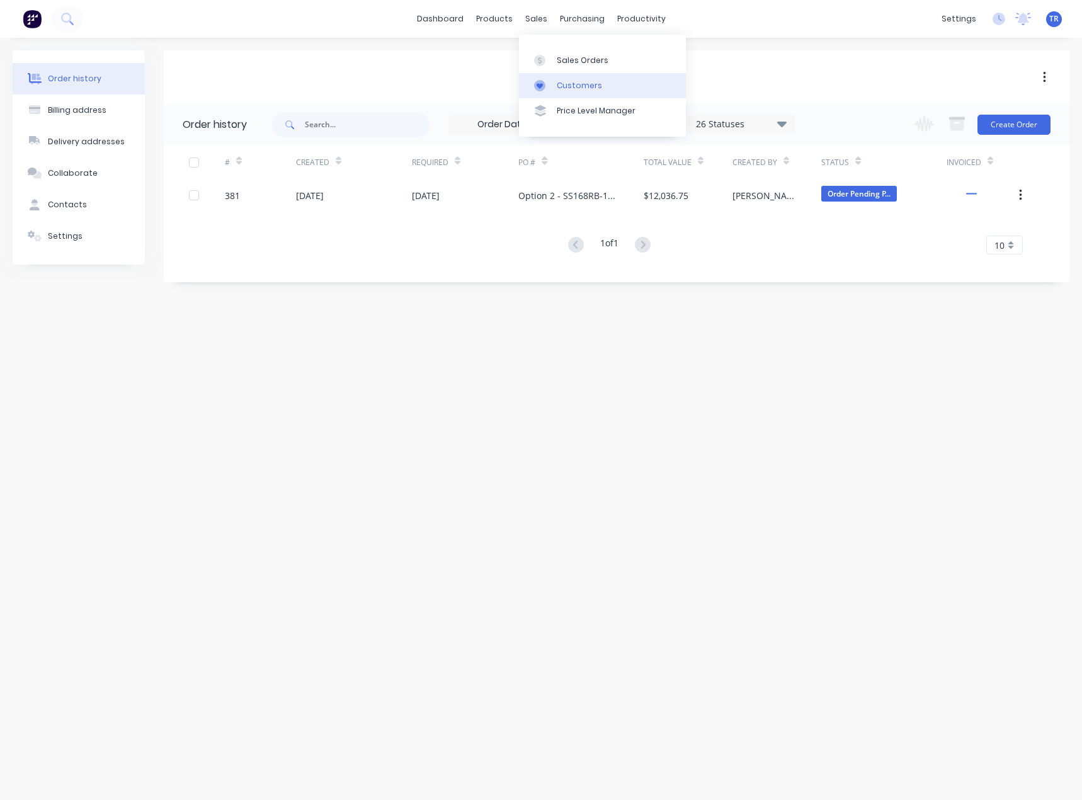
click at [559, 91] on link "Customers" at bounding box center [602, 85] width 167 height 25
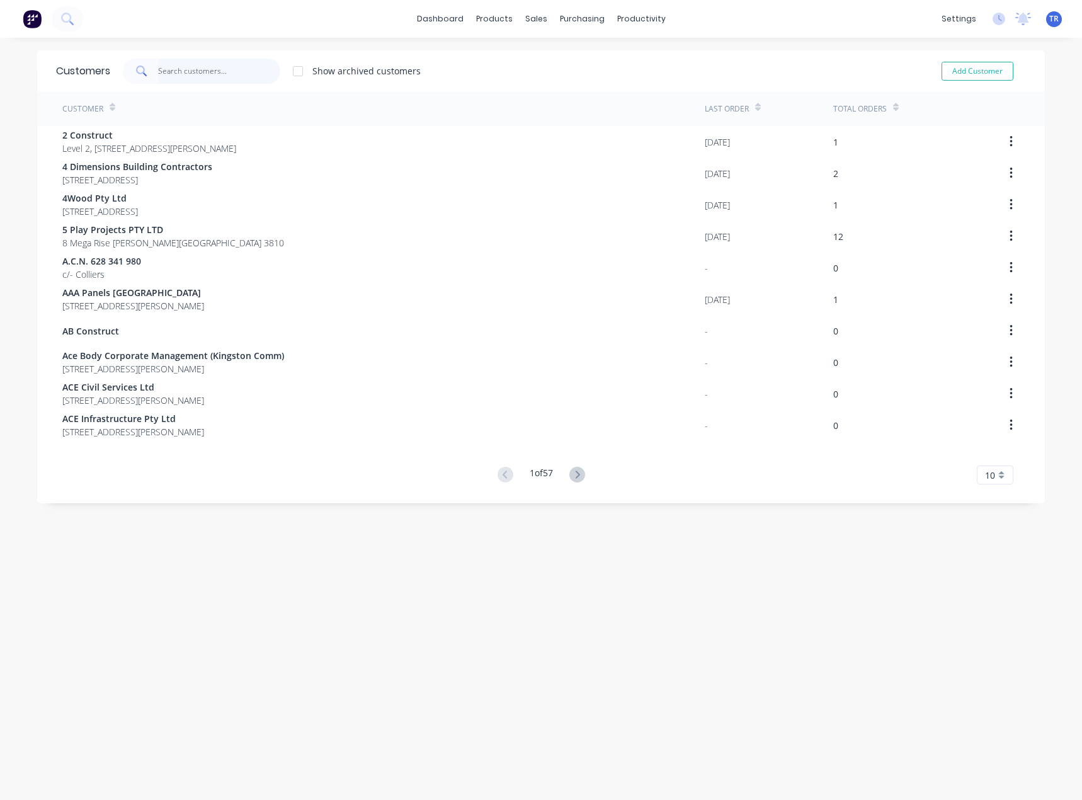
click at [178, 71] on input "text" at bounding box center [219, 71] width 123 height 25
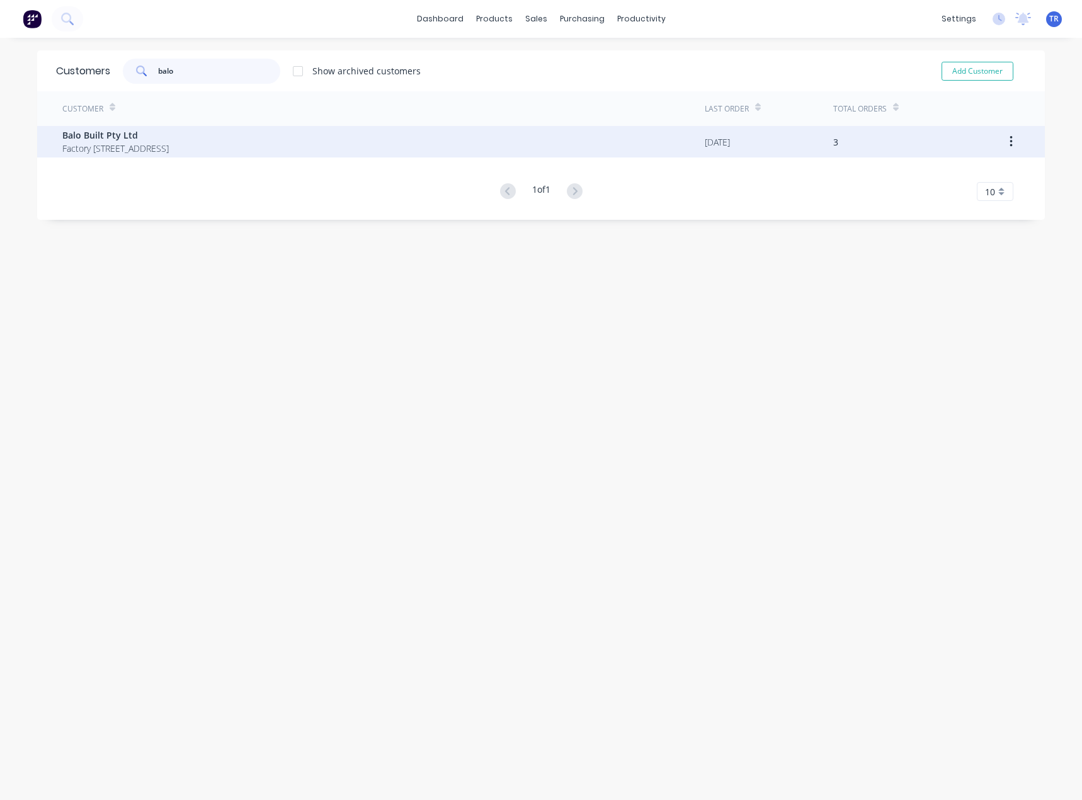
type input "balo"
click at [169, 143] on span "Factory [STREET_ADDRESS]" at bounding box center [115, 148] width 106 height 13
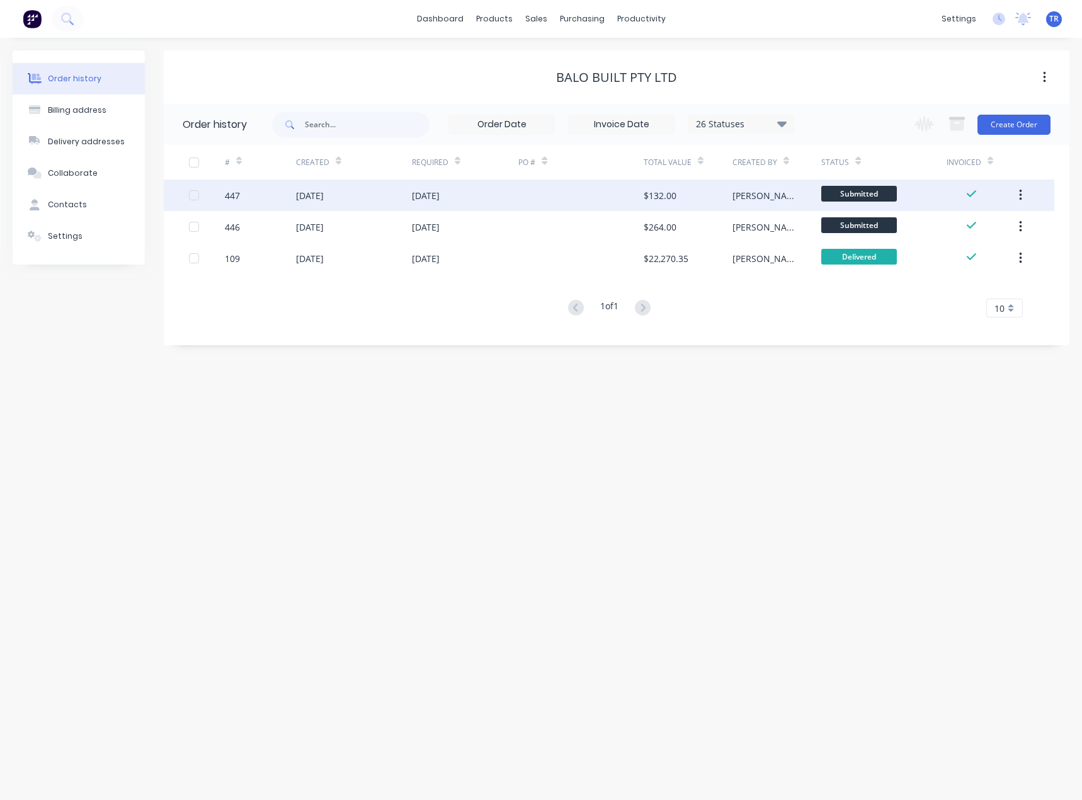
click at [467, 190] on div "[DATE]" at bounding box center [465, 194] width 107 height 31
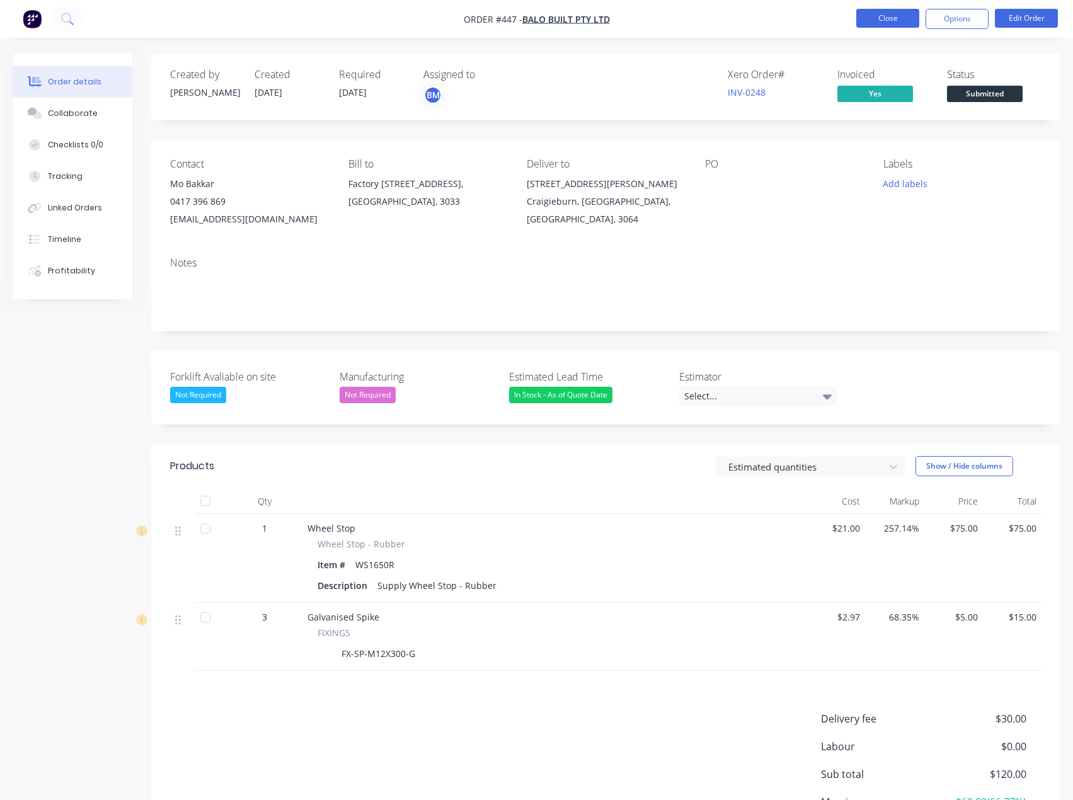
click at [867, 13] on button "Close" at bounding box center [887, 18] width 63 height 19
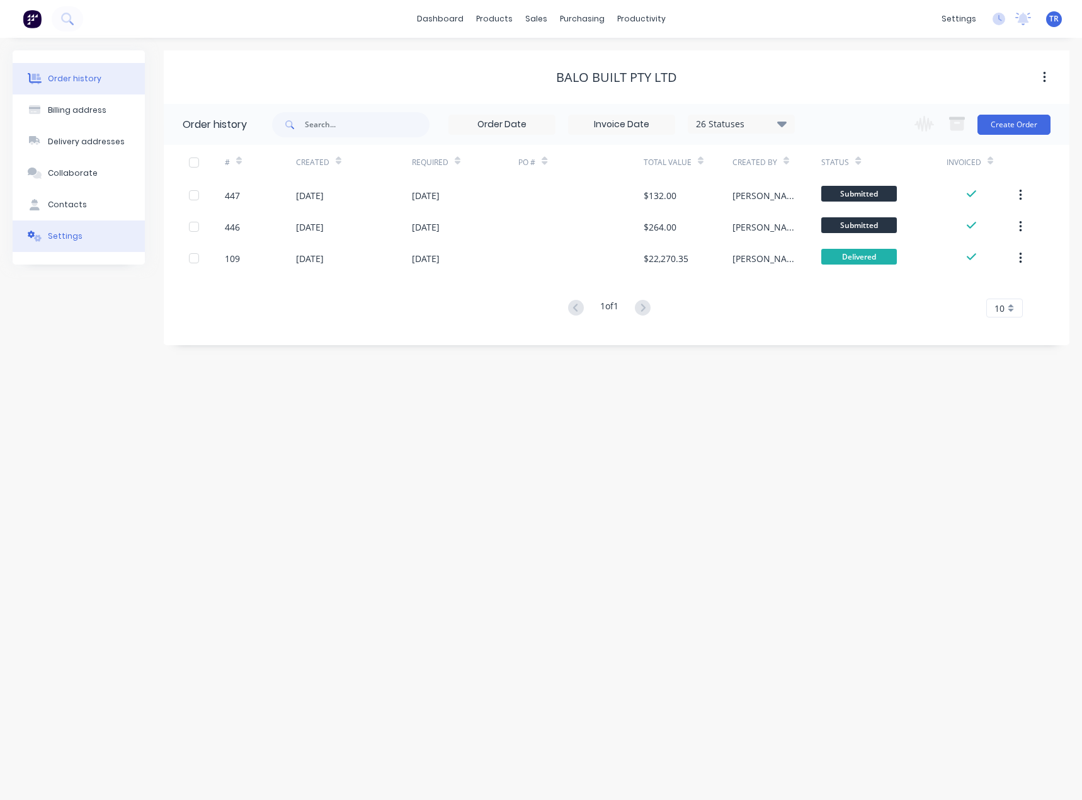
click at [48, 241] on button "Settings" at bounding box center [79, 235] width 132 height 31
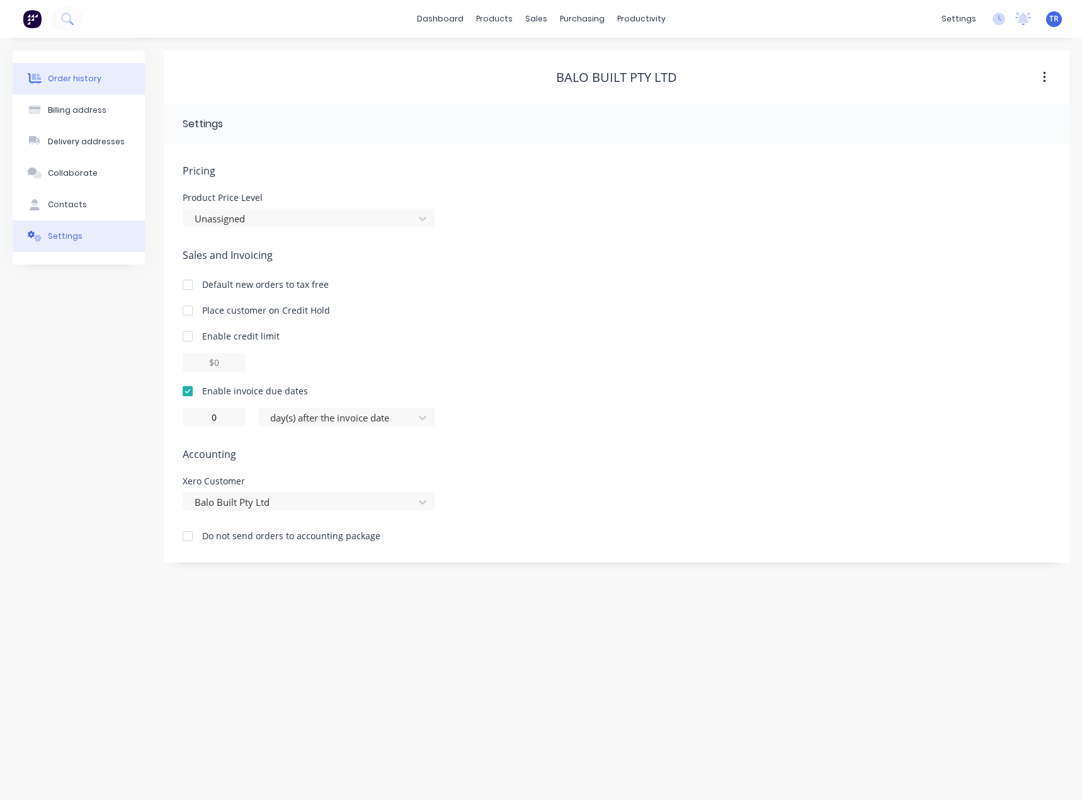
click at [56, 83] on div "Order history" at bounding box center [75, 78] width 54 height 11
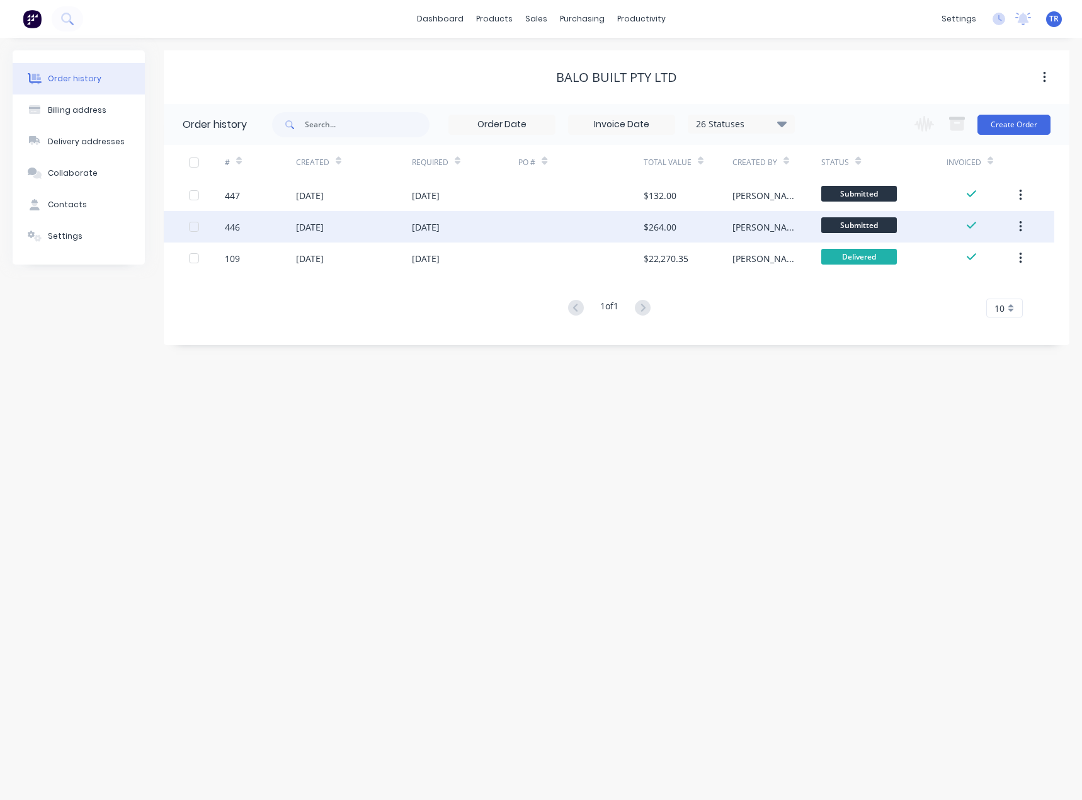
click at [739, 234] on div "[PERSON_NAME]" at bounding box center [776, 226] width 89 height 31
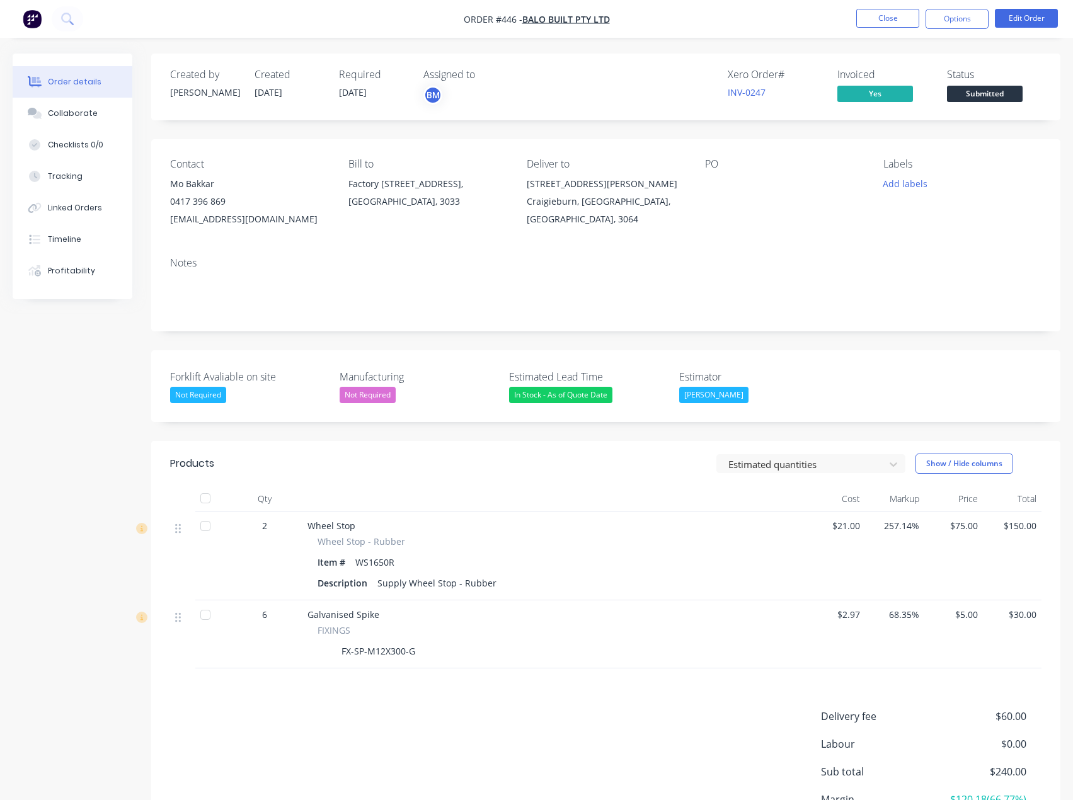
click at [979, 83] on div "Status Submitted" at bounding box center [994, 87] width 94 height 37
click at [978, 87] on span "Submitted" at bounding box center [985, 94] width 76 height 16
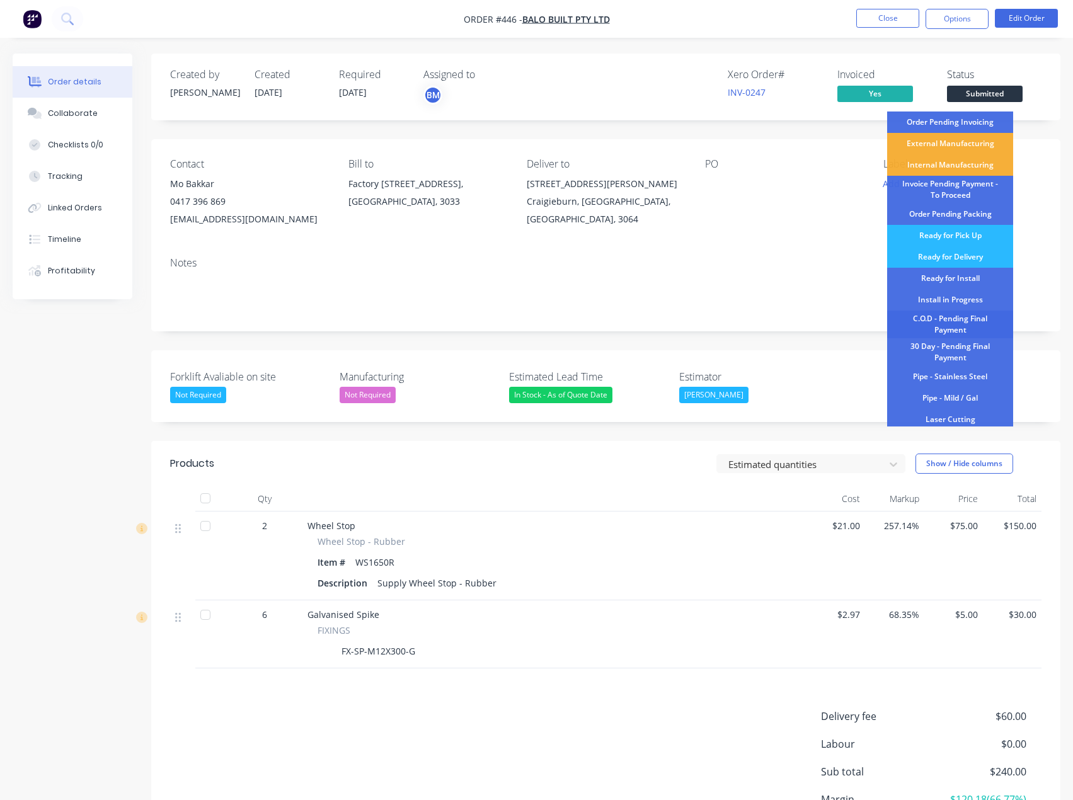
click at [964, 324] on div "C.O.D - Pending Final Payment" at bounding box center [950, 324] width 126 height 28
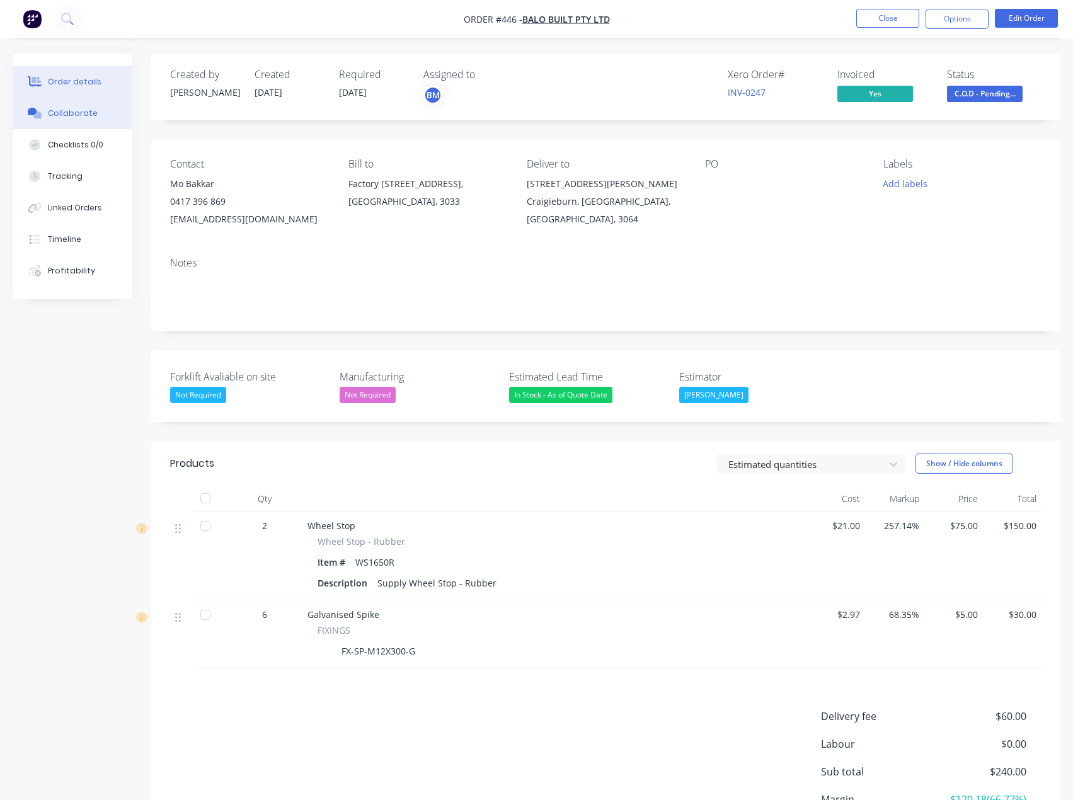
click at [91, 109] on div "Collaborate" at bounding box center [73, 113] width 50 height 11
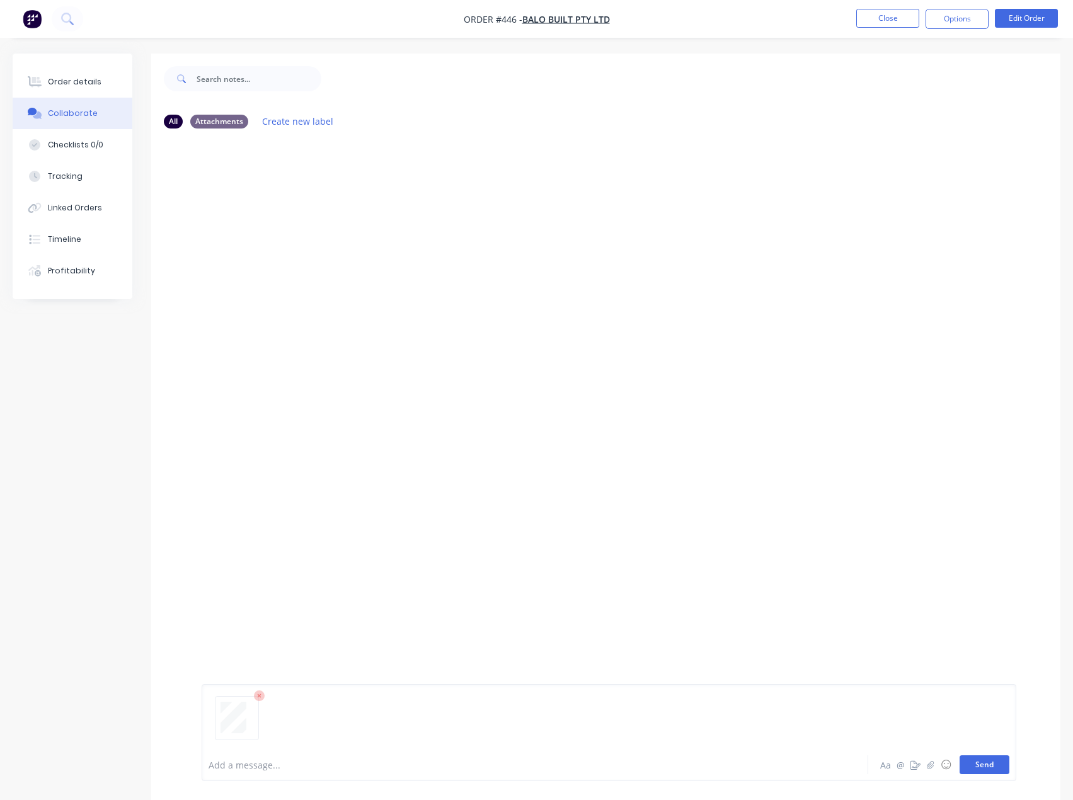
click at [996, 768] on button "Send" at bounding box center [984, 764] width 50 height 19
click at [65, 83] on div "Order details" at bounding box center [75, 81] width 54 height 11
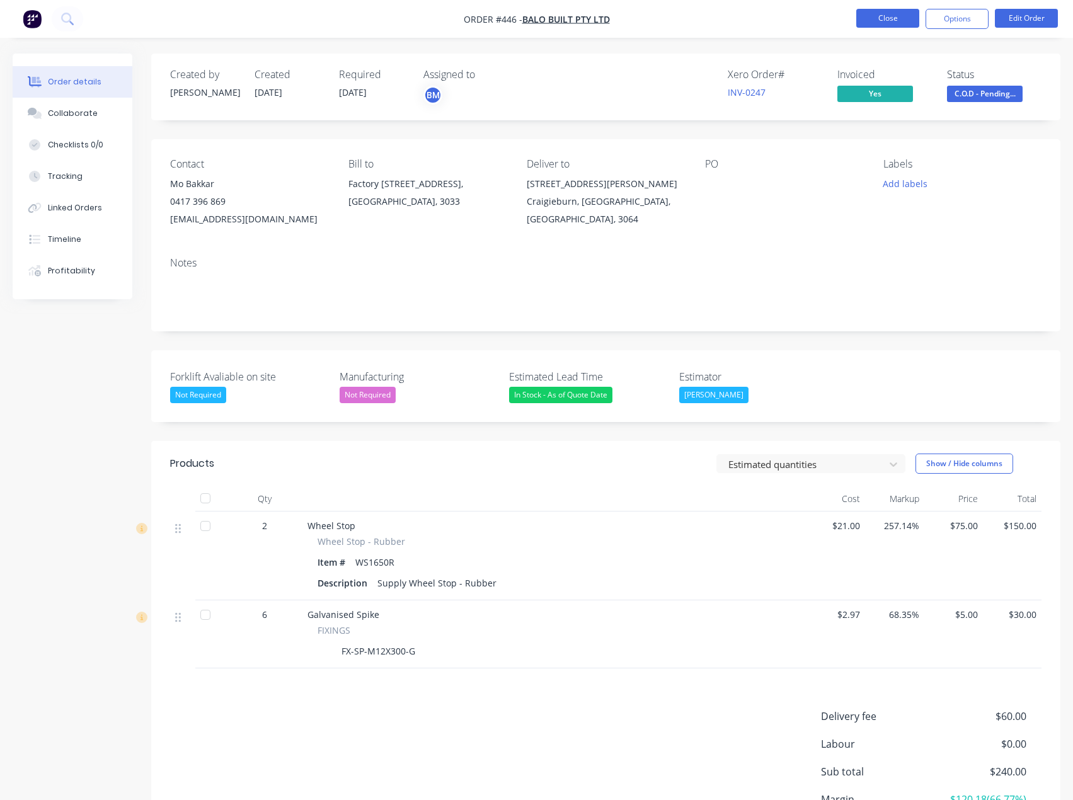
click at [909, 14] on button "Close" at bounding box center [887, 18] width 63 height 19
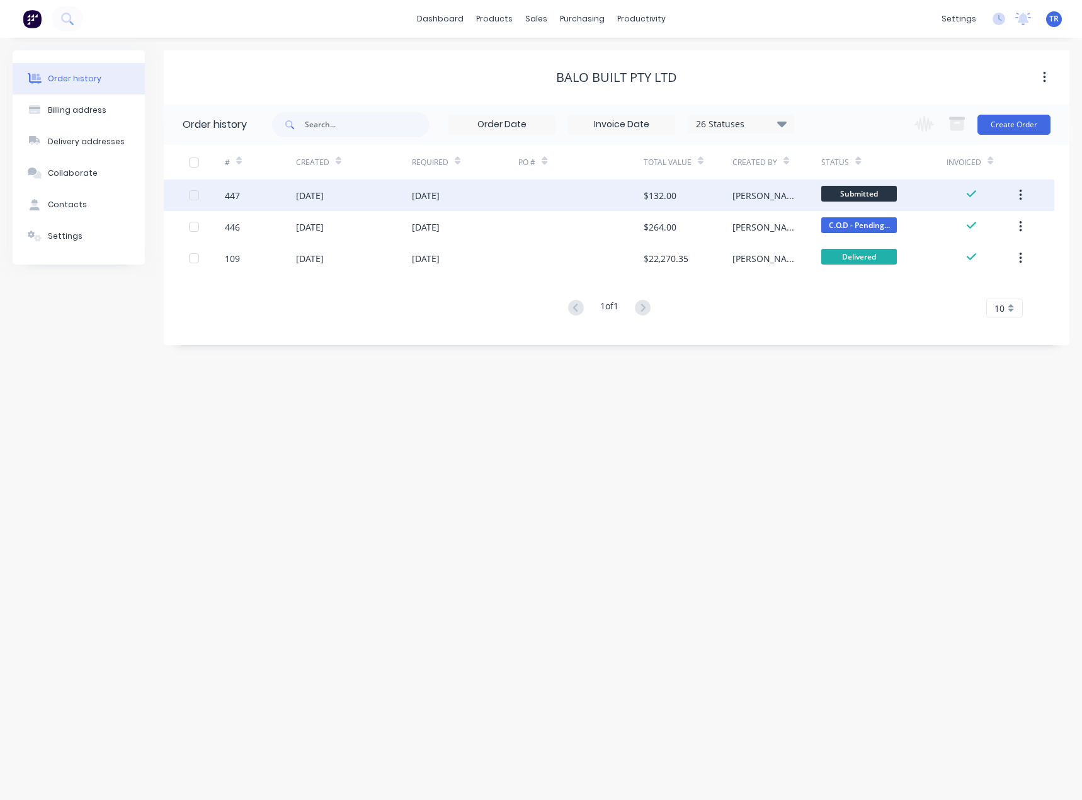
click at [300, 196] on div "[DATE]" at bounding box center [310, 195] width 28 height 13
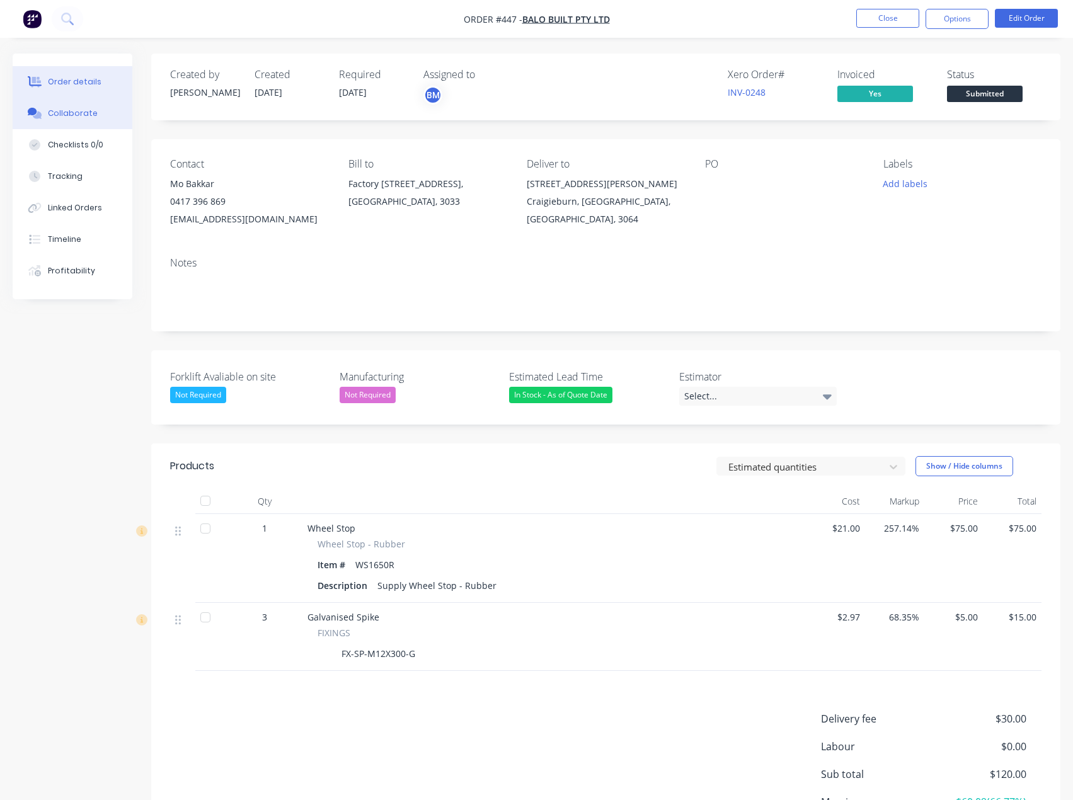
click at [88, 110] on div "Collaborate" at bounding box center [73, 113] width 50 height 11
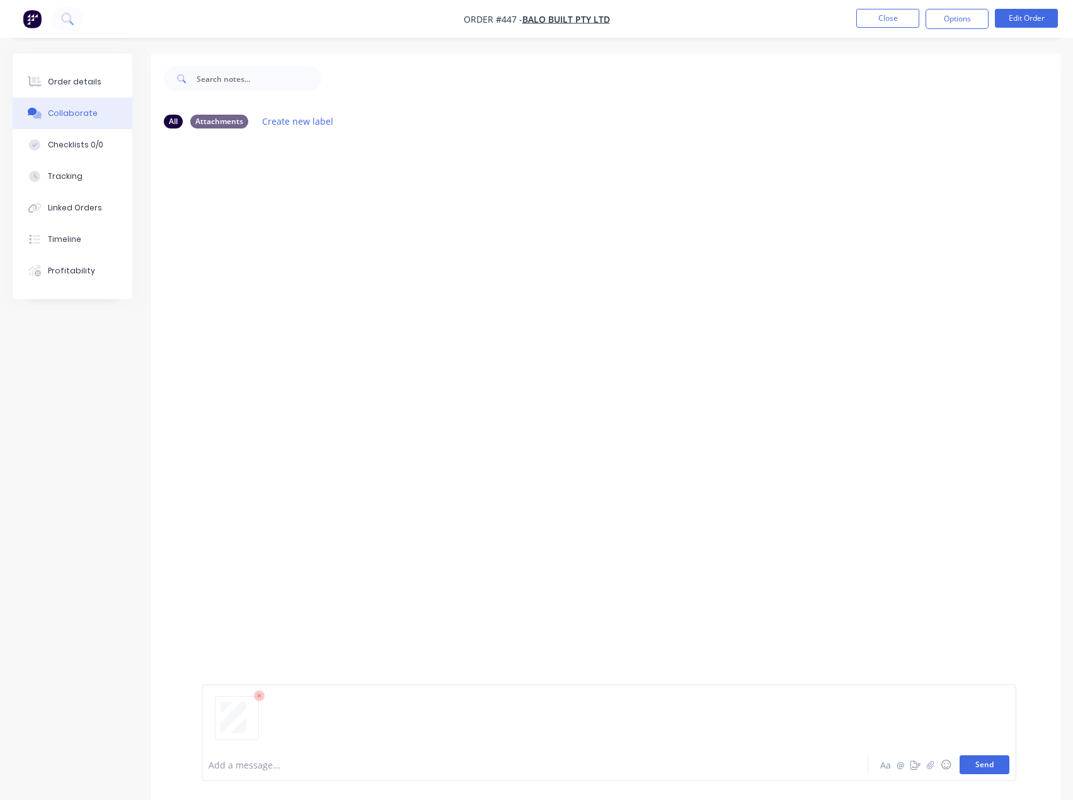
click at [982, 758] on button "Send" at bounding box center [984, 764] width 50 height 19
click at [87, 83] on div "Order details" at bounding box center [75, 81] width 54 height 11
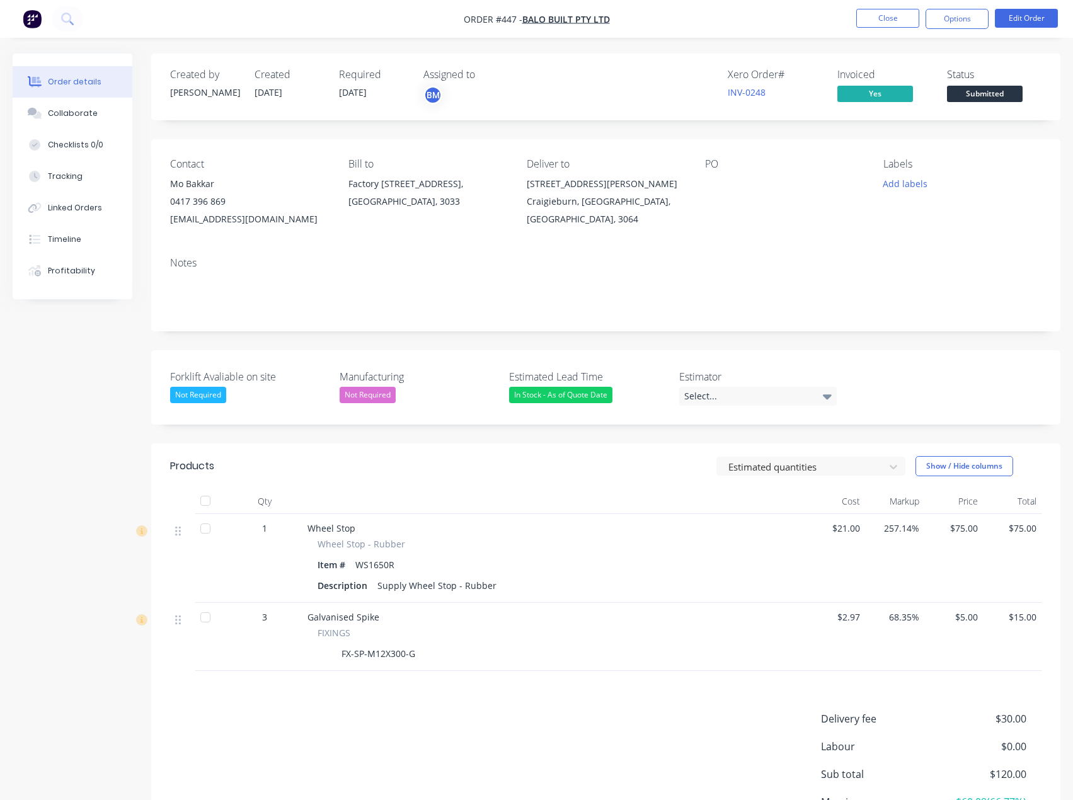
click at [1015, 79] on div "Status" at bounding box center [994, 75] width 94 height 12
click at [1003, 91] on span "Submitted" at bounding box center [985, 94] width 76 height 16
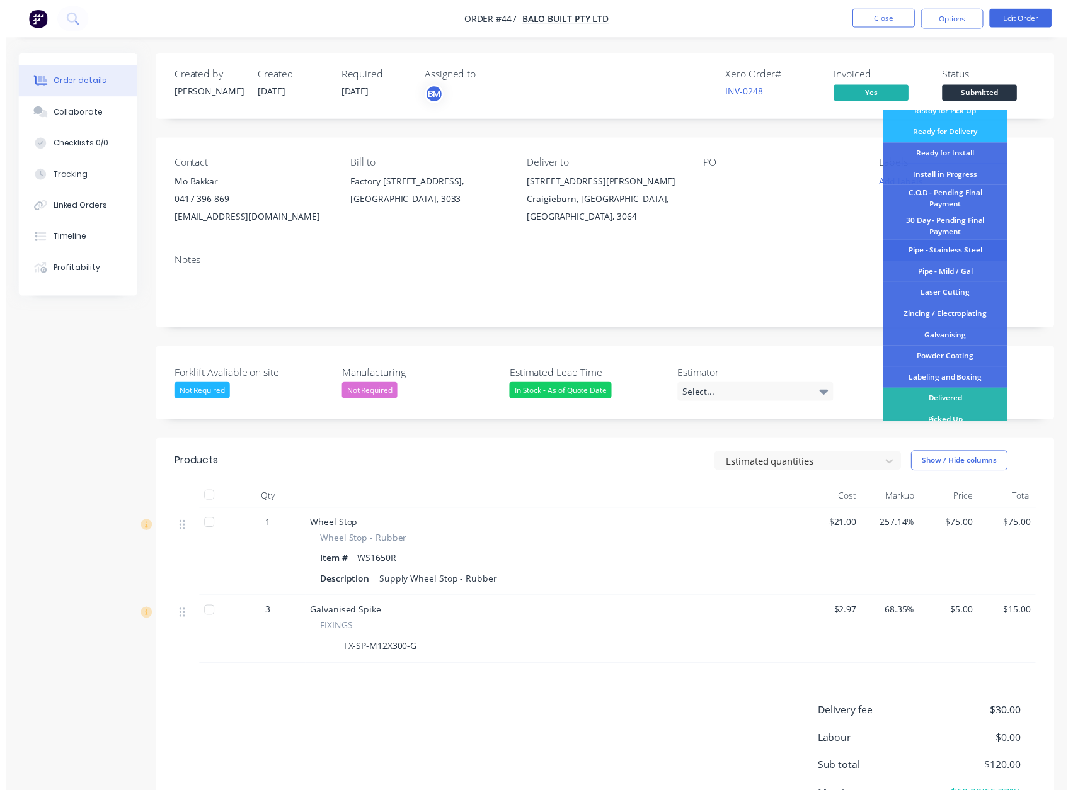
scroll to position [132, 0]
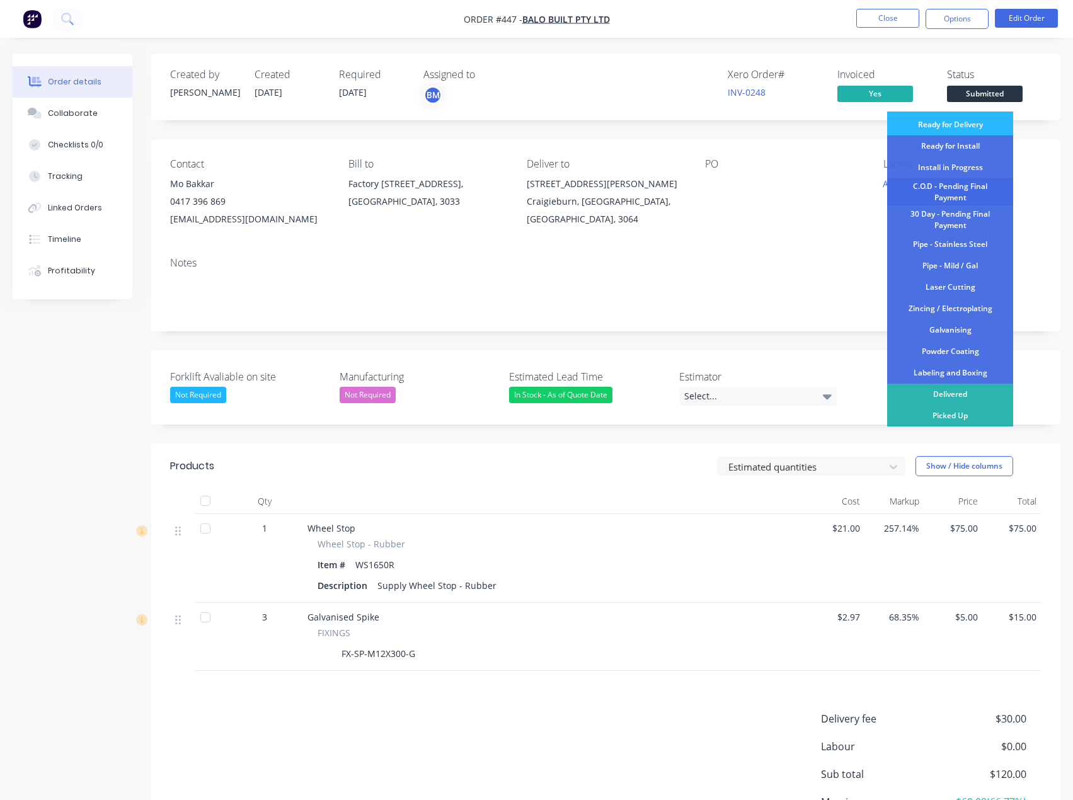
click at [947, 187] on div "C.O.D - Pending Final Payment" at bounding box center [950, 192] width 126 height 28
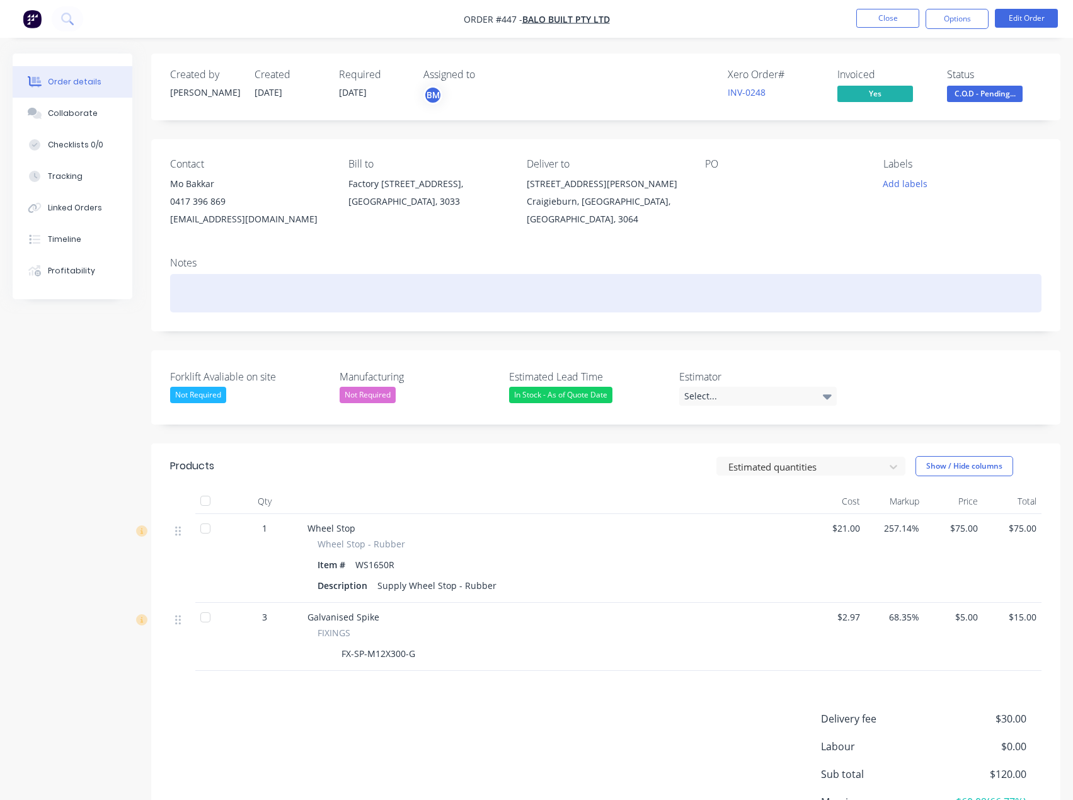
click at [225, 293] on div at bounding box center [605, 293] width 871 height 38
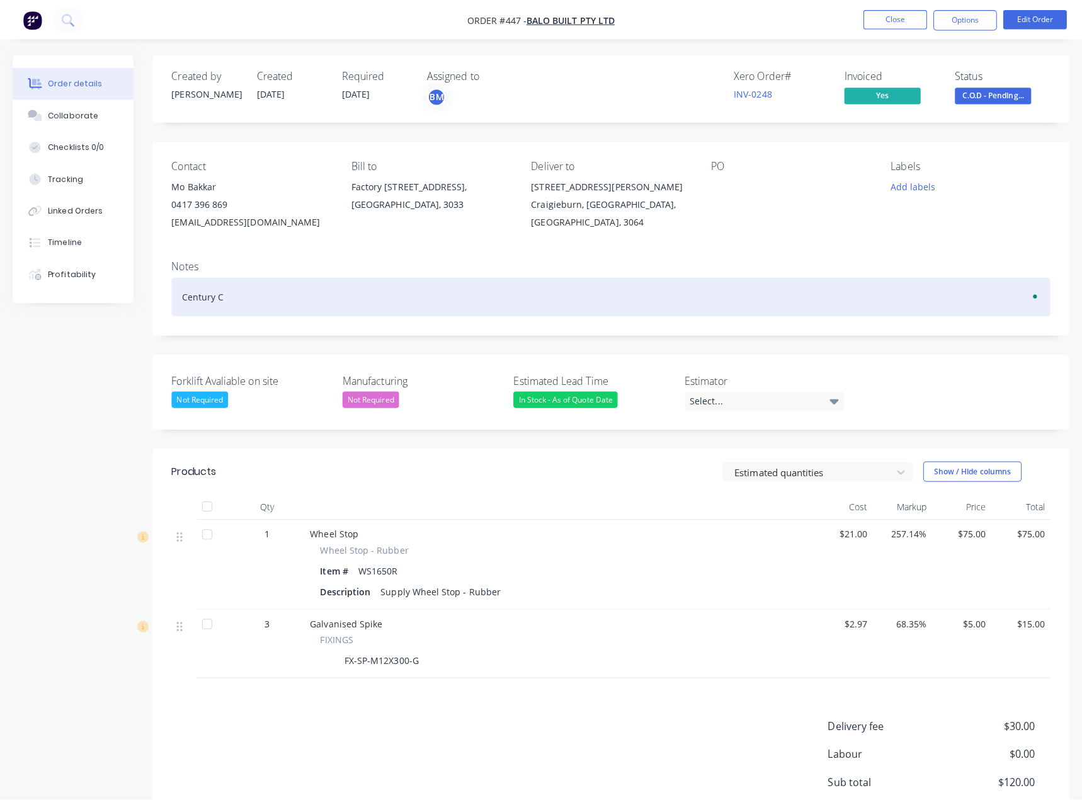
scroll to position [0, 0]
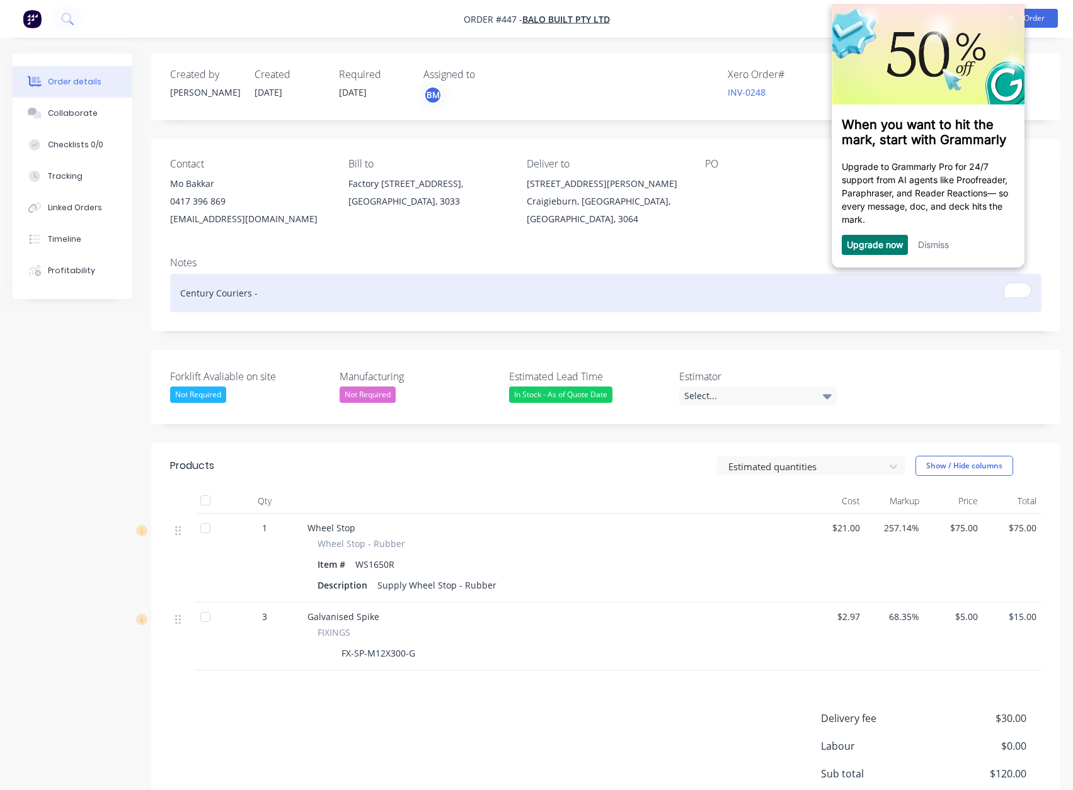
click at [318, 304] on div "Century Couriers -" at bounding box center [605, 293] width 871 height 38
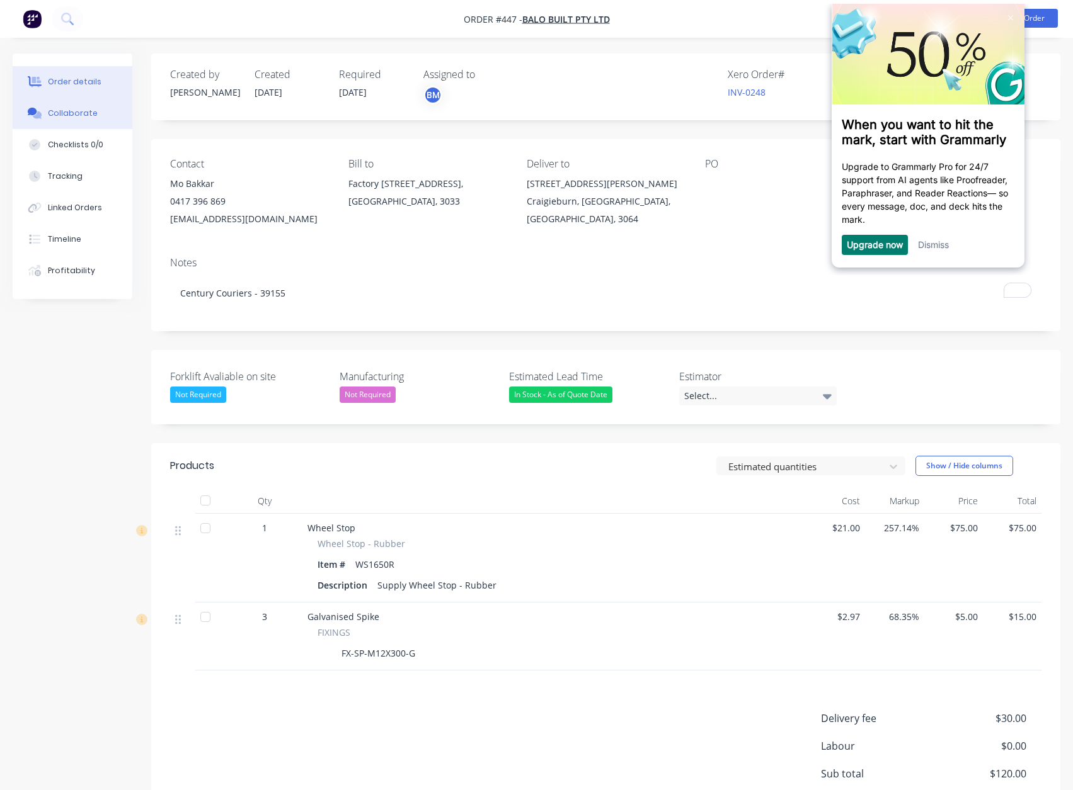
click at [61, 116] on div "Collaborate" at bounding box center [73, 113] width 50 height 11
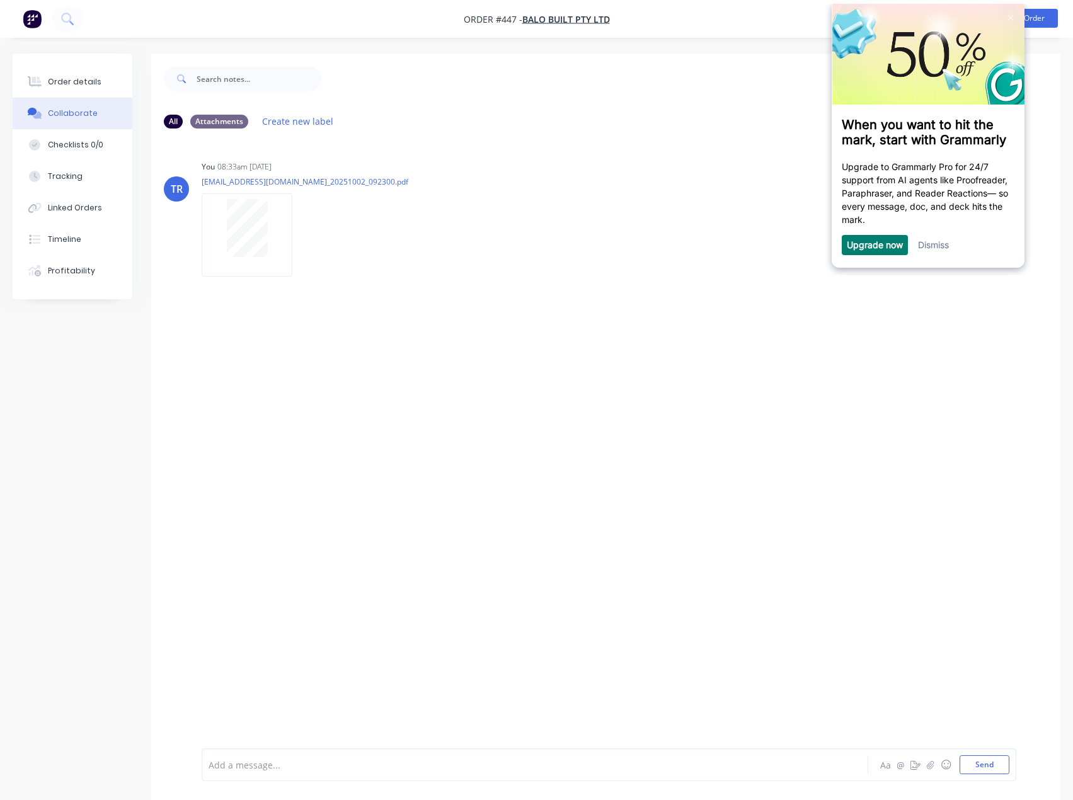
click at [326, 770] on div at bounding box center [509, 764] width 600 height 13
click at [302, 762] on div at bounding box center [509, 764] width 600 height 13
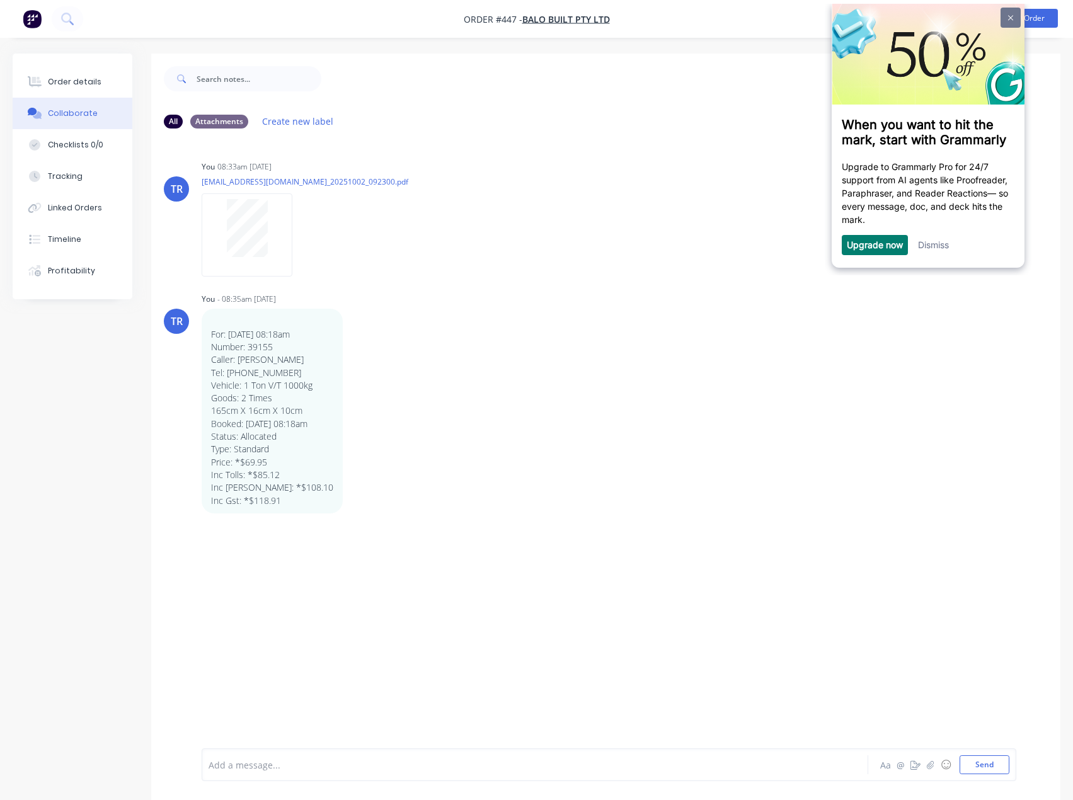
click at [1008, 21] on link at bounding box center [1010, 17] width 20 height 20
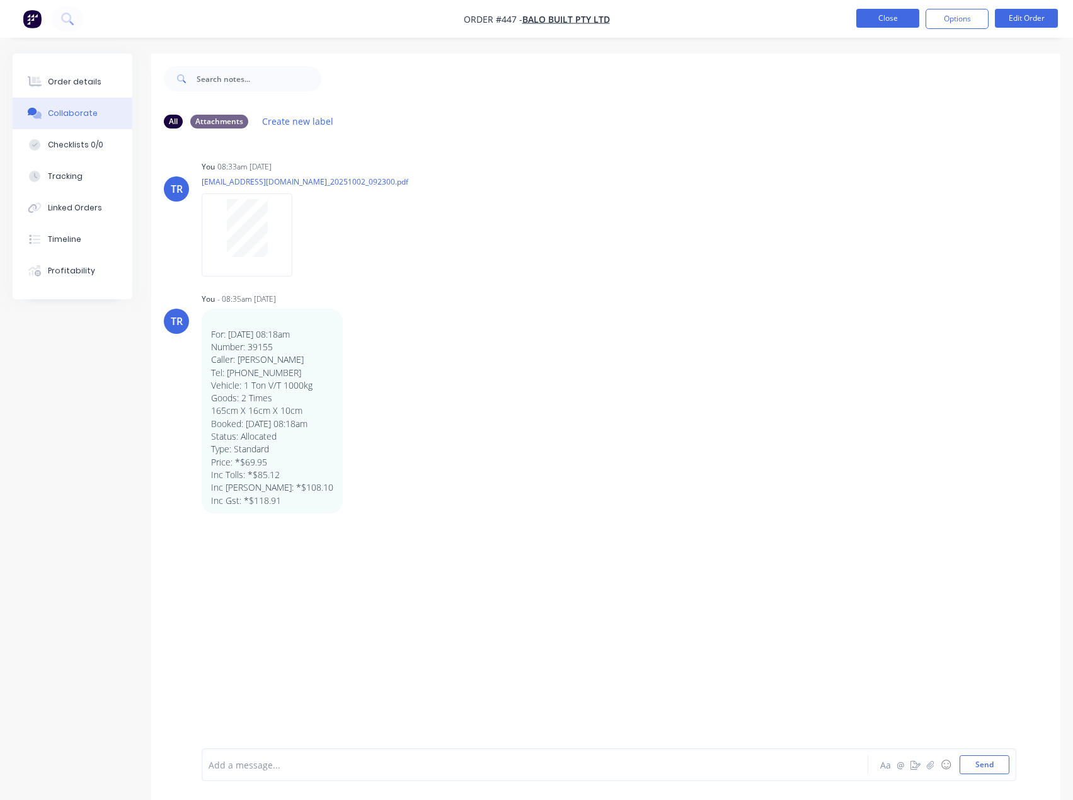
click at [885, 14] on button "Close" at bounding box center [887, 18] width 63 height 19
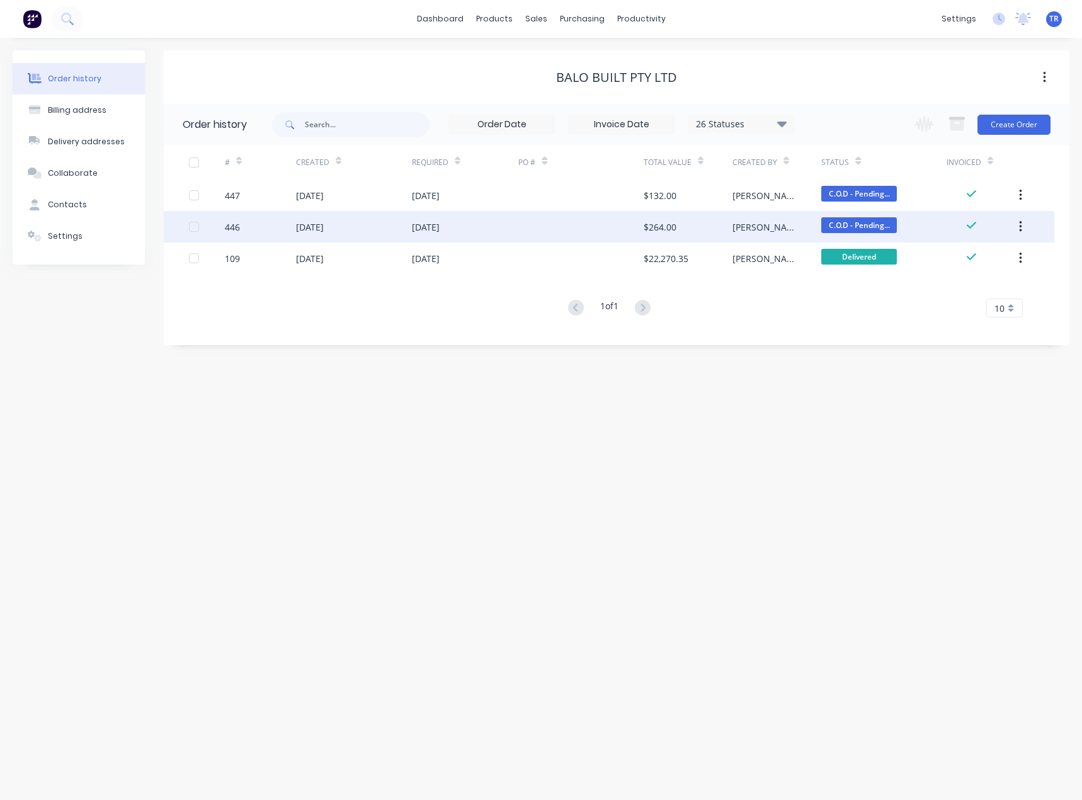
click at [292, 225] on div "446" at bounding box center [260, 226] width 71 height 31
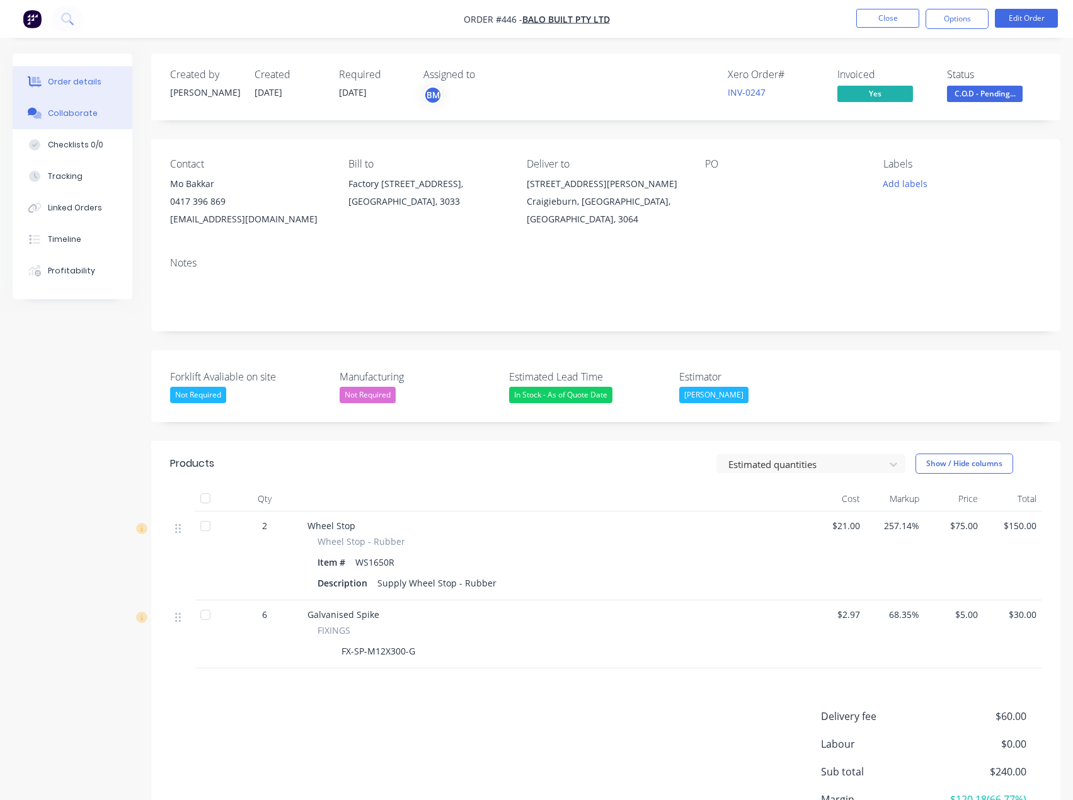
click at [103, 112] on button "Collaborate" at bounding box center [73, 113] width 120 height 31
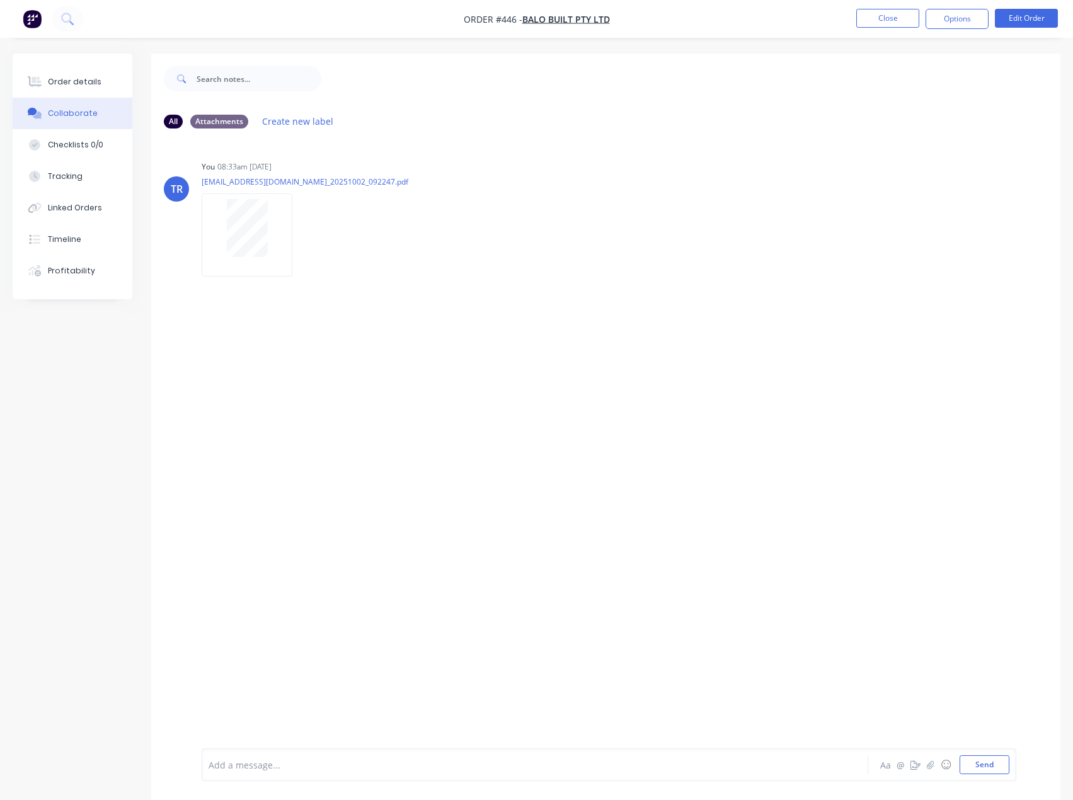
click at [331, 759] on div at bounding box center [509, 764] width 600 height 13
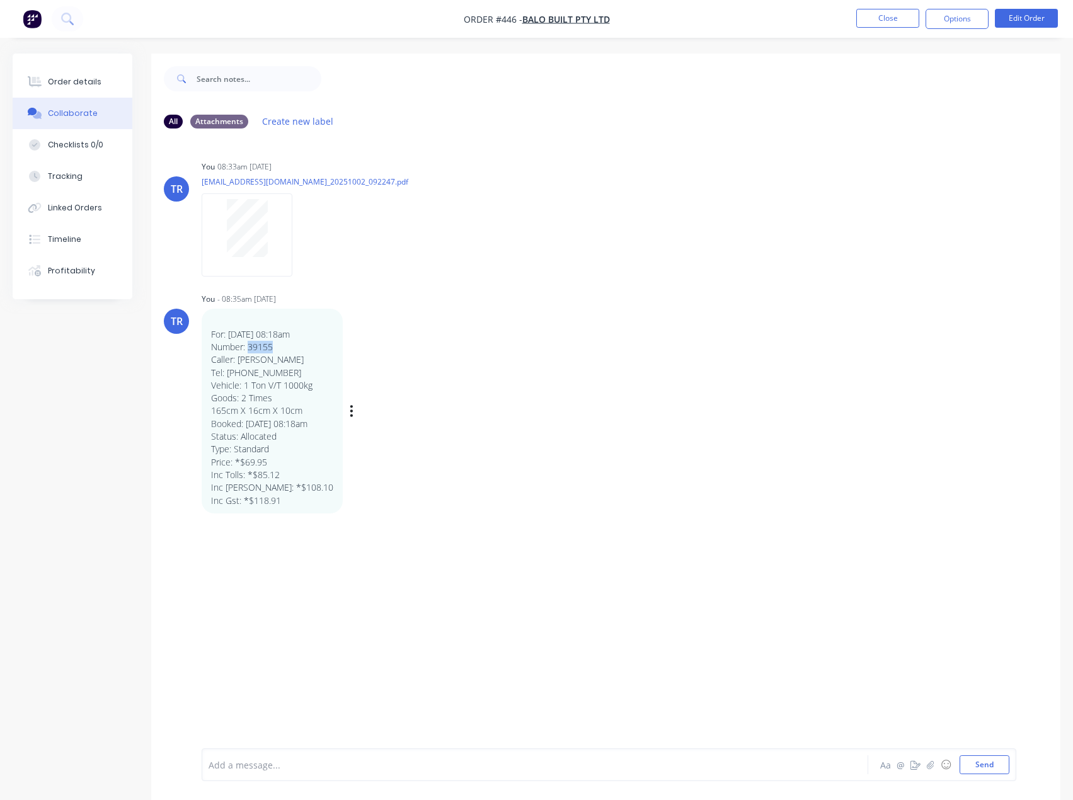
drag, startPoint x: 282, startPoint y: 347, endPoint x: 248, endPoint y: 348, distance: 34.0
click at [248, 348] on p "Number: 39155" at bounding box center [272, 347] width 122 height 13
copy p "39155"
click at [100, 89] on button "Order details" at bounding box center [73, 81] width 120 height 31
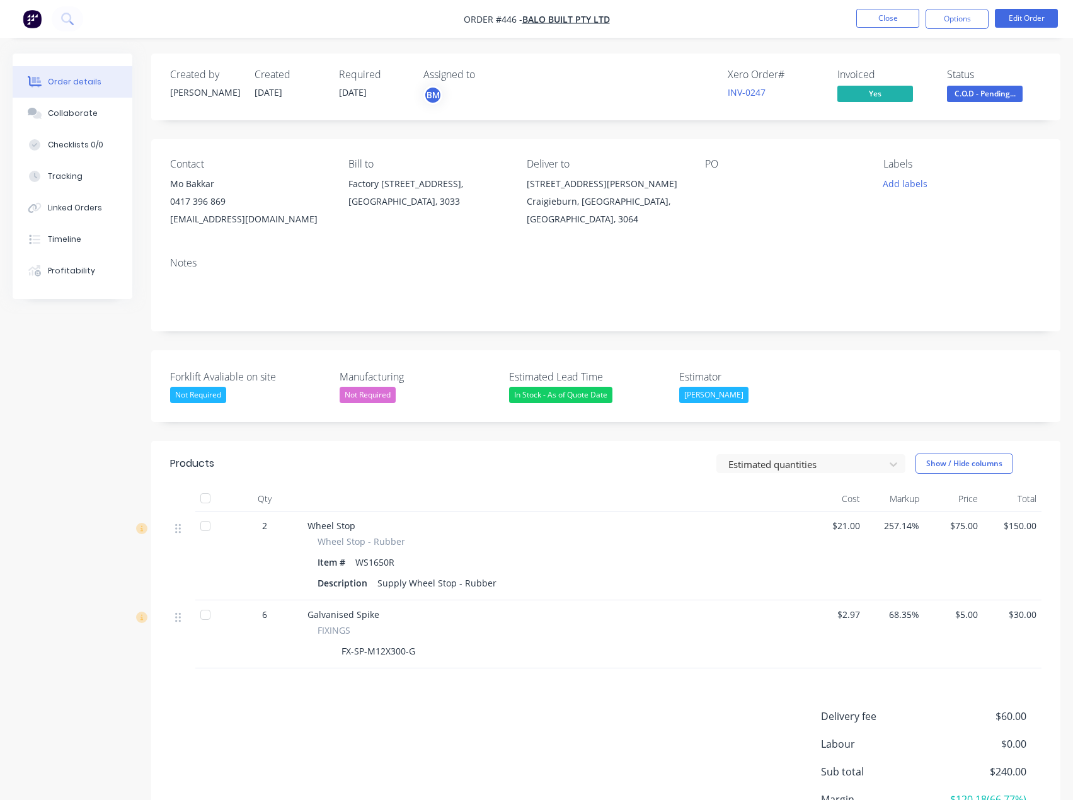
click at [292, 261] on div "Notes" at bounding box center [605, 263] width 871 height 12
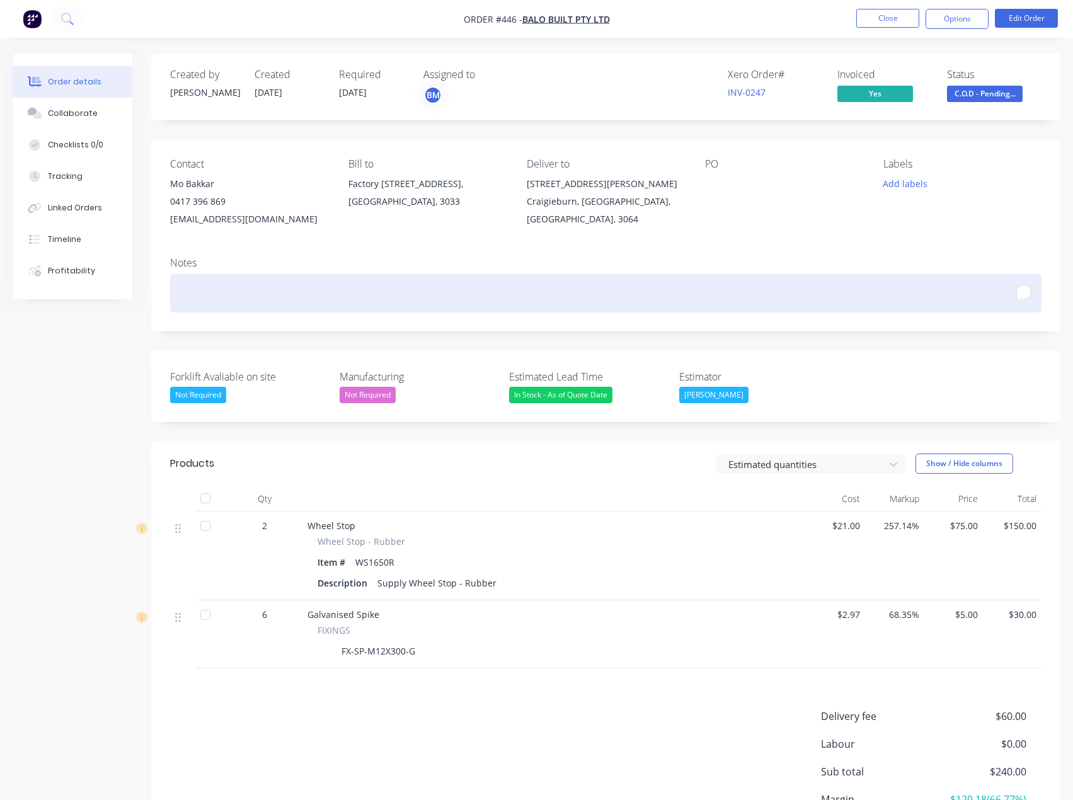
click at [285, 290] on div "To enrich screen reader interactions, please activate Accessibility in Grammarl…" at bounding box center [605, 293] width 871 height 38
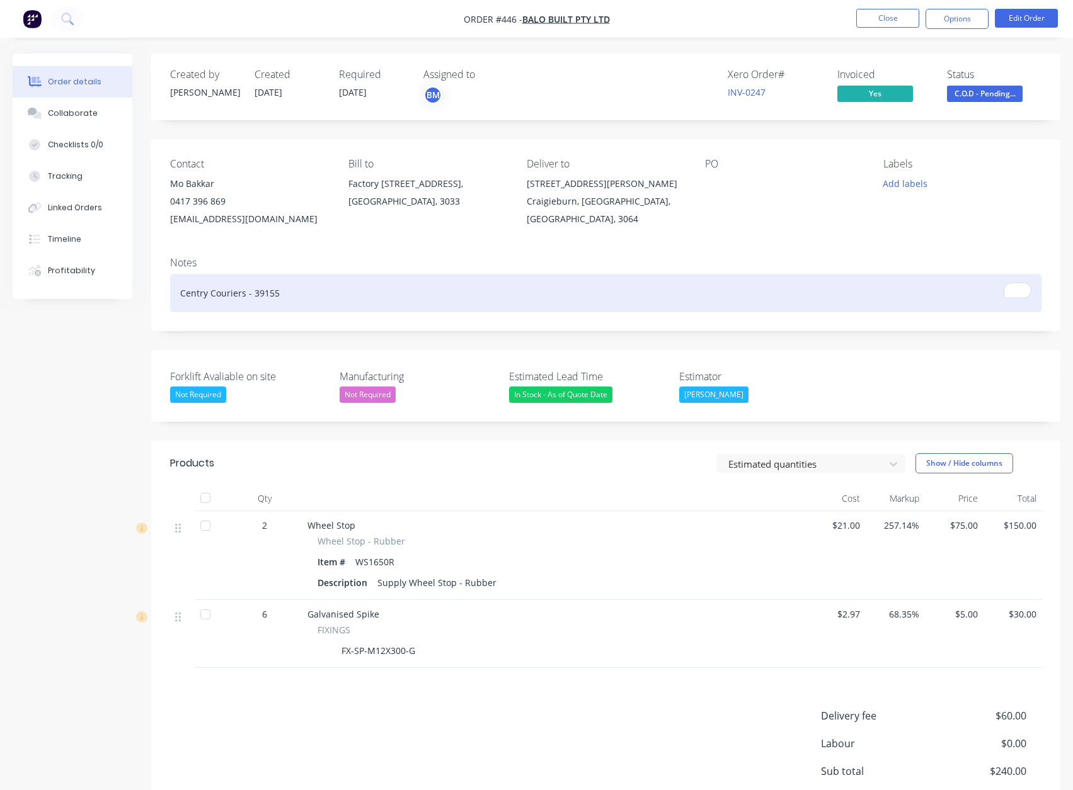
click at [197, 297] on div "Centry Couriers - 39155" at bounding box center [605, 293] width 871 height 38
click at [200, 292] on div "Centry Couriers - 39155" at bounding box center [605, 293] width 871 height 38
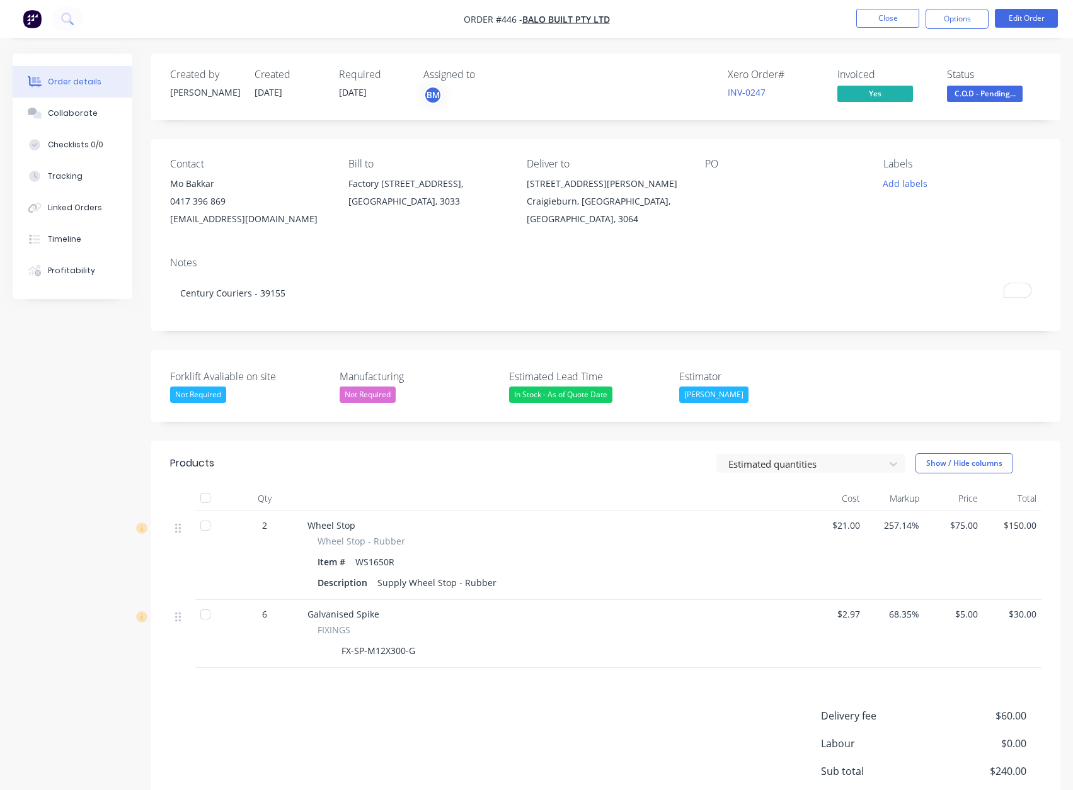
click at [158, 331] on div "Created by [PERSON_NAME] Created [DATE] Required [DATE] Assigned to BM Xero Ord…" at bounding box center [605, 478] width 909 height 848
click at [877, 20] on button "Close" at bounding box center [887, 18] width 63 height 19
